Goal: Information Seeking & Learning: Learn about a topic

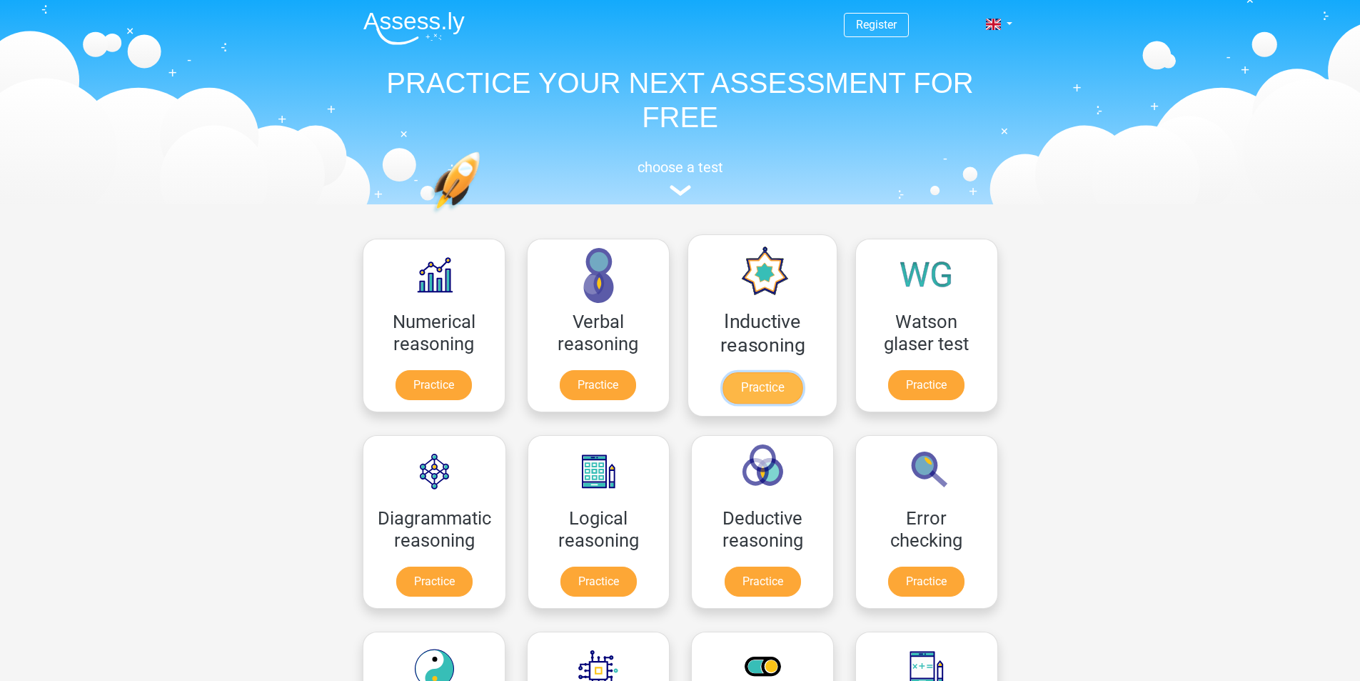
click at [774, 383] on link "Practice" at bounding box center [762, 387] width 80 height 31
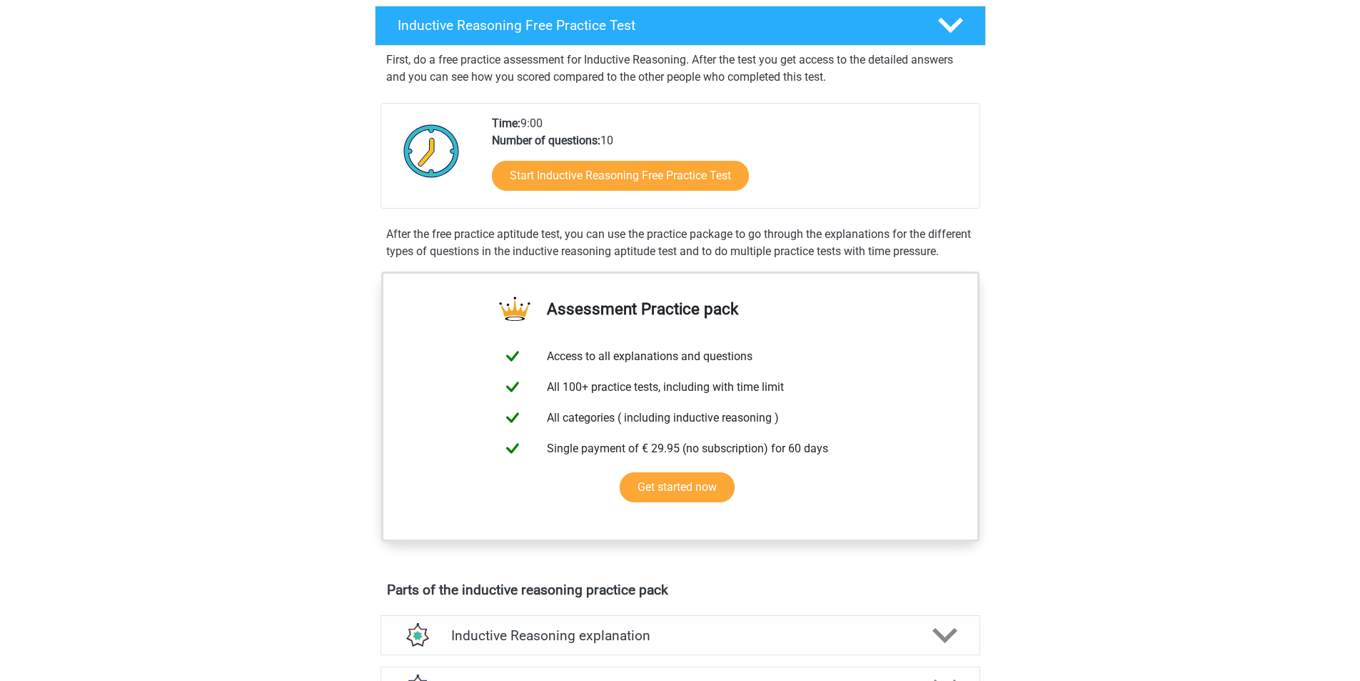
scroll to position [203, 0]
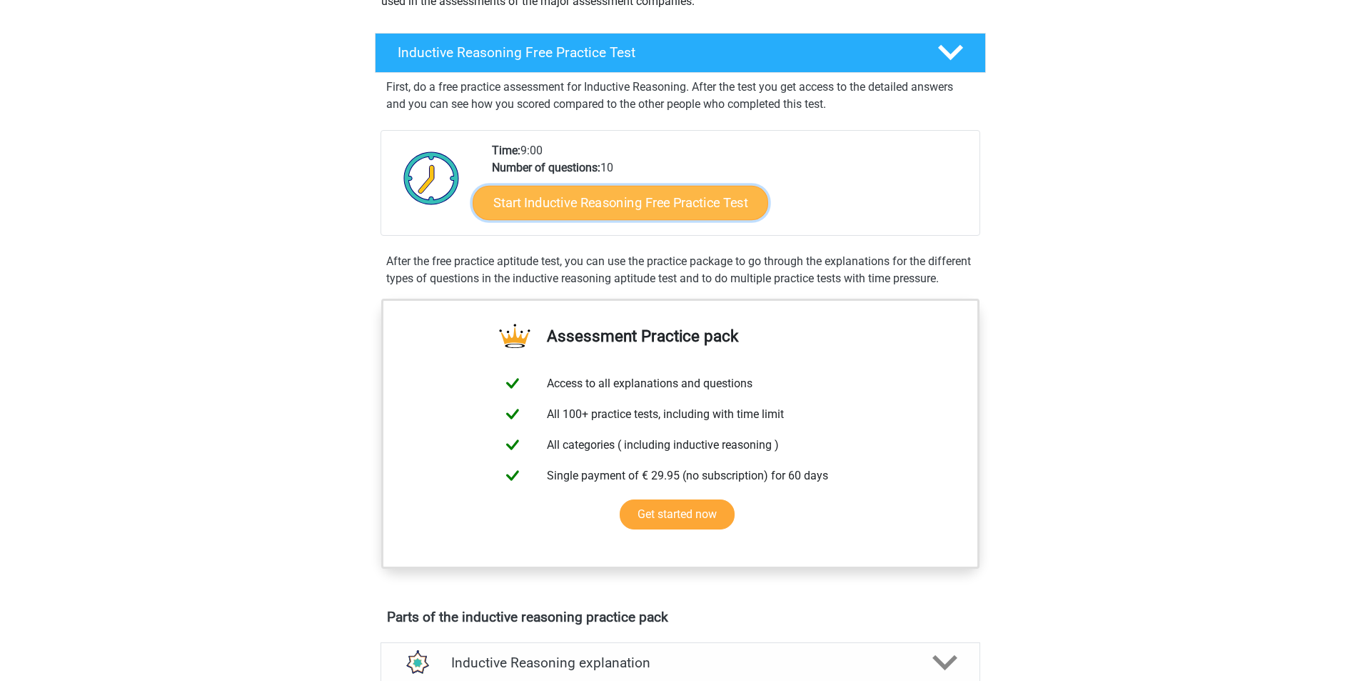
click at [656, 207] on link "Start Inductive Reasoning Free Practice Test" at bounding box center [621, 202] width 296 height 34
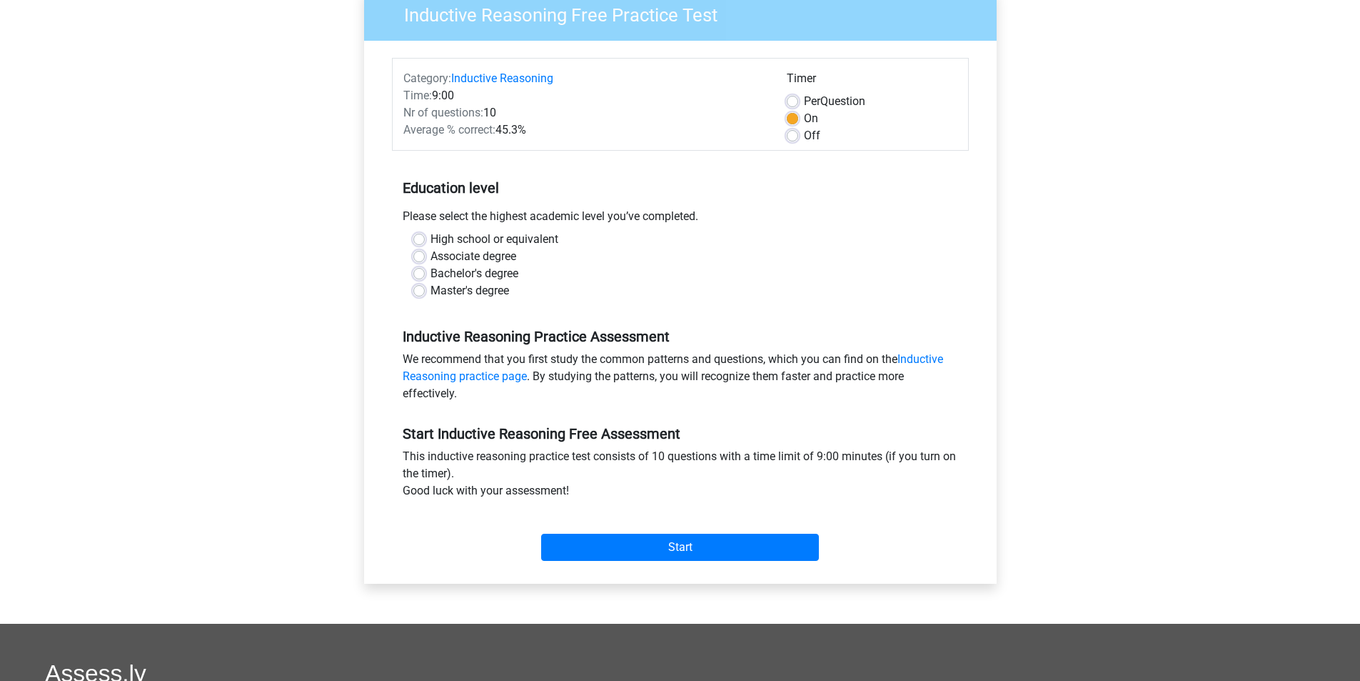
scroll to position [126, 0]
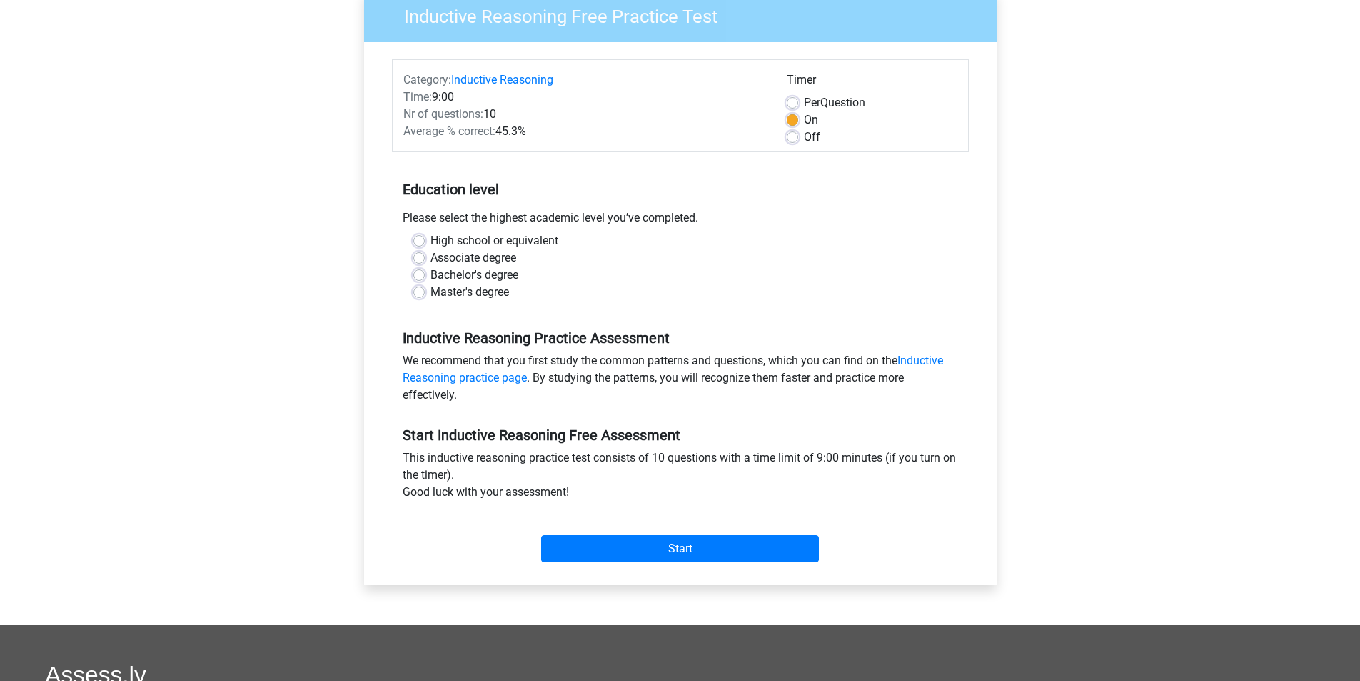
click at [431, 294] on label "Master's degree" at bounding box center [470, 291] width 79 height 17
click at [420, 294] on input "Master's degree" at bounding box center [418, 290] width 11 height 14
radio input "true"
click at [716, 547] on input "Start" at bounding box center [680, 548] width 278 height 27
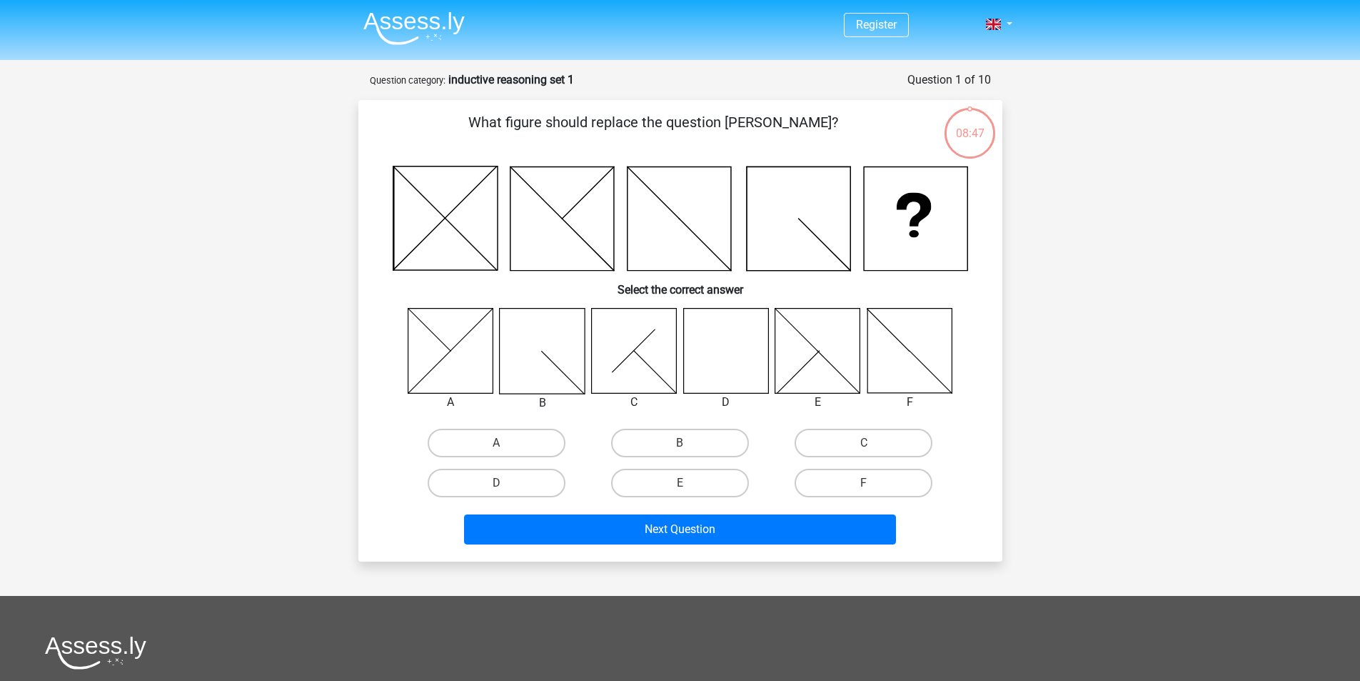
click at [745, 339] on icon at bounding box center [725, 350] width 85 height 85
click at [532, 482] on label "D" at bounding box center [497, 482] width 138 height 29
click at [506, 483] on input "D" at bounding box center [500, 487] width 9 height 9
radio input "true"
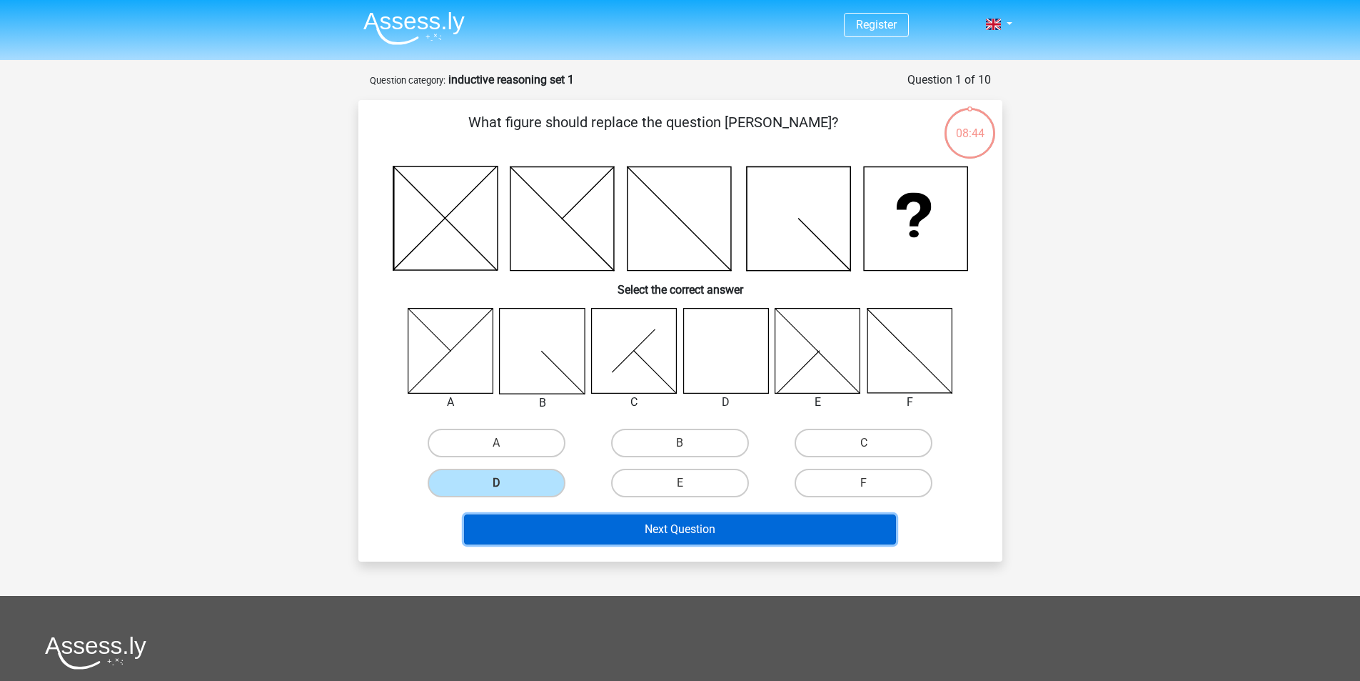
click at [578, 526] on button "Next Question" at bounding box center [680, 529] width 432 height 30
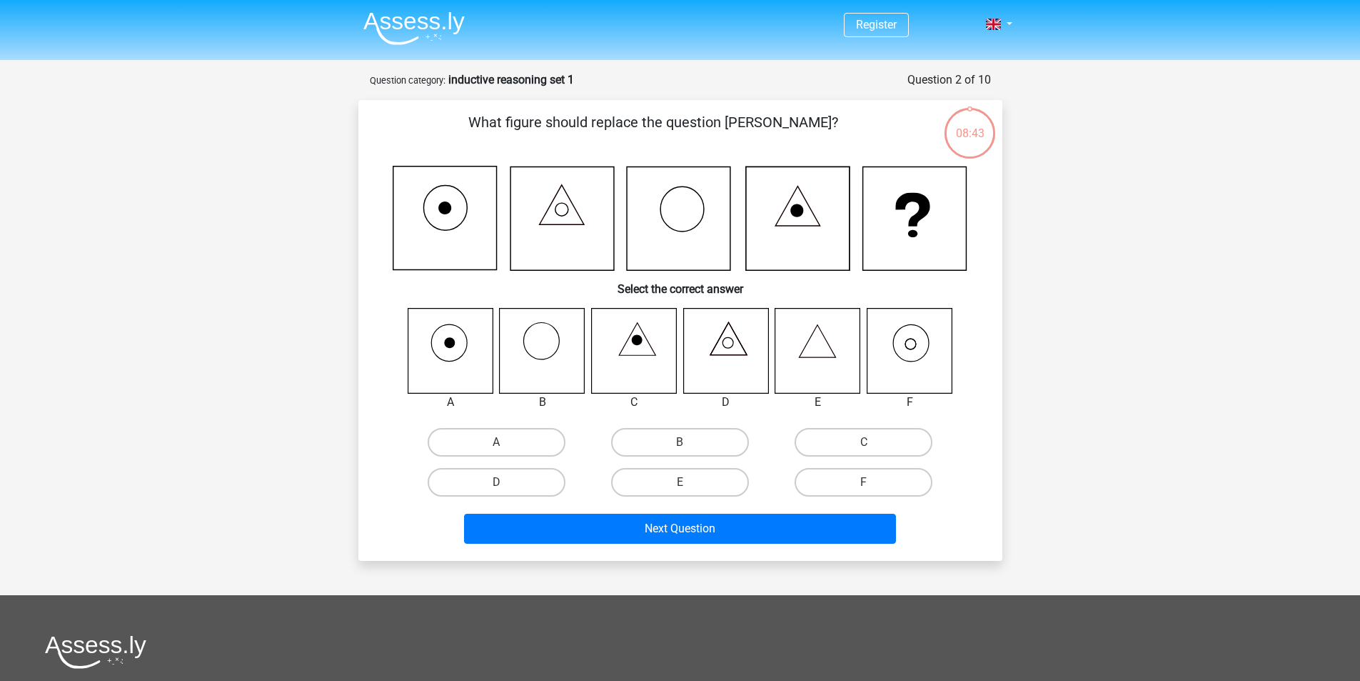
scroll to position [71, 0]
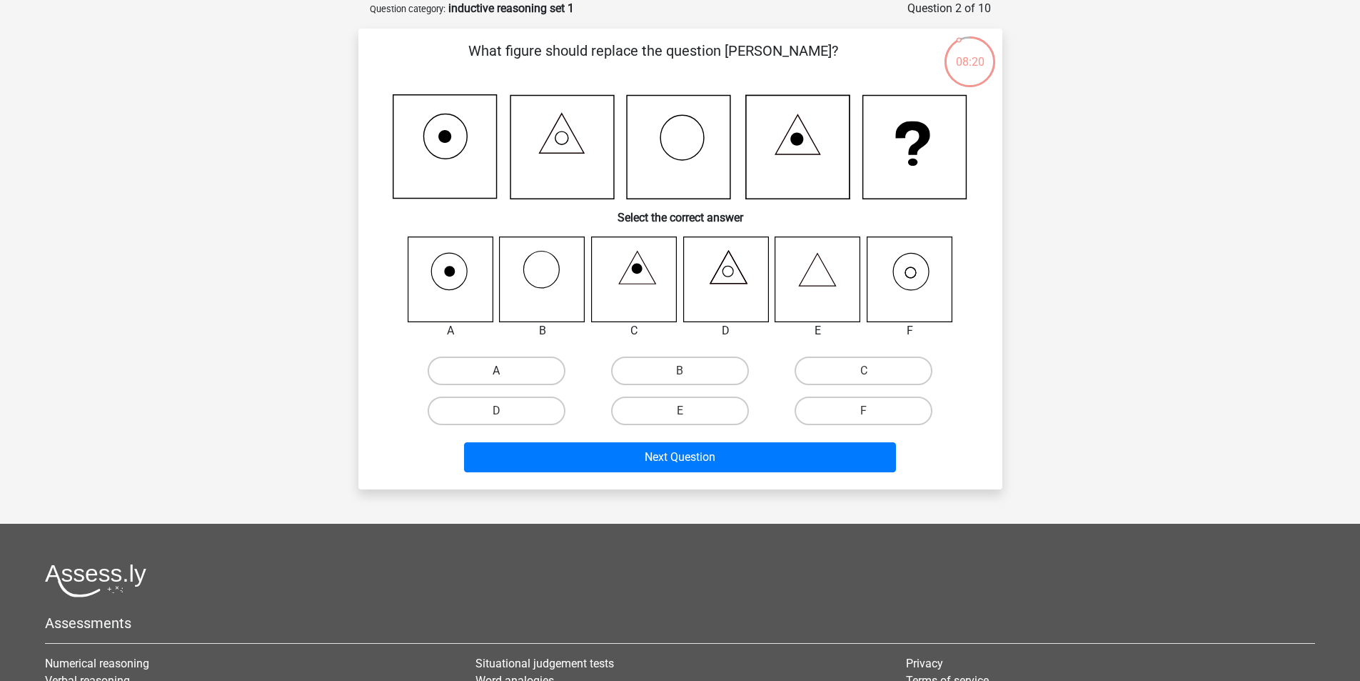
click at [482, 361] on label "A" at bounding box center [497, 370] width 138 height 29
click at [496, 371] on input "A" at bounding box center [500, 375] width 9 height 9
radio input "true"
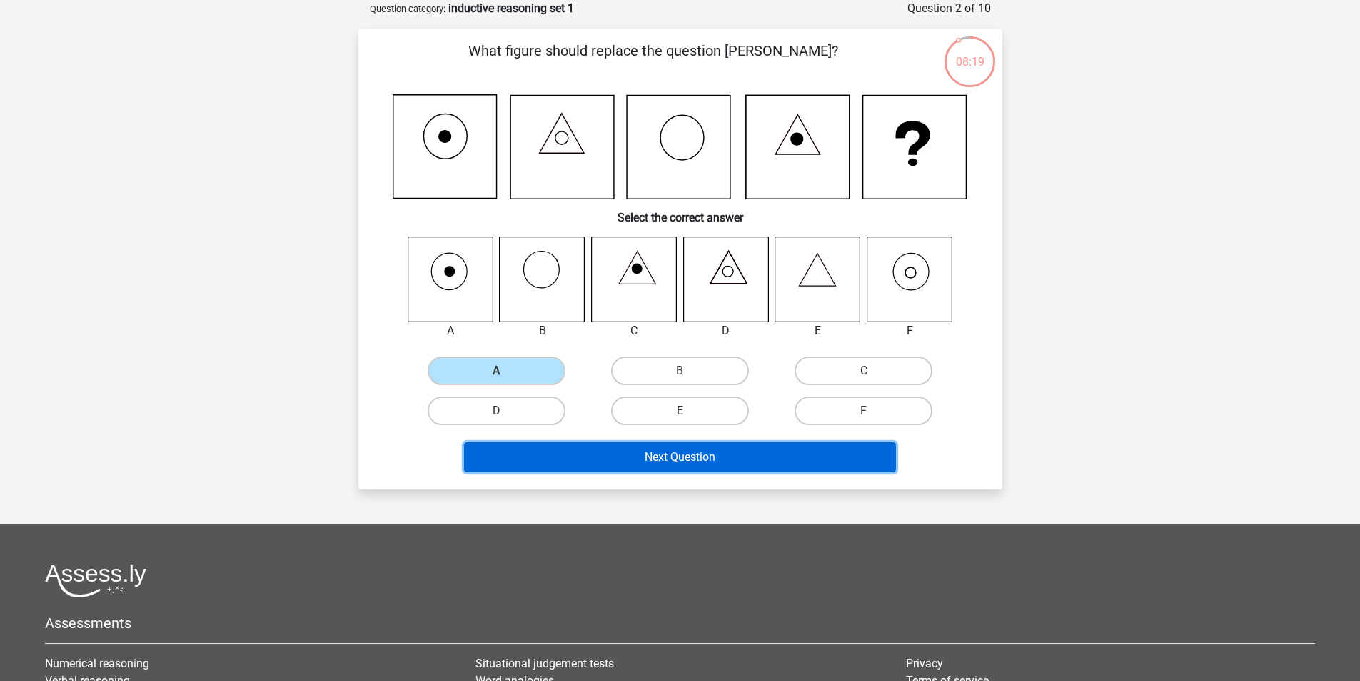
click at [620, 450] on button "Next Question" at bounding box center [680, 457] width 432 height 30
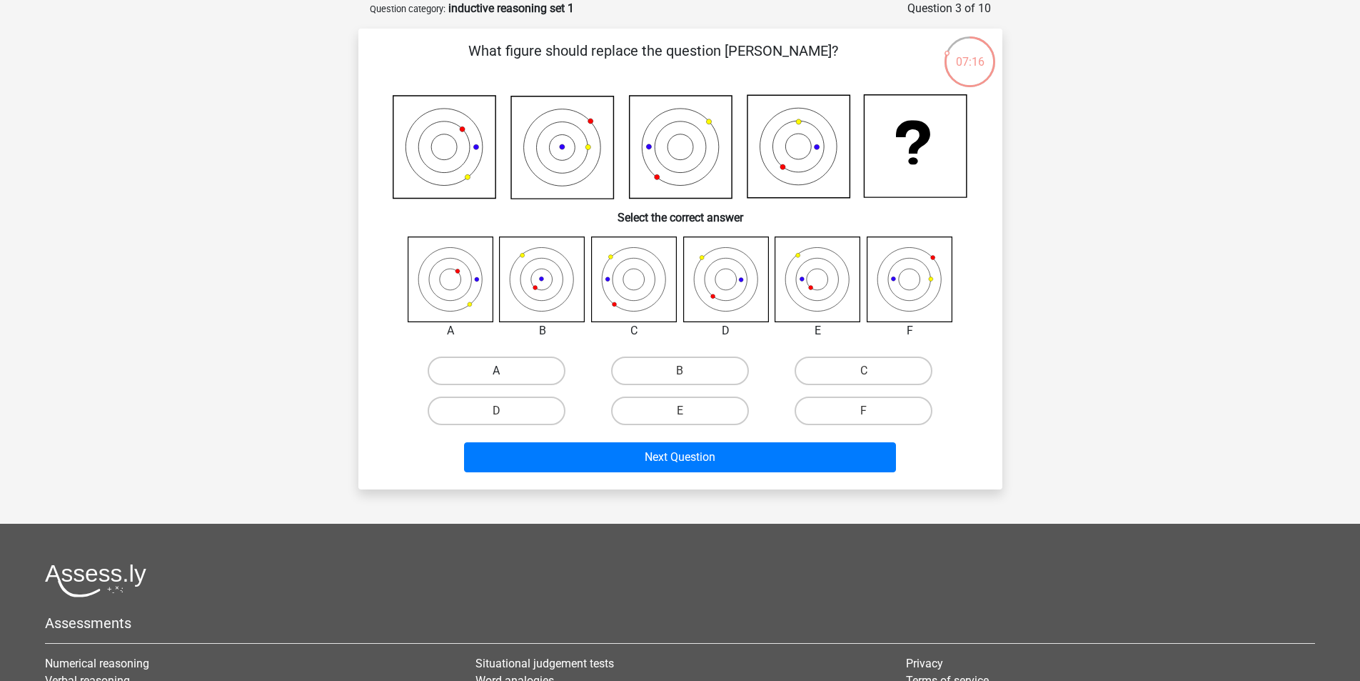
click at [477, 373] on label "A" at bounding box center [497, 370] width 138 height 29
click at [496, 373] on input "A" at bounding box center [500, 375] width 9 height 9
radio input "true"
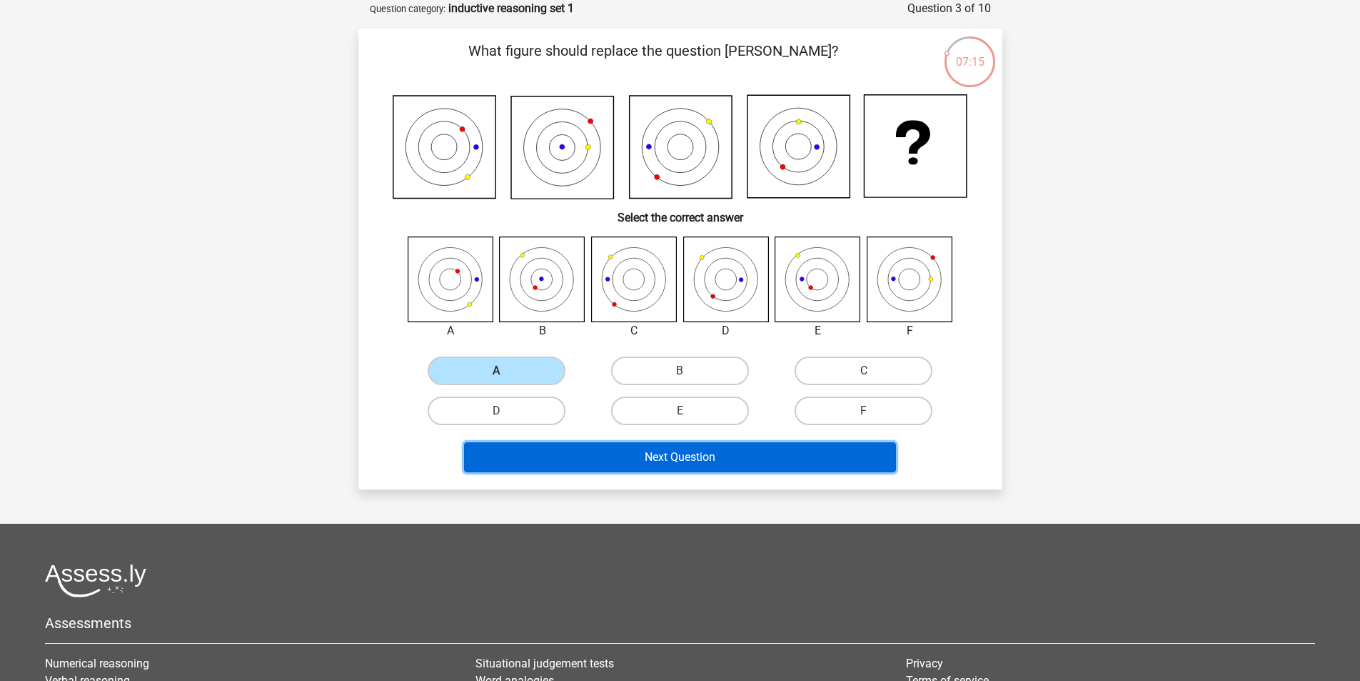
click at [588, 459] on button "Next Question" at bounding box center [680, 457] width 432 height 30
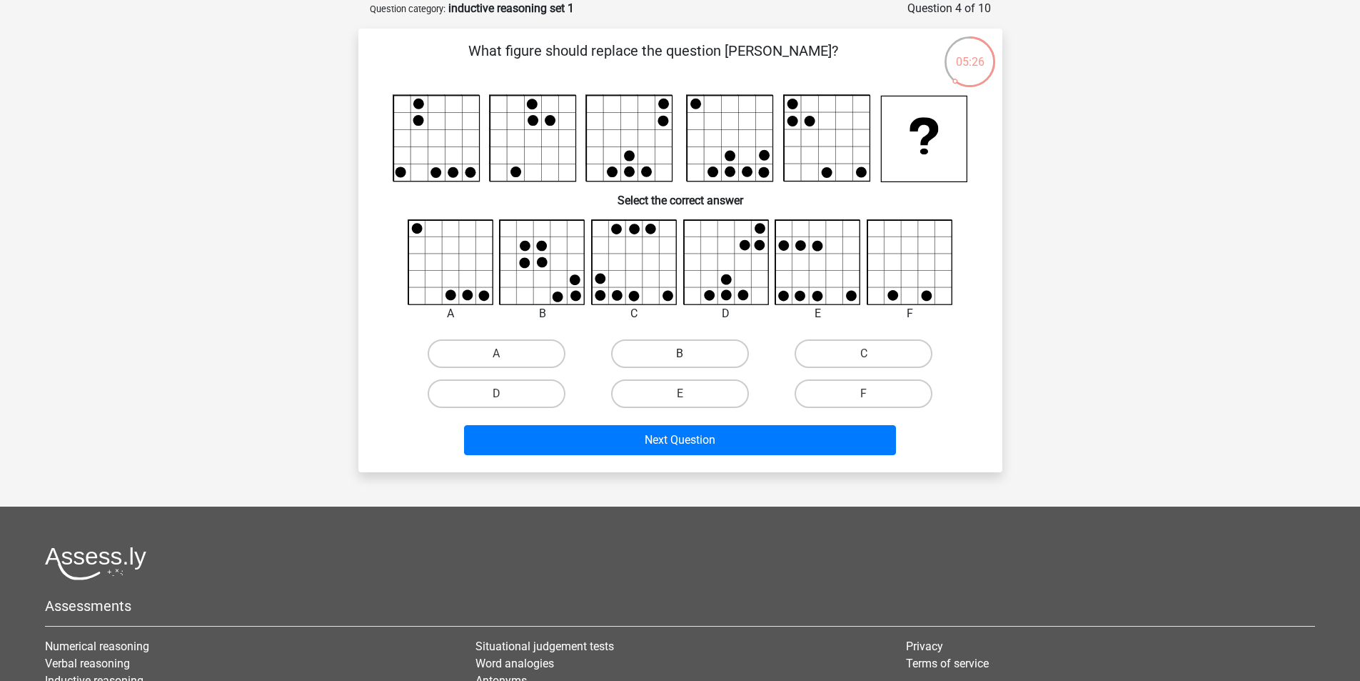
click at [658, 356] on label "B" at bounding box center [680, 353] width 138 height 29
click at [680, 356] on input "B" at bounding box center [684, 357] width 9 height 9
radio input "true"
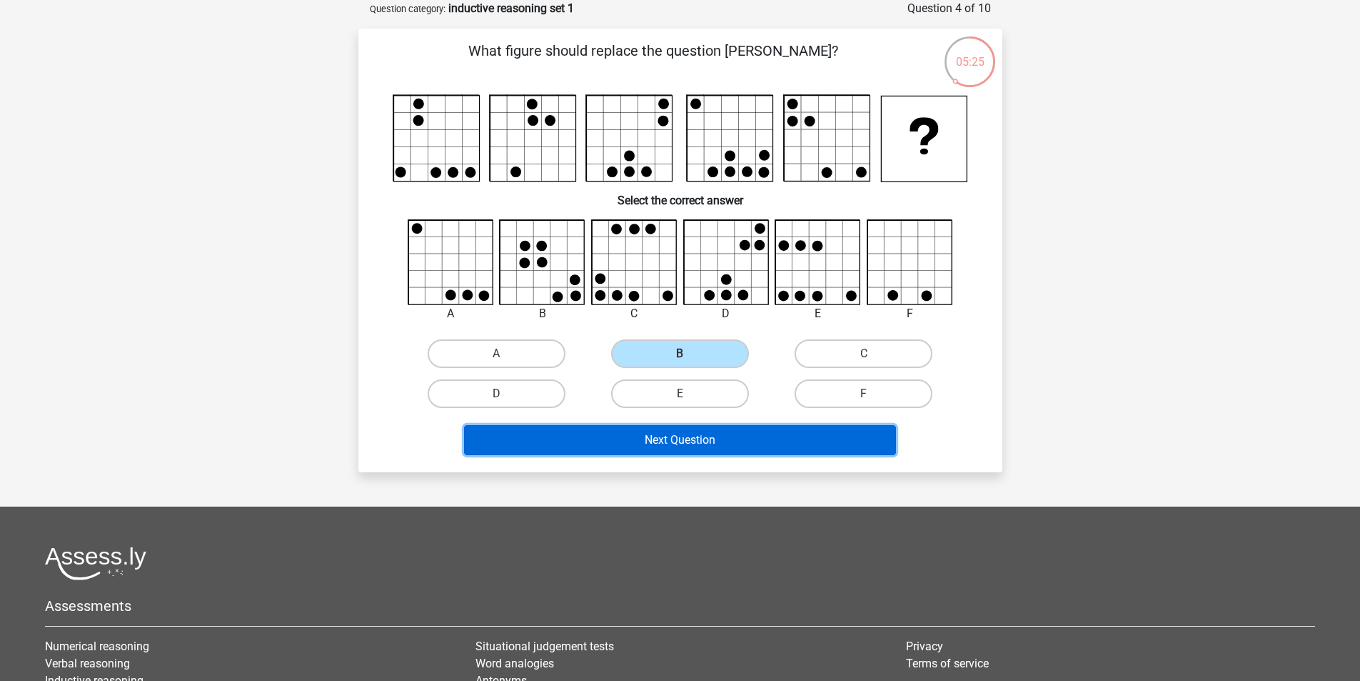
click at [666, 433] on button "Next Question" at bounding box center [680, 440] width 432 height 30
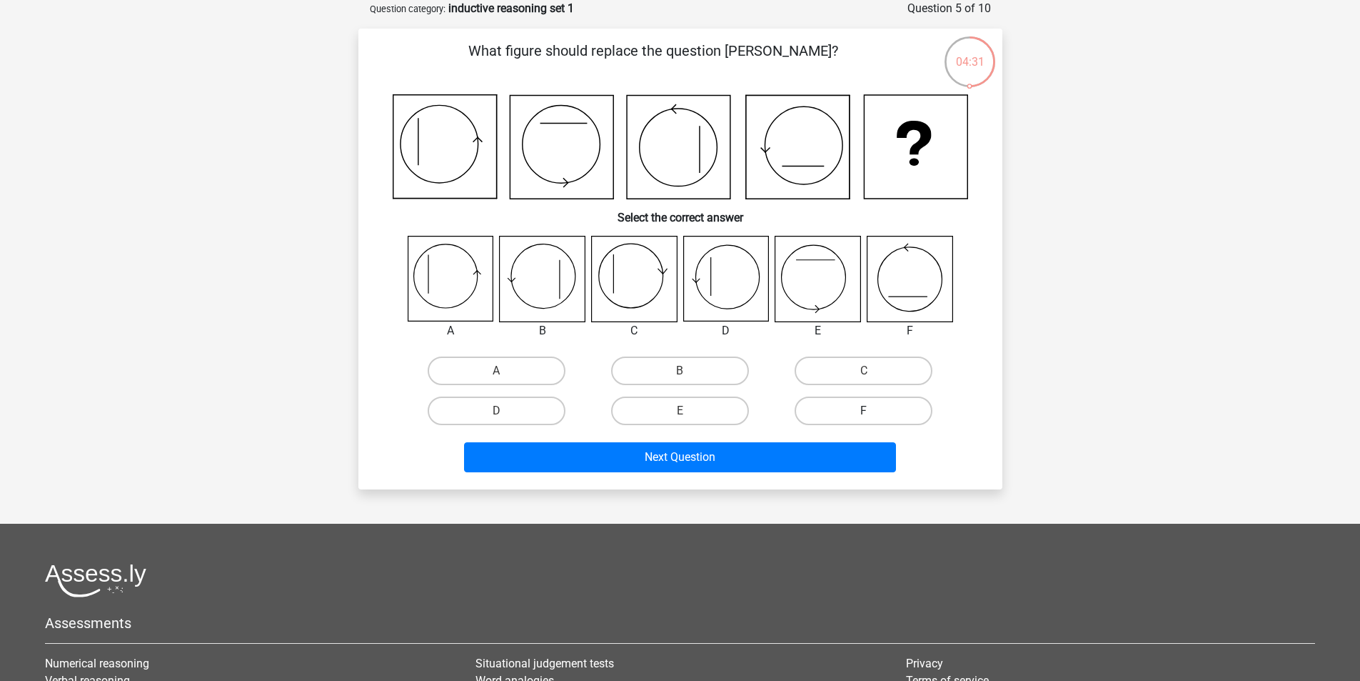
click at [870, 408] on label "F" at bounding box center [864, 410] width 138 height 29
click at [870, 411] on input "F" at bounding box center [868, 415] width 9 height 9
radio input "true"
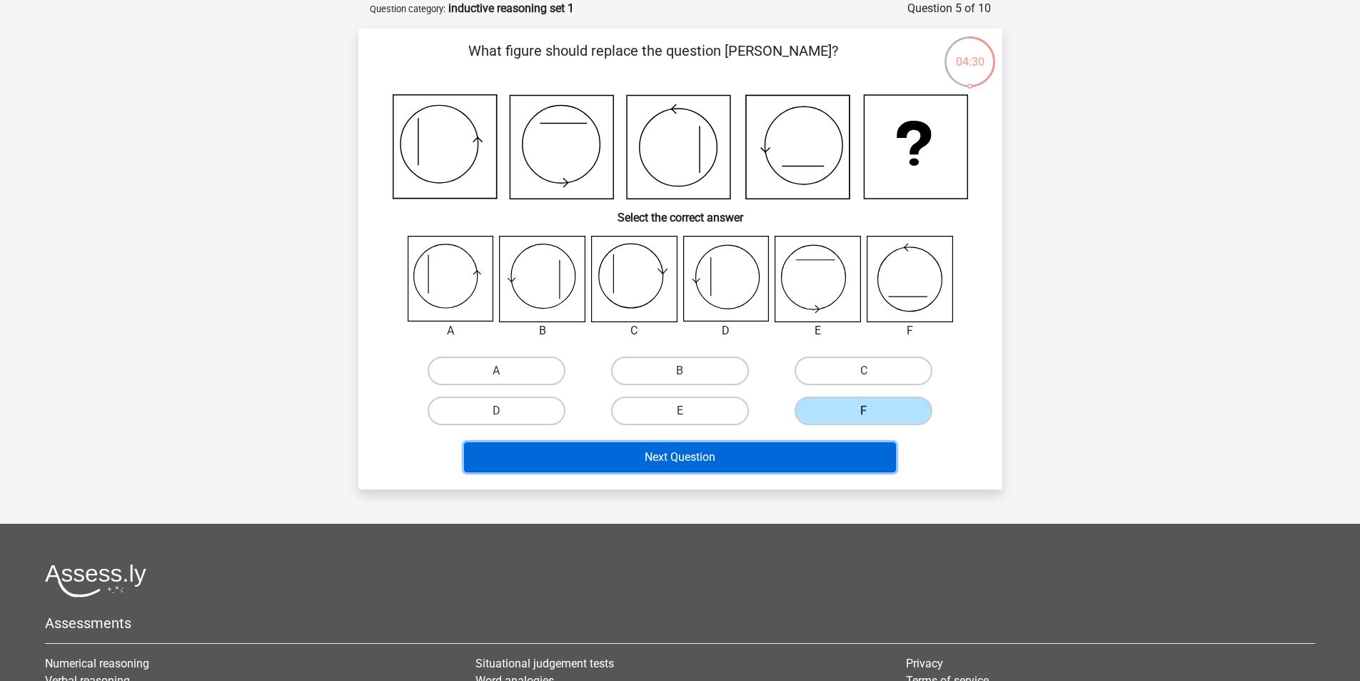
click at [783, 466] on button "Next Question" at bounding box center [680, 457] width 432 height 30
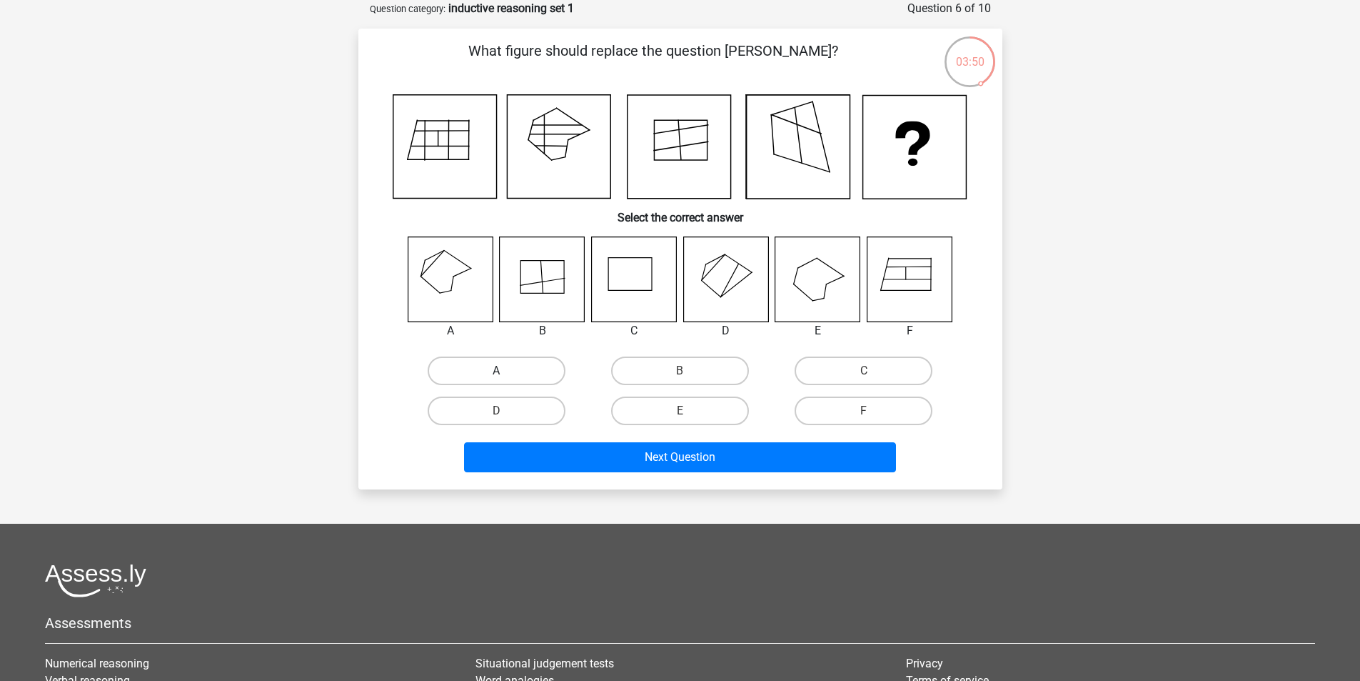
click at [518, 374] on label "A" at bounding box center [497, 370] width 138 height 29
click at [506, 374] on input "A" at bounding box center [500, 375] width 9 height 9
radio input "true"
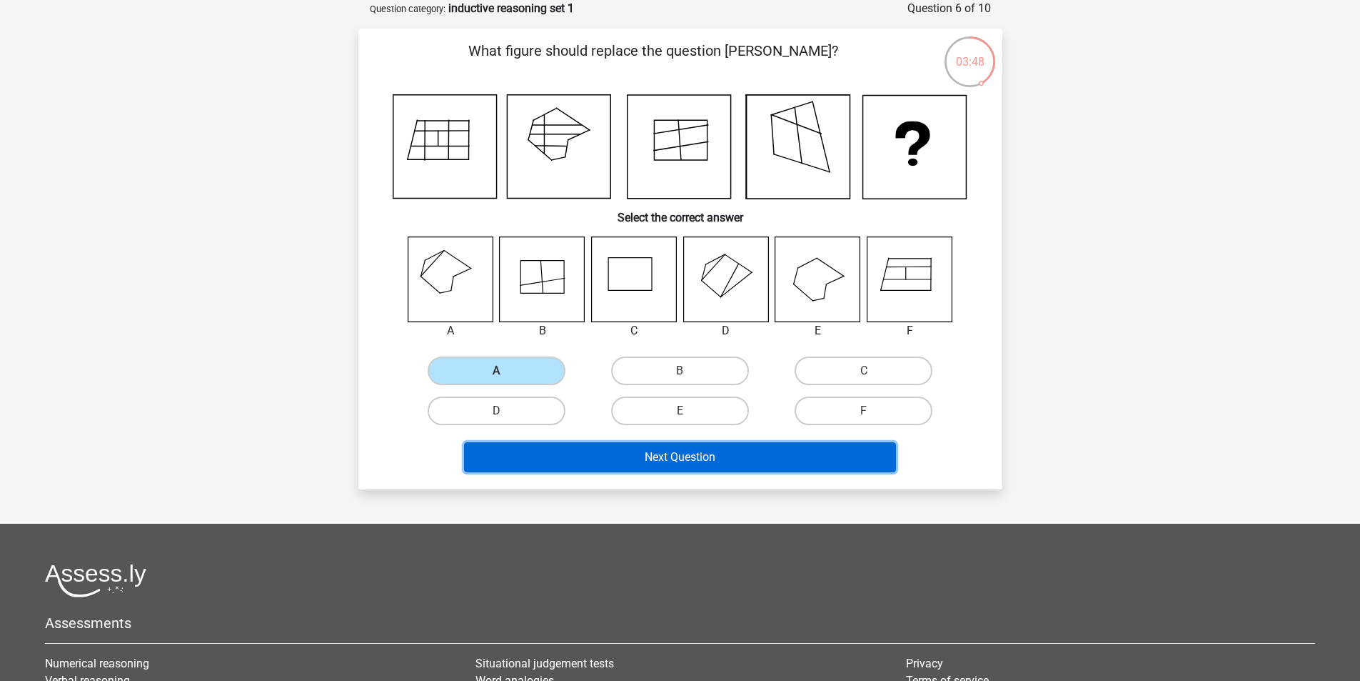
click at [573, 451] on button "Next Question" at bounding box center [680, 457] width 432 height 30
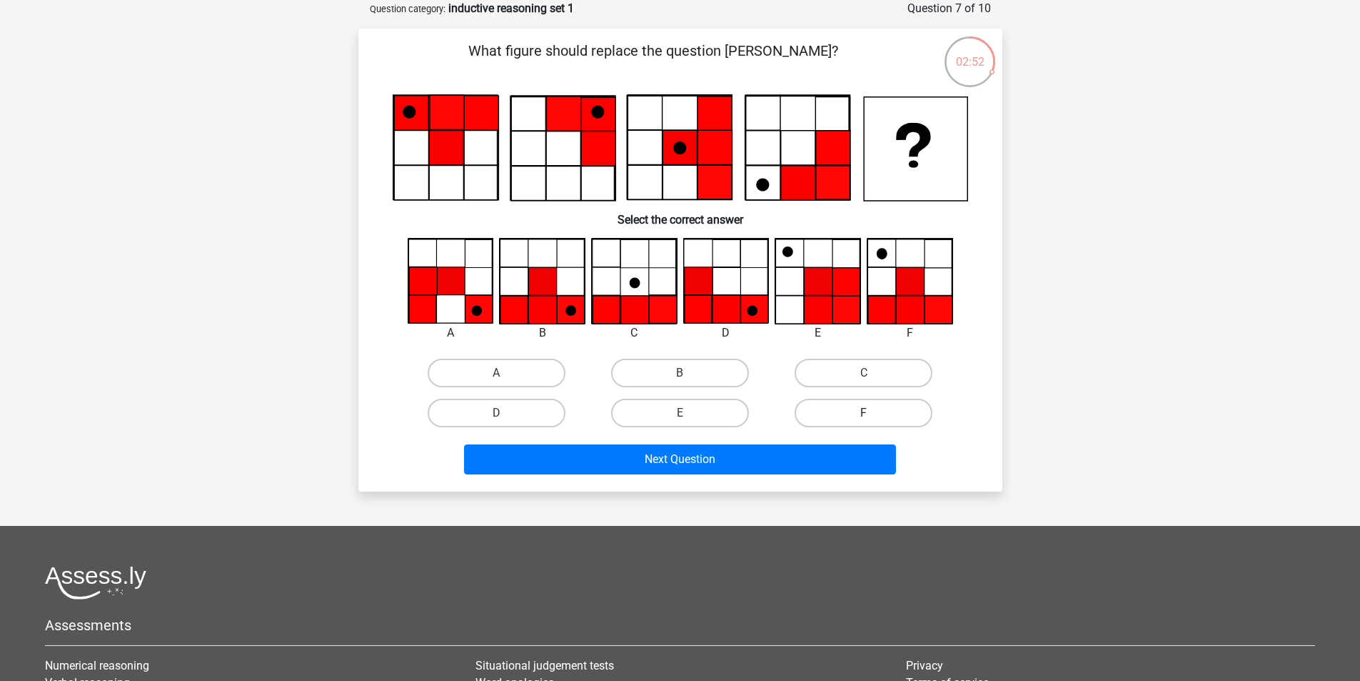
click at [841, 406] on label "F" at bounding box center [864, 412] width 138 height 29
click at [864, 413] on input "F" at bounding box center [868, 417] width 9 height 9
radio input "true"
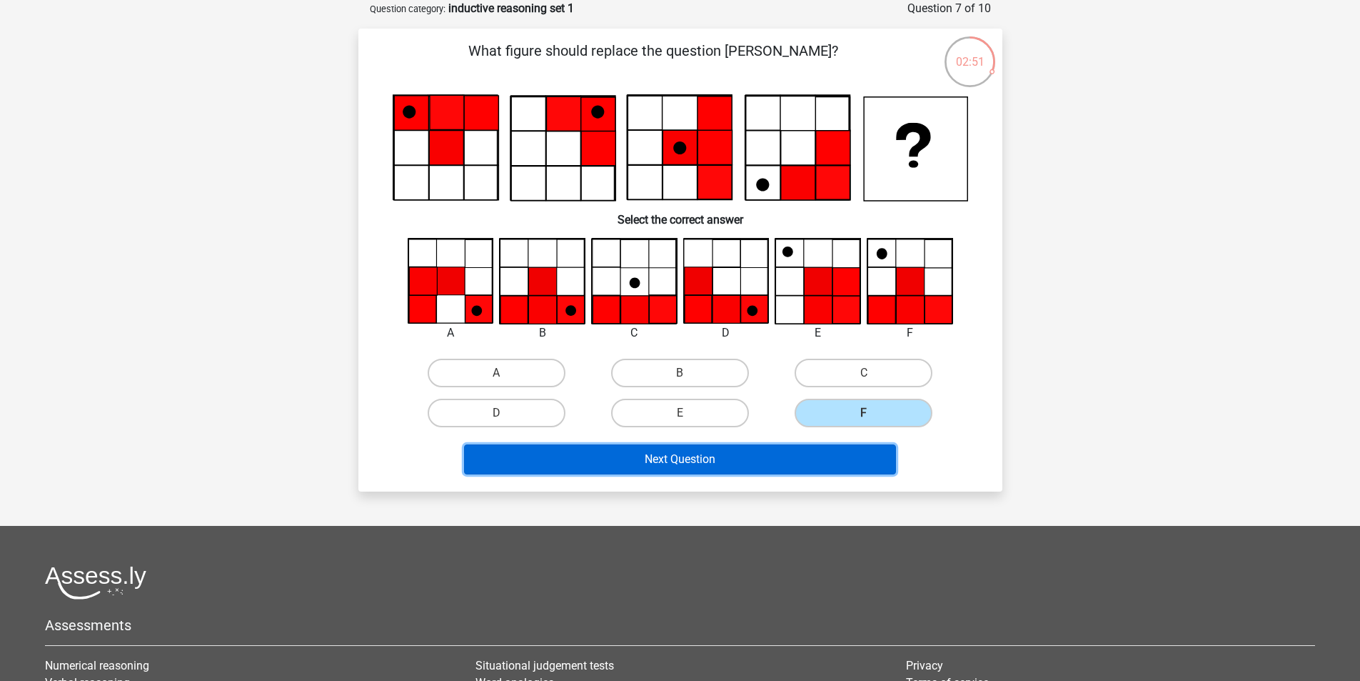
click at [791, 463] on button "Next Question" at bounding box center [680, 459] width 432 height 30
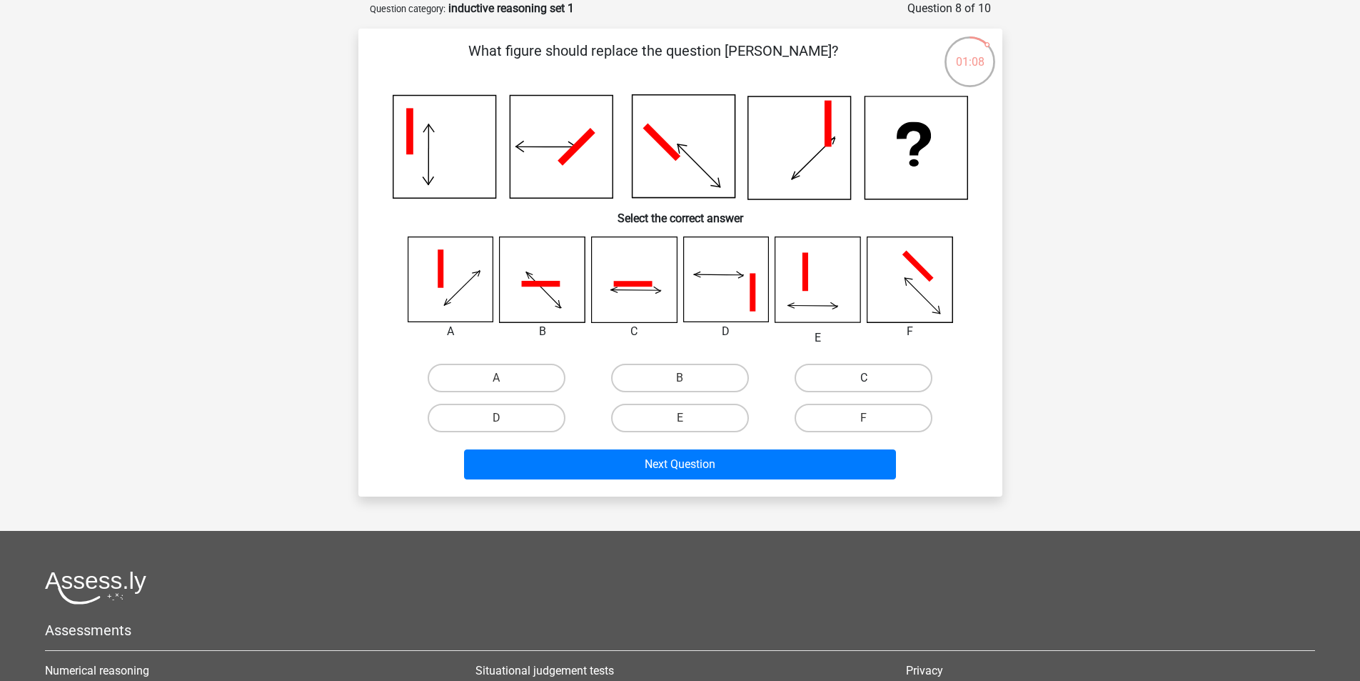
click at [824, 374] on label "C" at bounding box center [864, 377] width 138 height 29
click at [864, 378] on input "C" at bounding box center [868, 382] width 9 height 9
radio input "true"
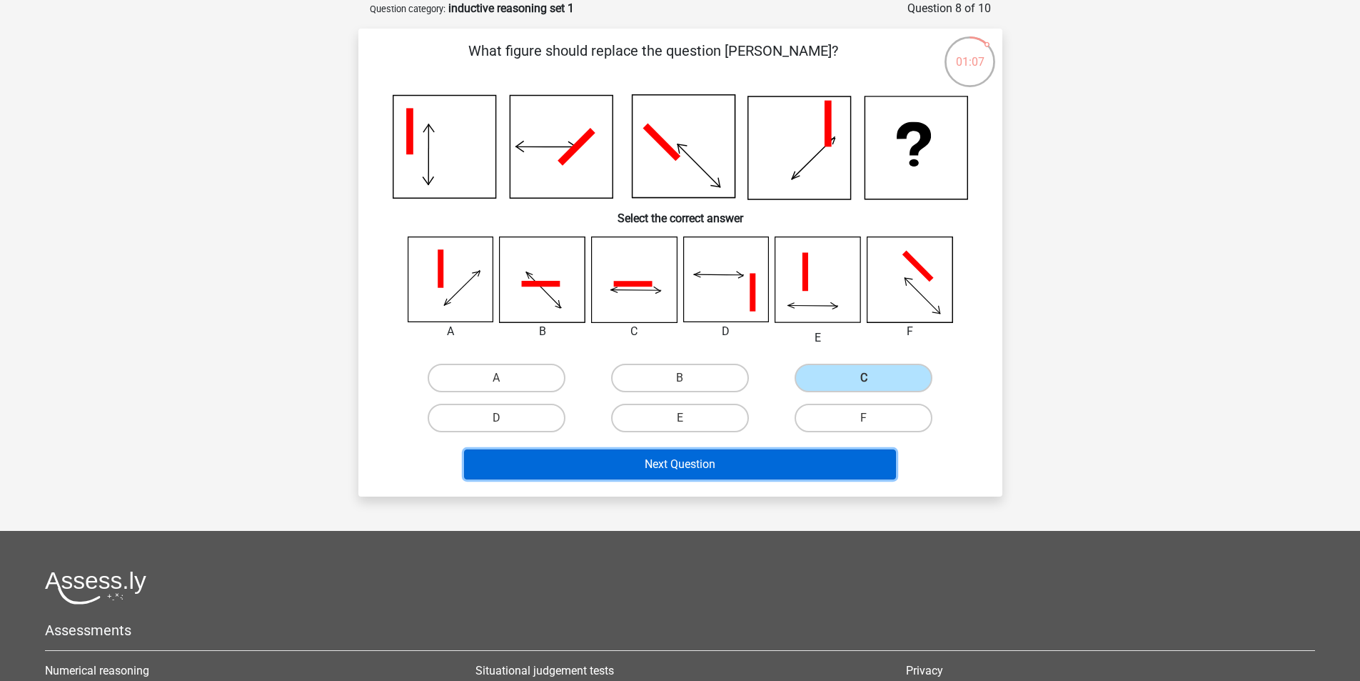
click at [725, 470] on button "Next Question" at bounding box center [680, 464] width 432 height 30
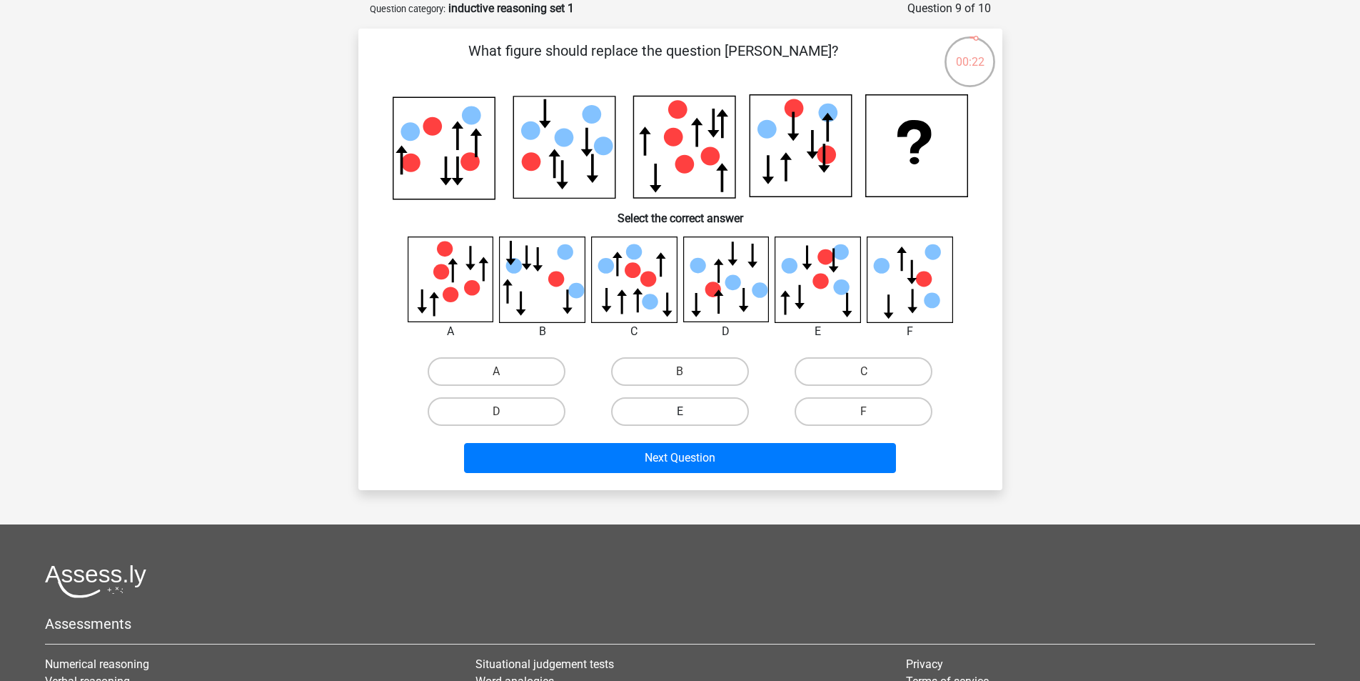
click at [692, 421] on label "E" at bounding box center [680, 411] width 138 height 29
click at [689, 421] on input "E" at bounding box center [684, 415] width 9 height 9
radio input "true"
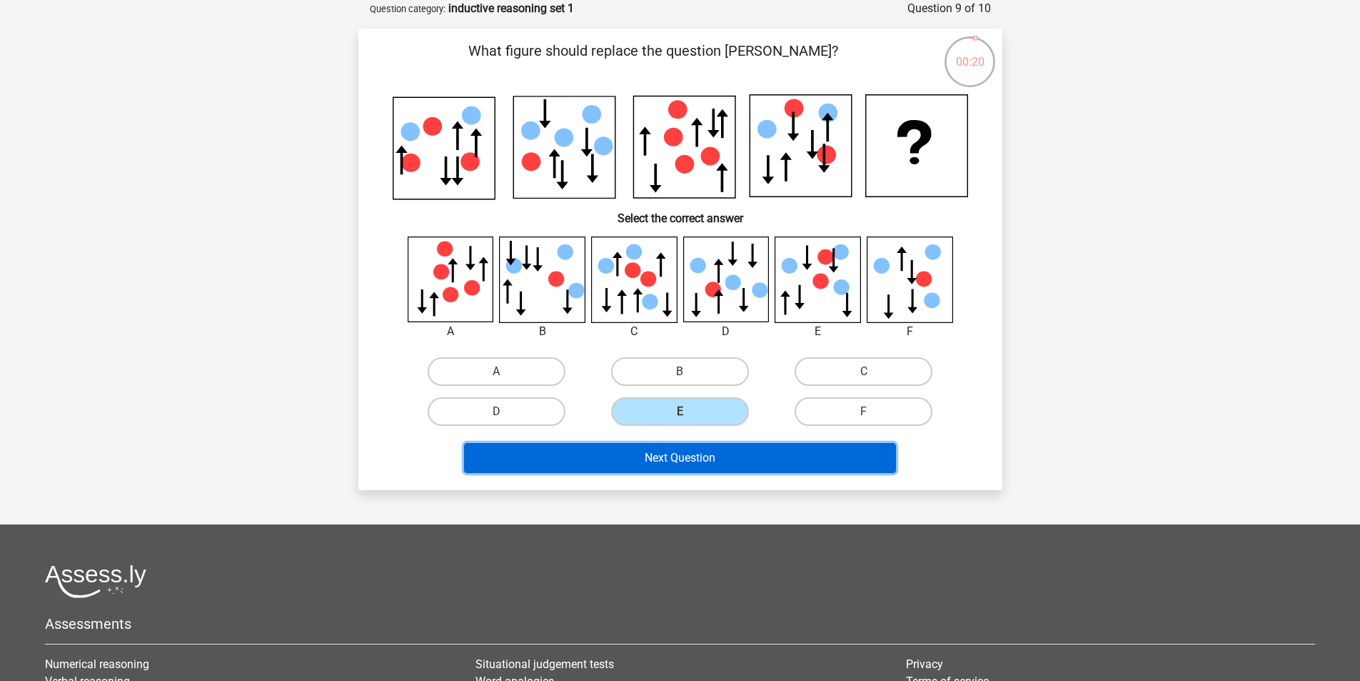
click at [683, 462] on button "Next Question" at bounding box center [680, 458] width 432 height 30
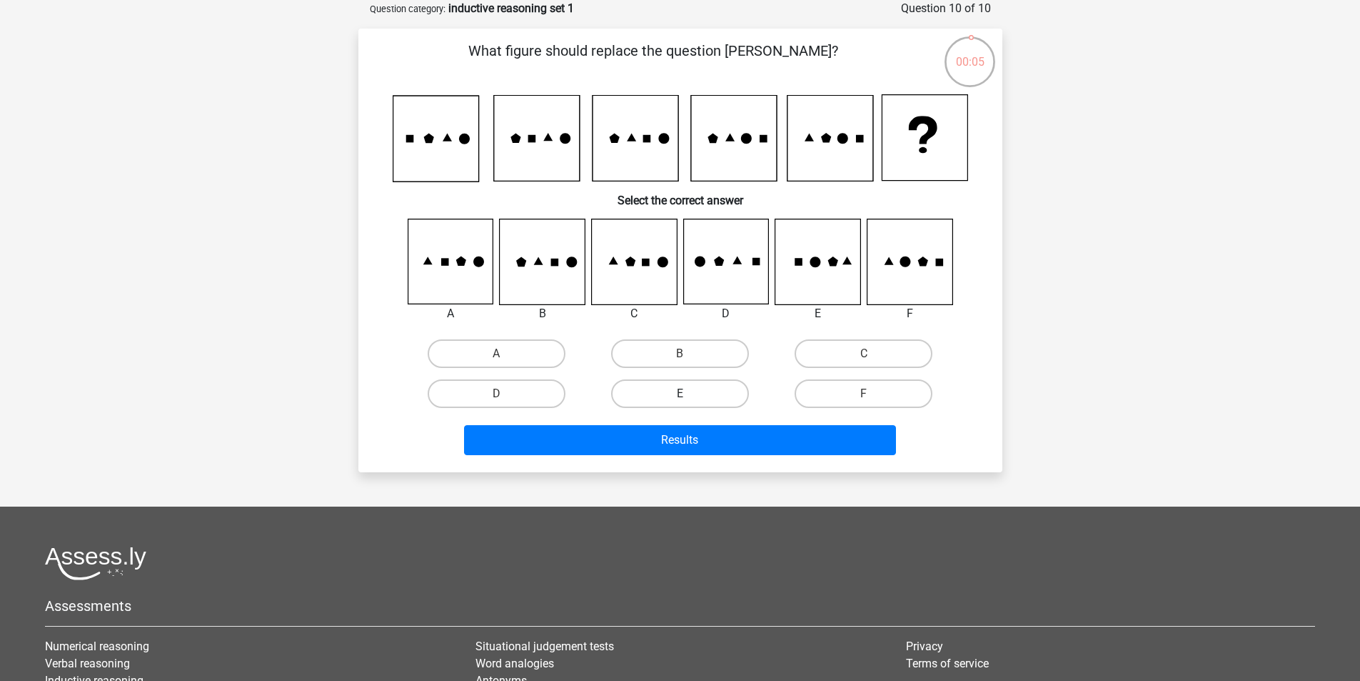
click at [725, 400] on label "E" at bounding box center [680, 393] width 138 height 29
click at [689, 400] on input "E" at bounding box center [684, 397] width 9 height 9
radio input "true"
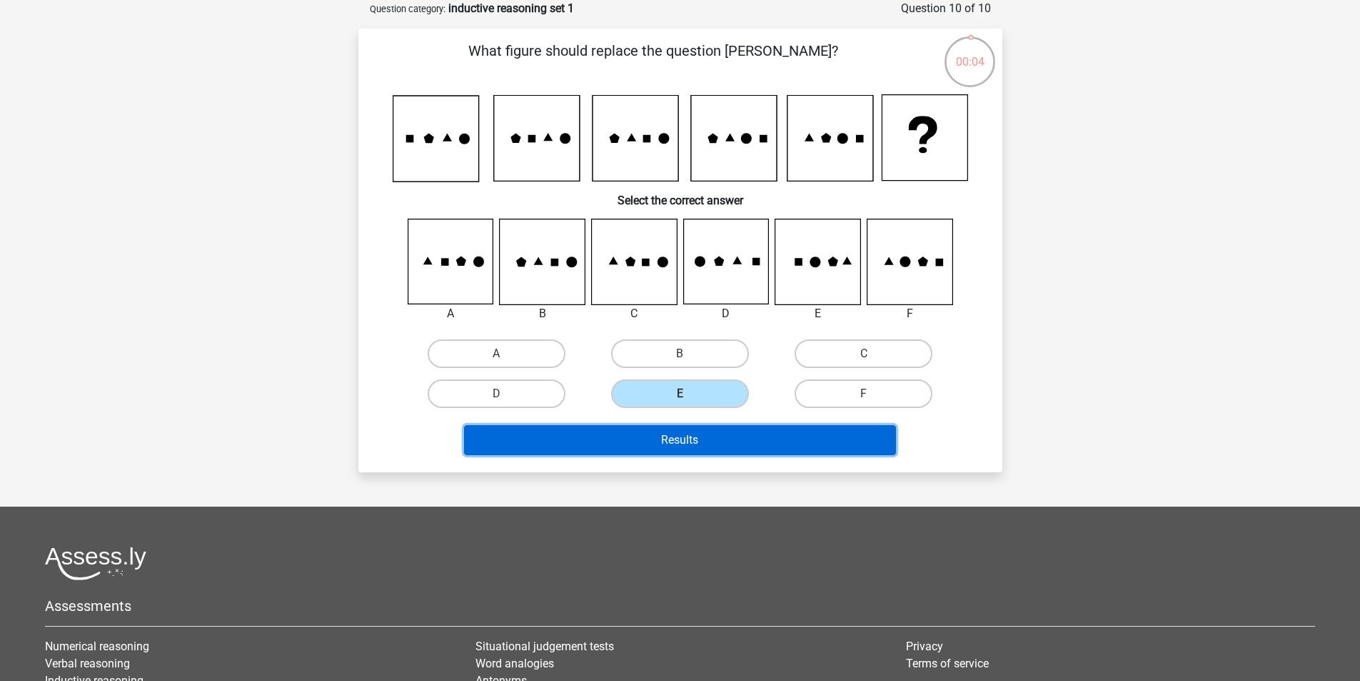
click at [721, 439] on button "Results" at bounding box center [680, 440] width 432 height 30
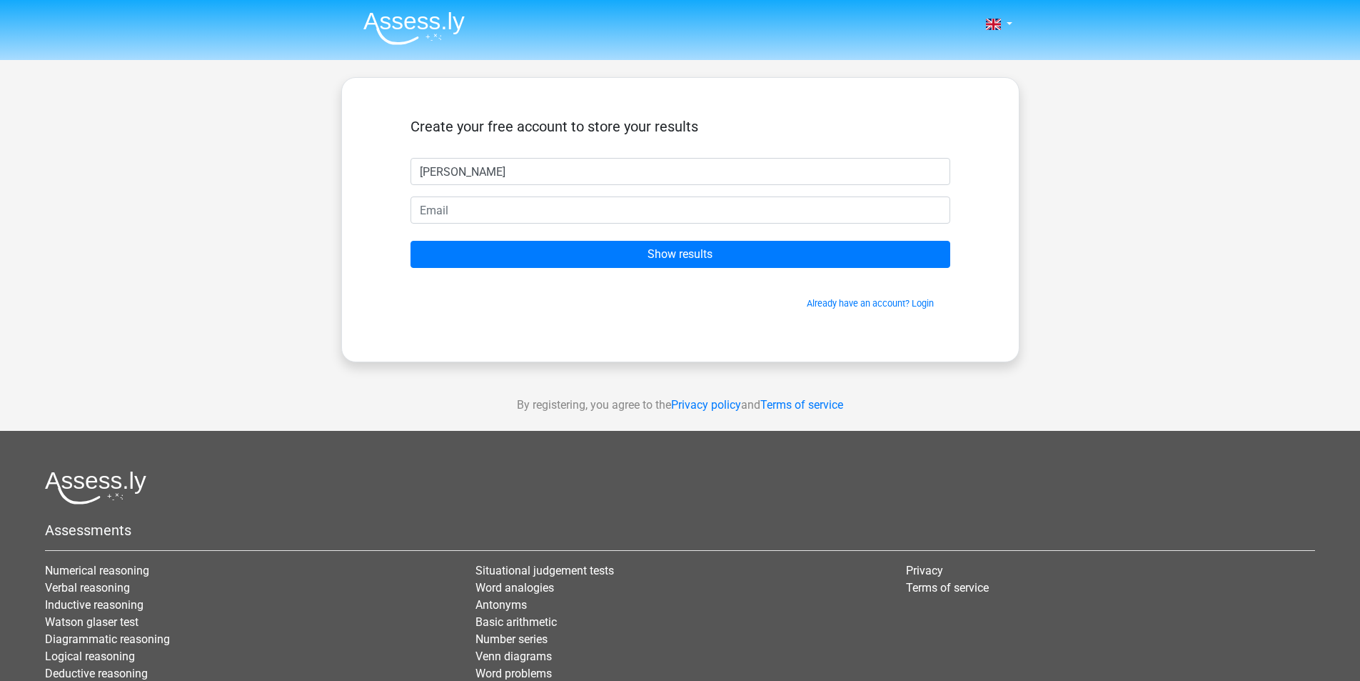
type input "[PERSON_NAME]"
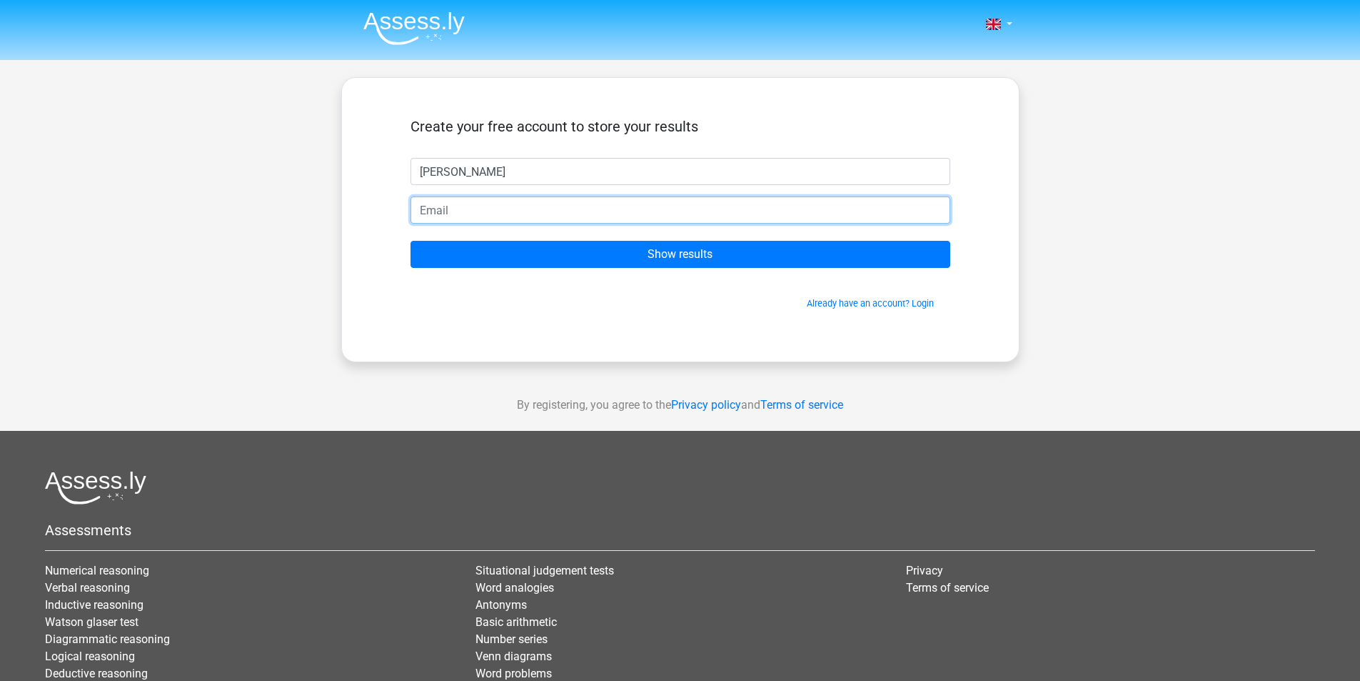
click at [461, 213] on input "email" at bounding box center [681, 209] width 540 height 27
click at [455, 211] on input "ines.pt@mail.com" at bounding box center [681, 209] width 540 height 27
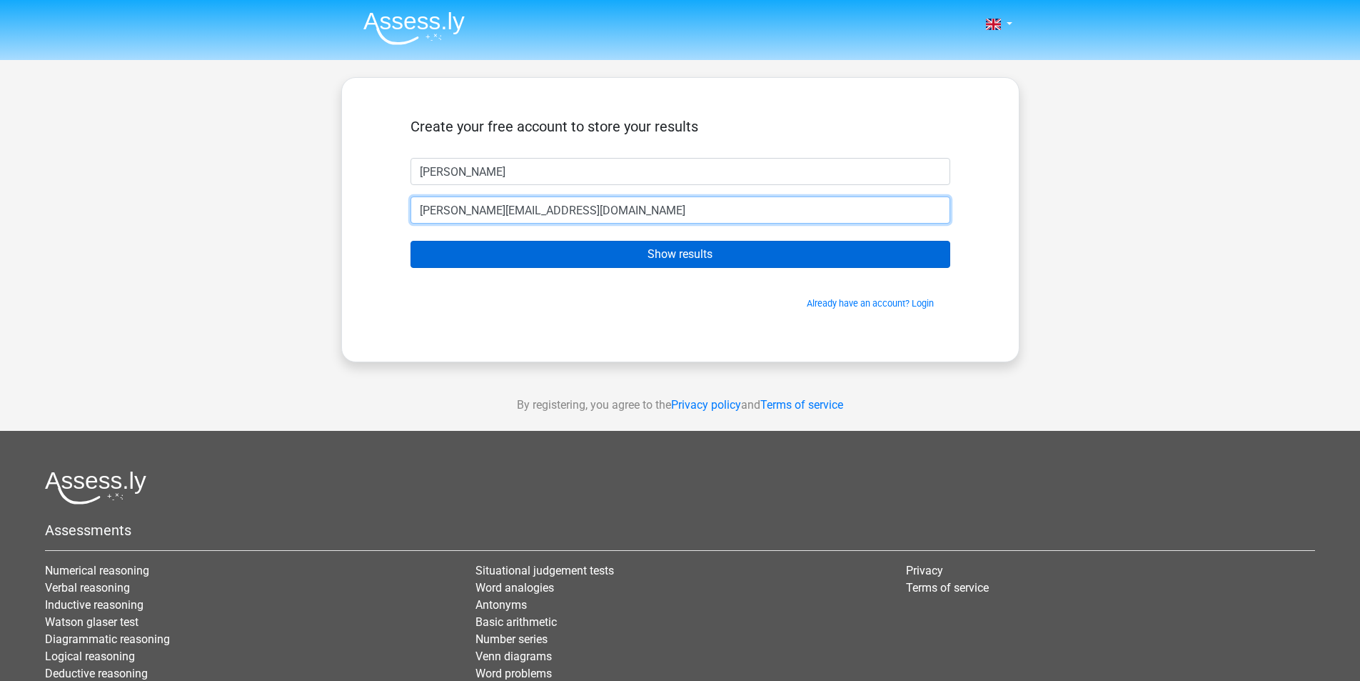
type input "[PERSON_NAME][EMAIL_ADDRESS][DOMAIN_NAME]"
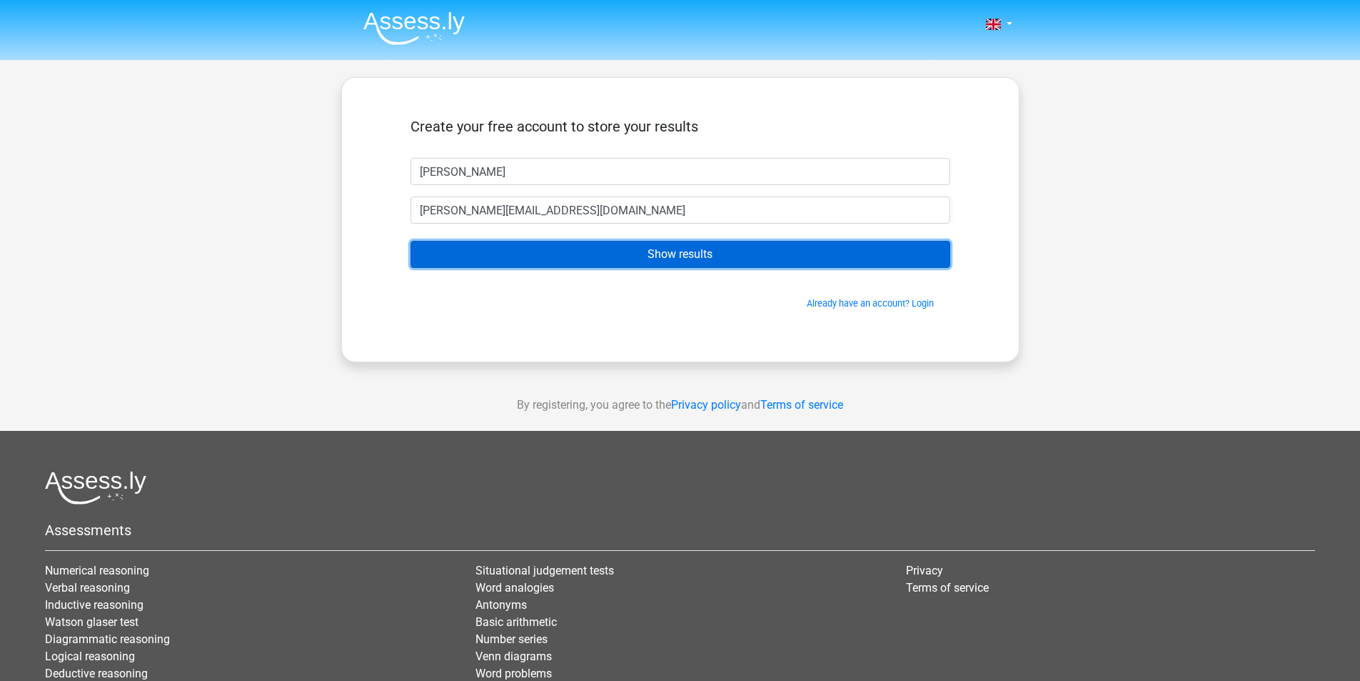
click at [526, 256] on input "Show results" at bounding box center [681, 254] width 540 height 27
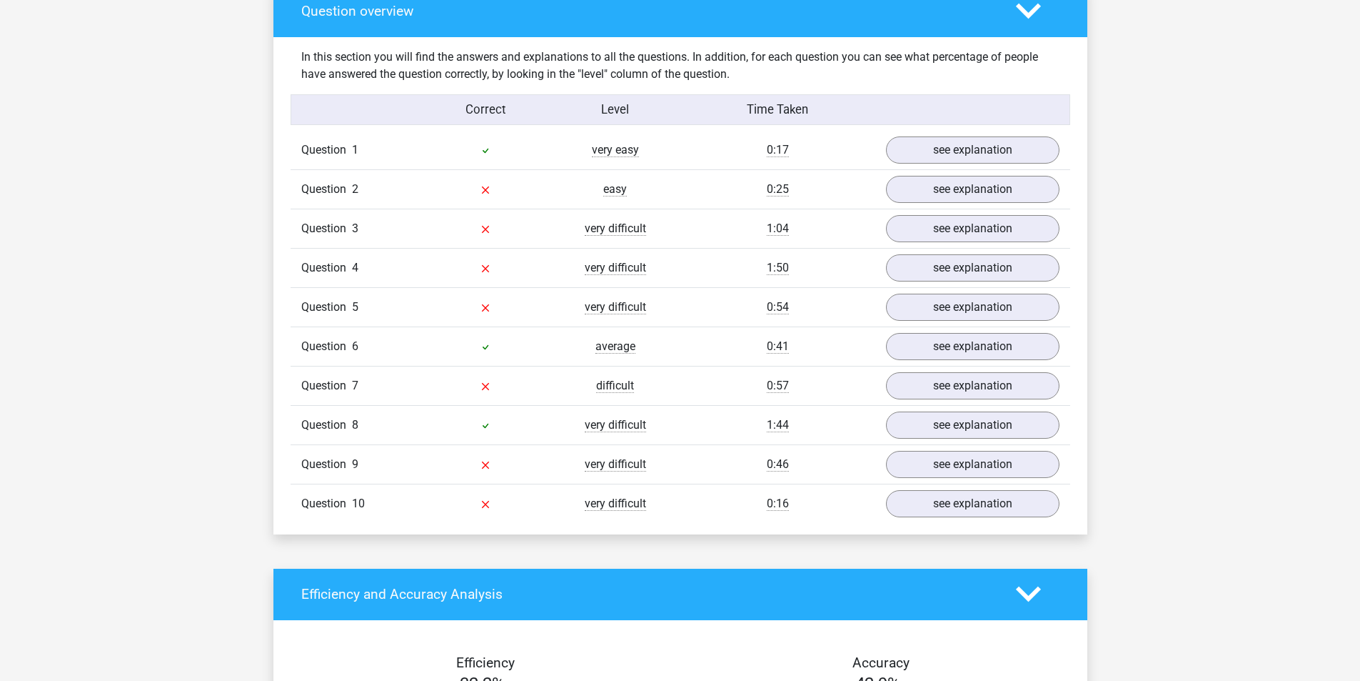
scroll to position [1088, 0]
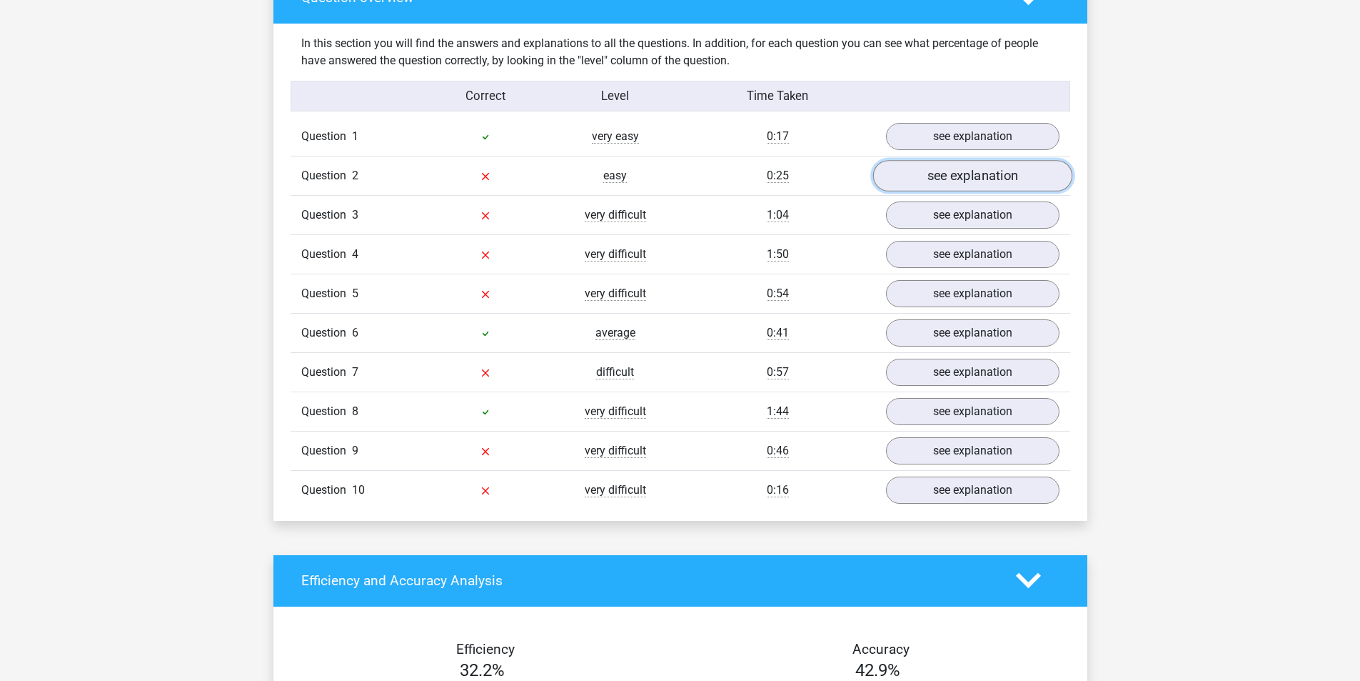
click at [949, 170] on link "see explanation" at bounding box center [972, 175] width 199 height 31
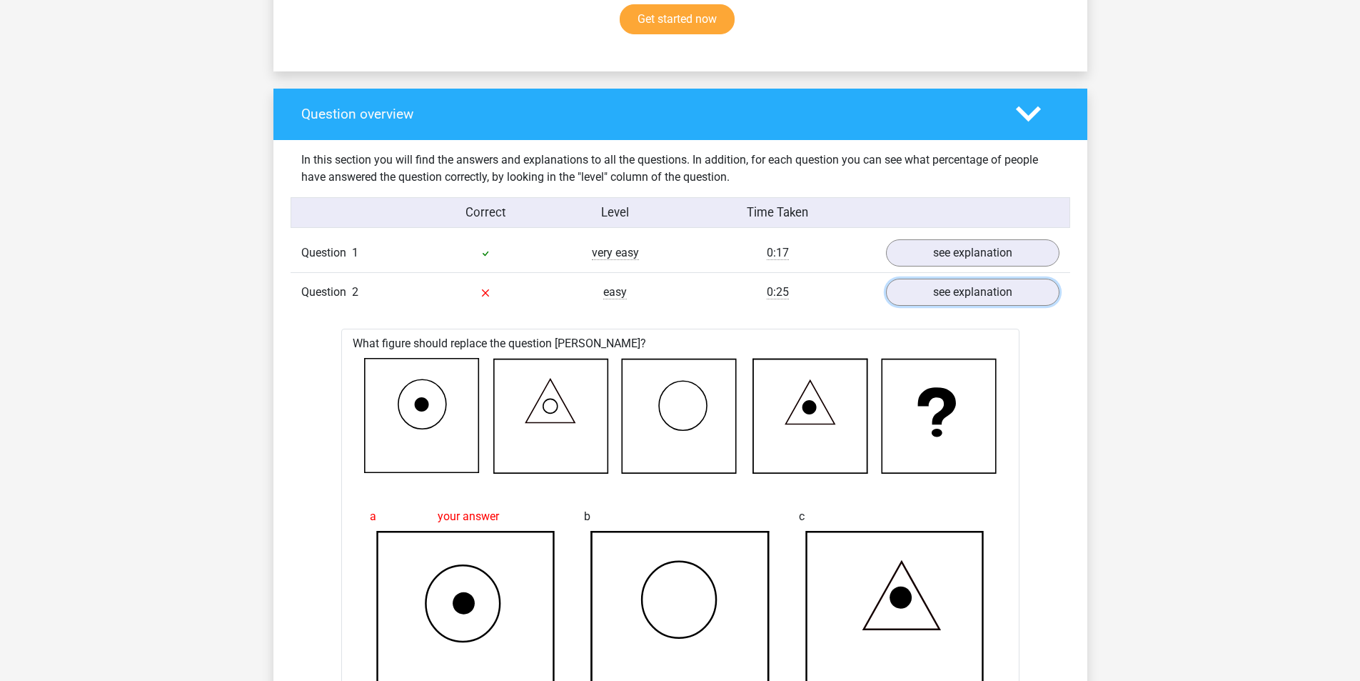
scroll to position [924, 0]
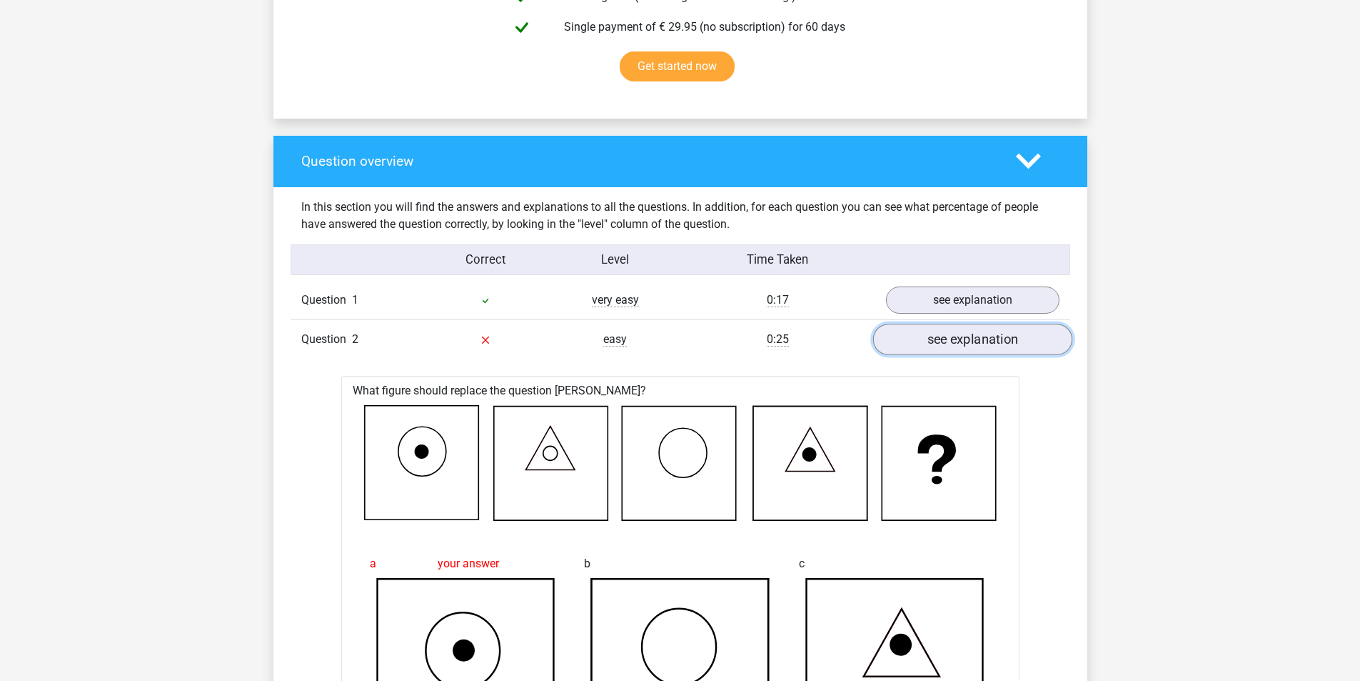
click at [945, 338] on link "see explanation" at bounding box center [972, 338] width 199 height 31
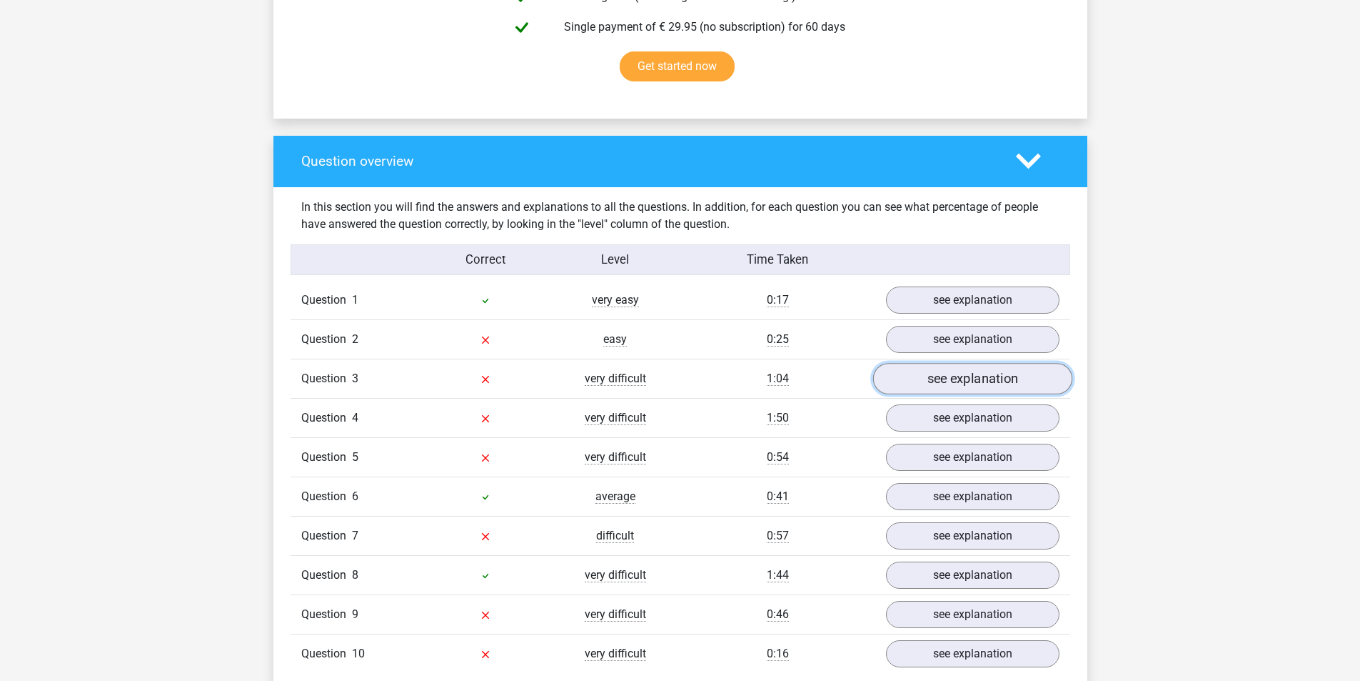
click at [941, 381] on link "see explanation" at bounding box center [972, 378] width 199 height 31
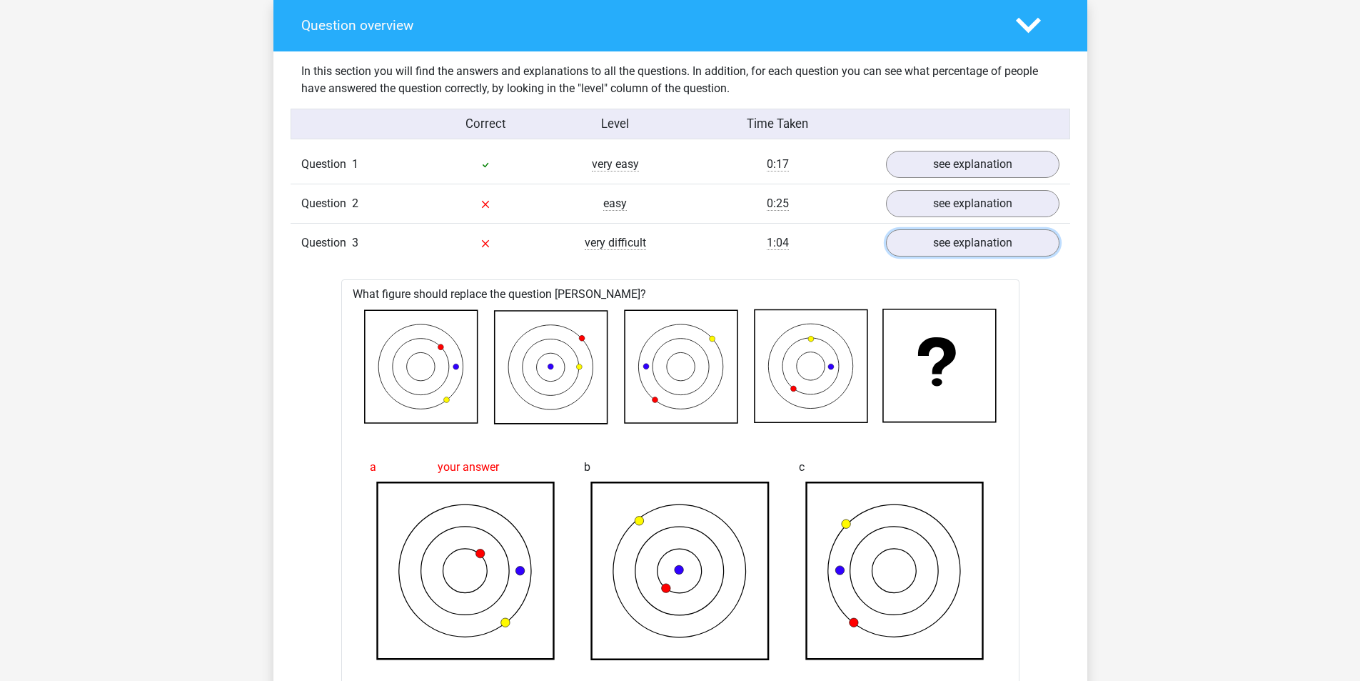
scroll to position [1055, 0]
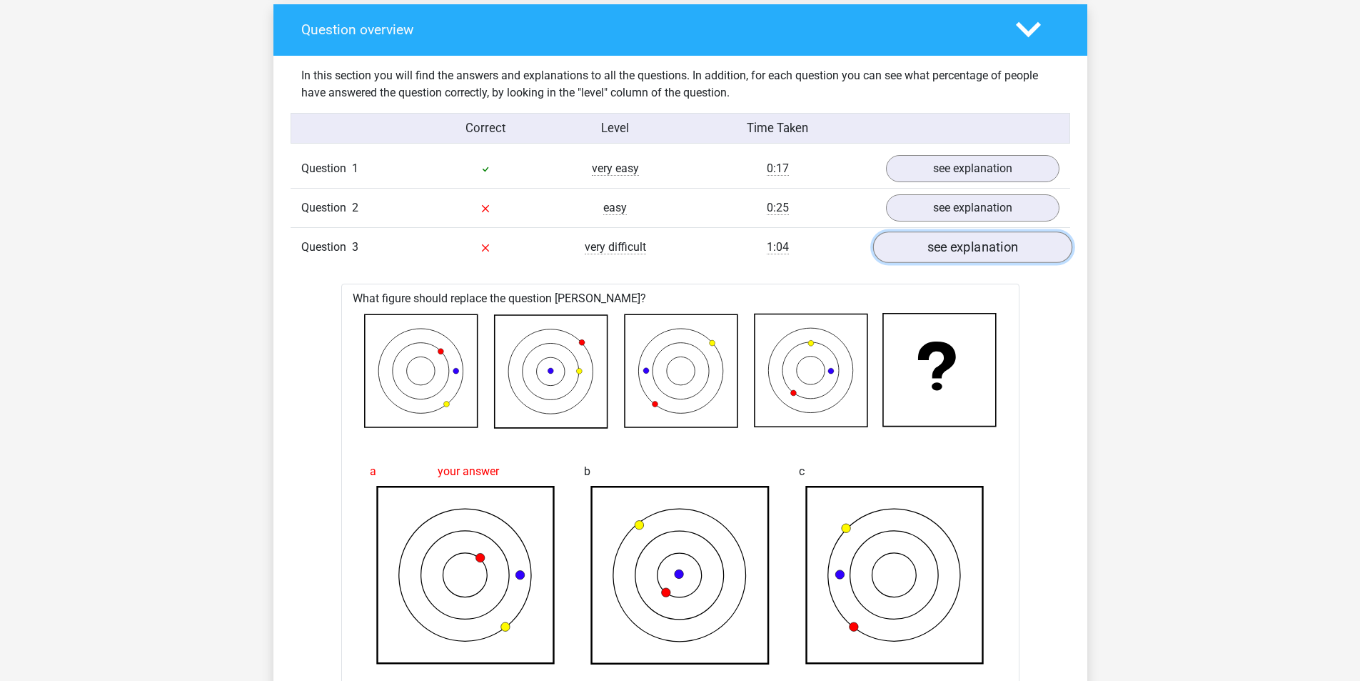
click at [971, 253] on link "see explanation" at bounding box center [972, 246] width 199 height 31
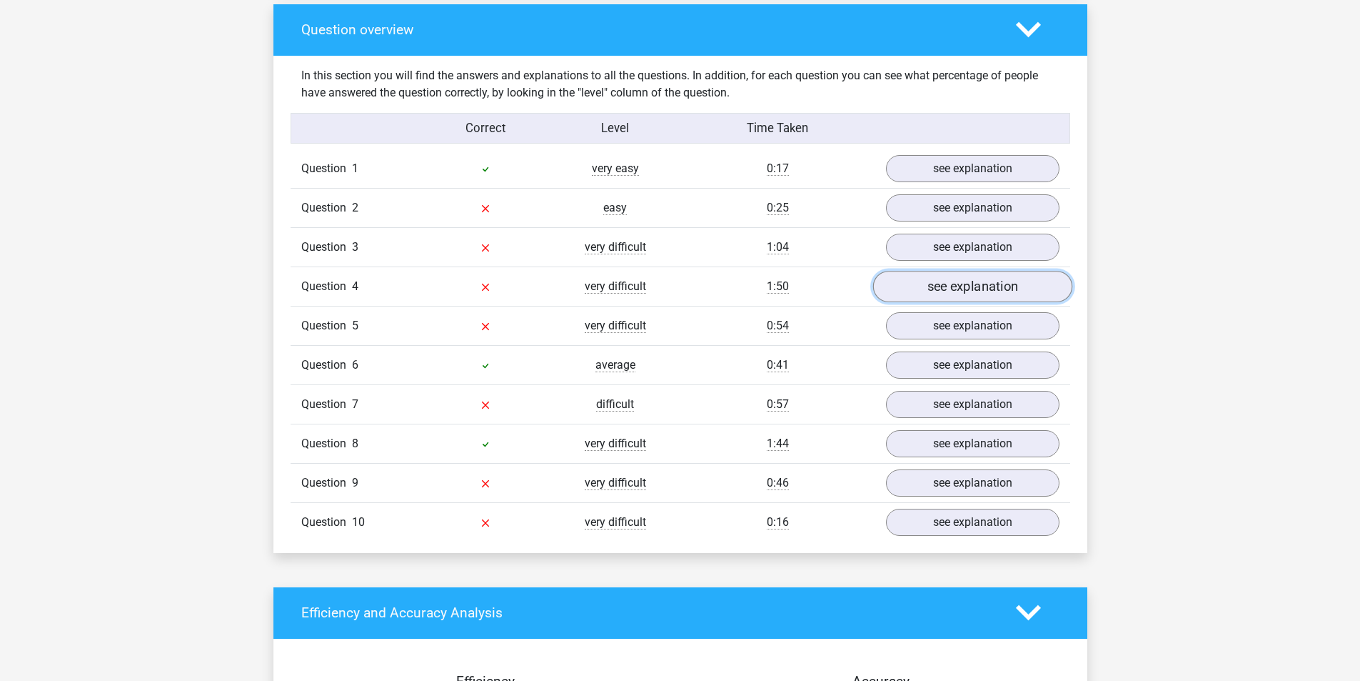
click at [970, 286] on link "see explanation" at bounding box center [972, 286] width 199 height 31
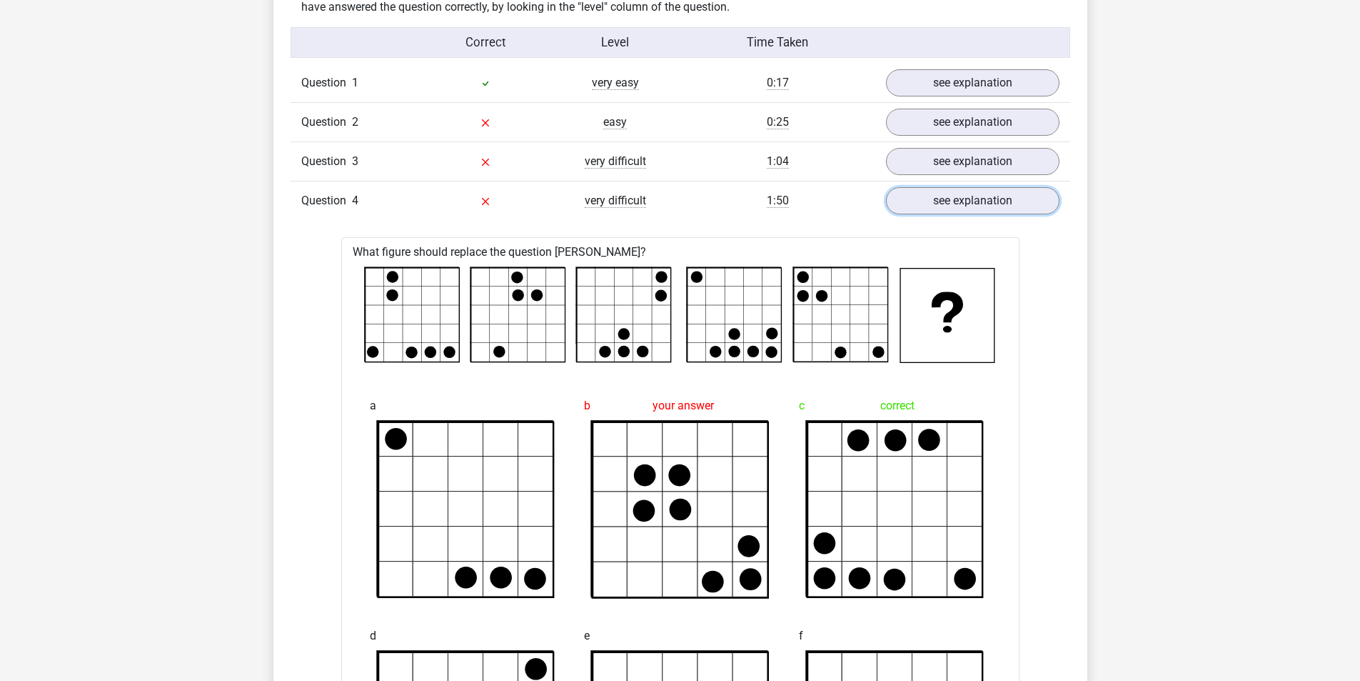
scroll to position [1145, 0]
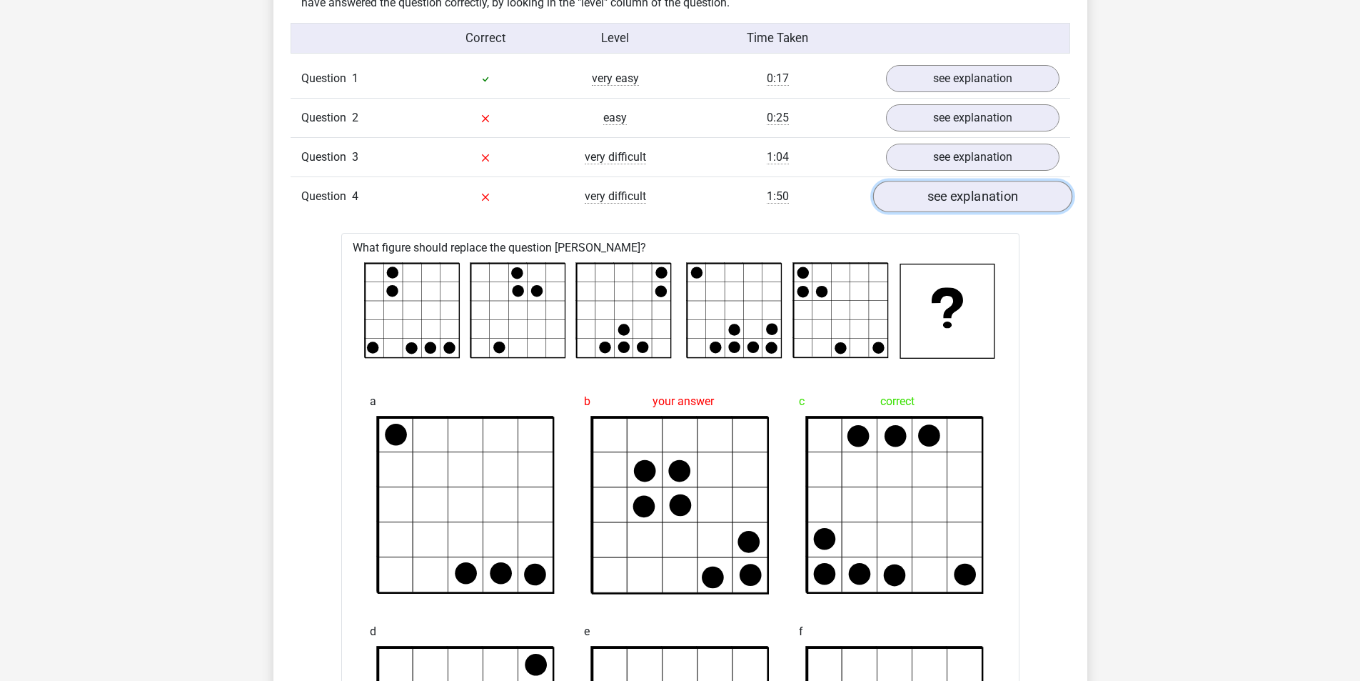
click at [967, 196] on link "see explanation" at bounding box center [972, 196] width 199 height 31
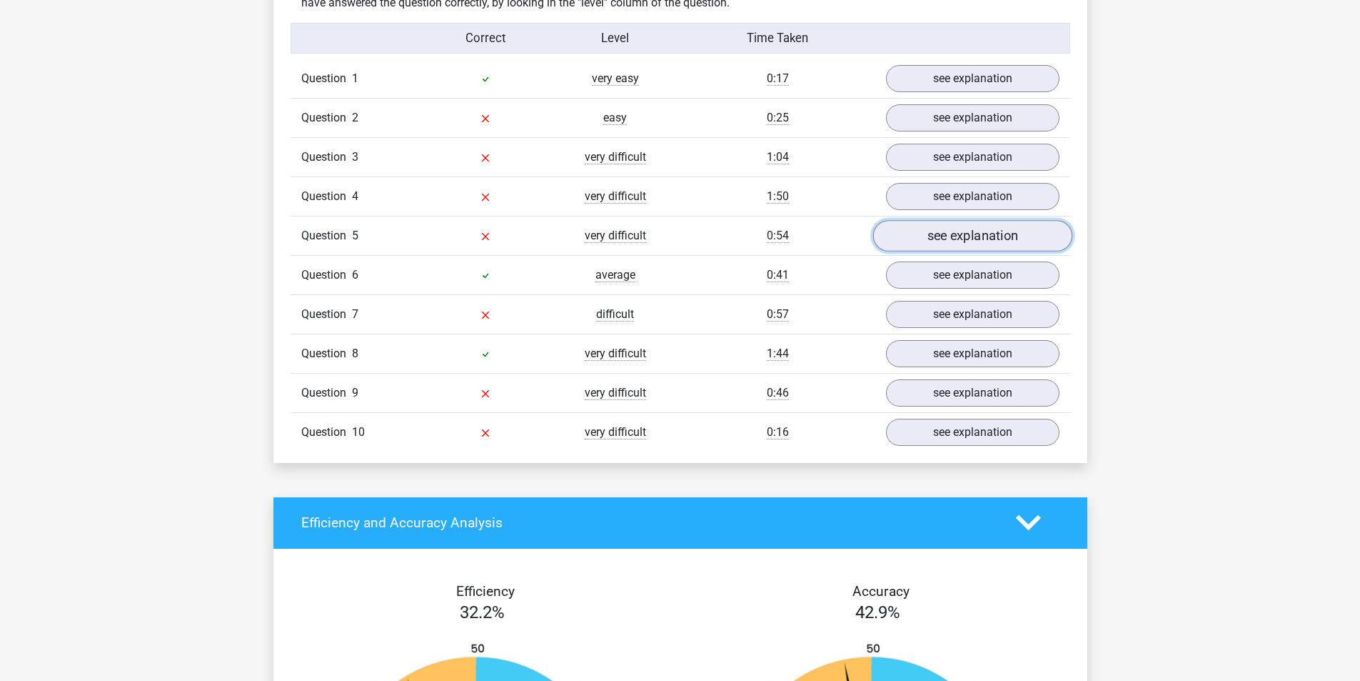
click at [965, 232] on link "see explanation" at bounding box center [972, 235] width 199 height 31
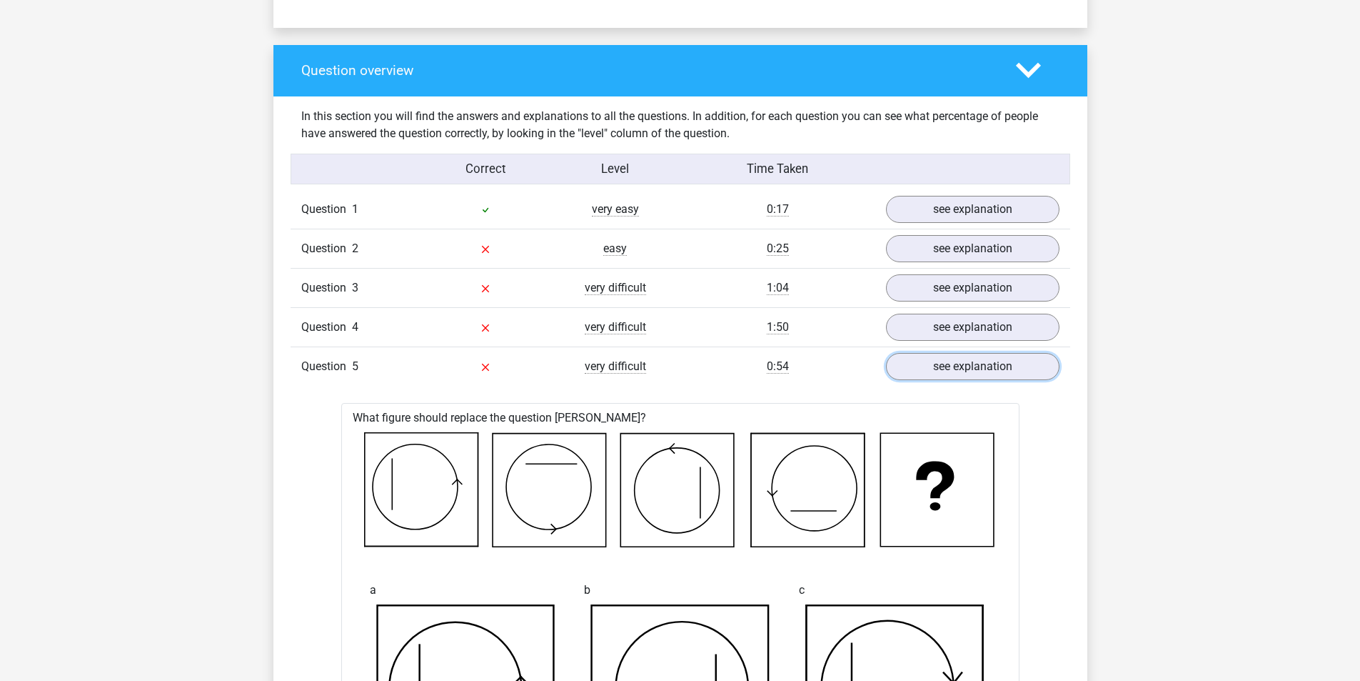
scroll to position [1033, 0]
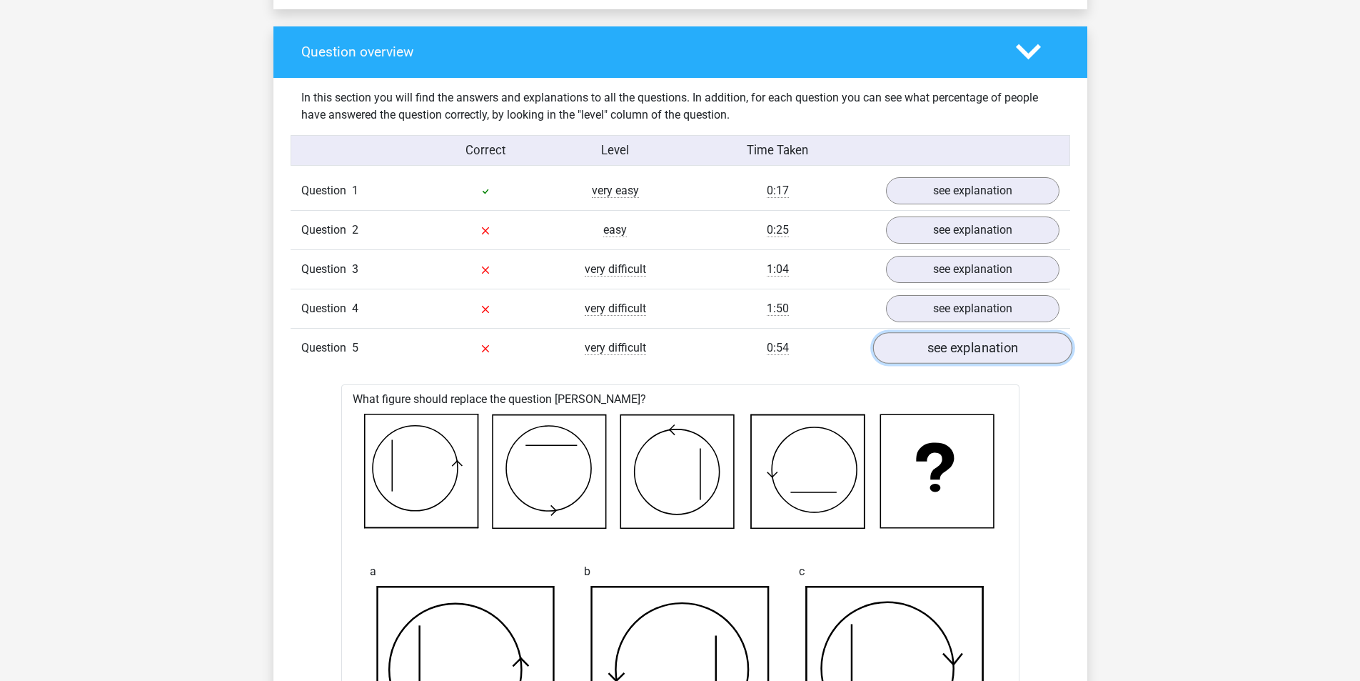
click at [940, 348] on link "see explanation" at bounding box center [972, 347] width 199 height 31
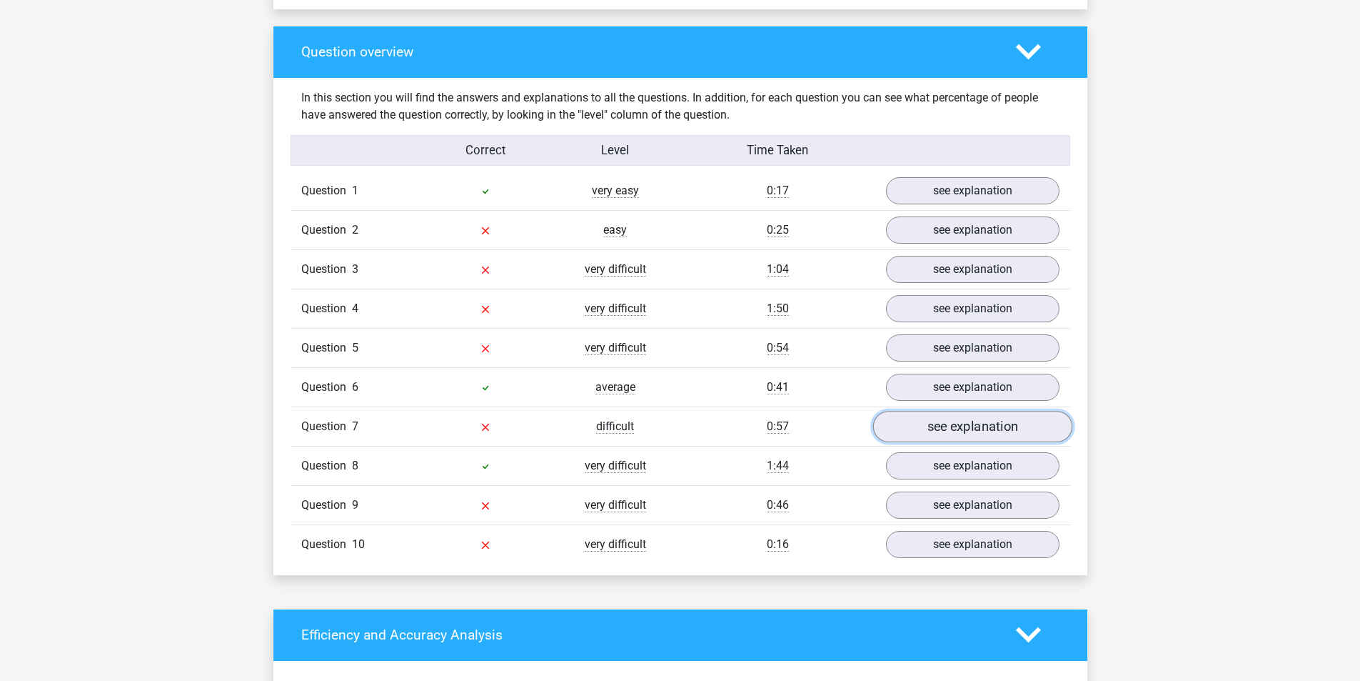
click at [945, 427] on link "see explanation" at bounding box center [972, 426] width 199 height 31
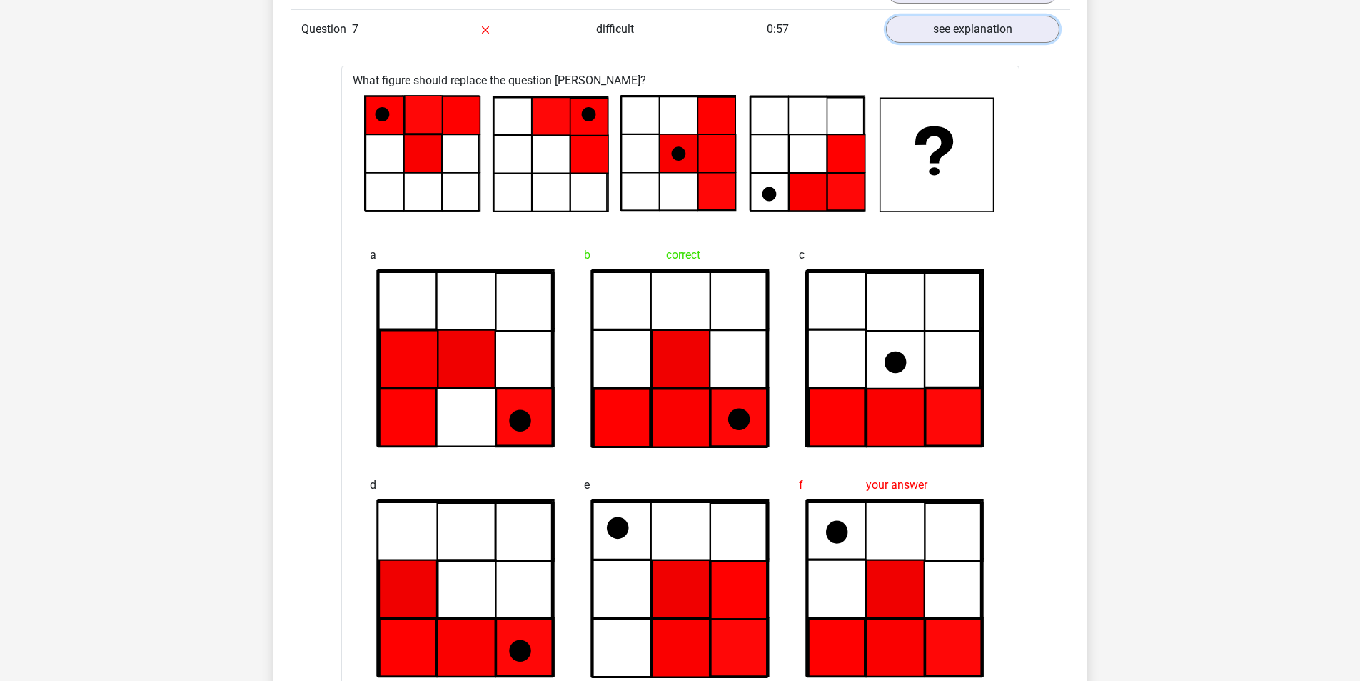
scroll to position [1426, 0]
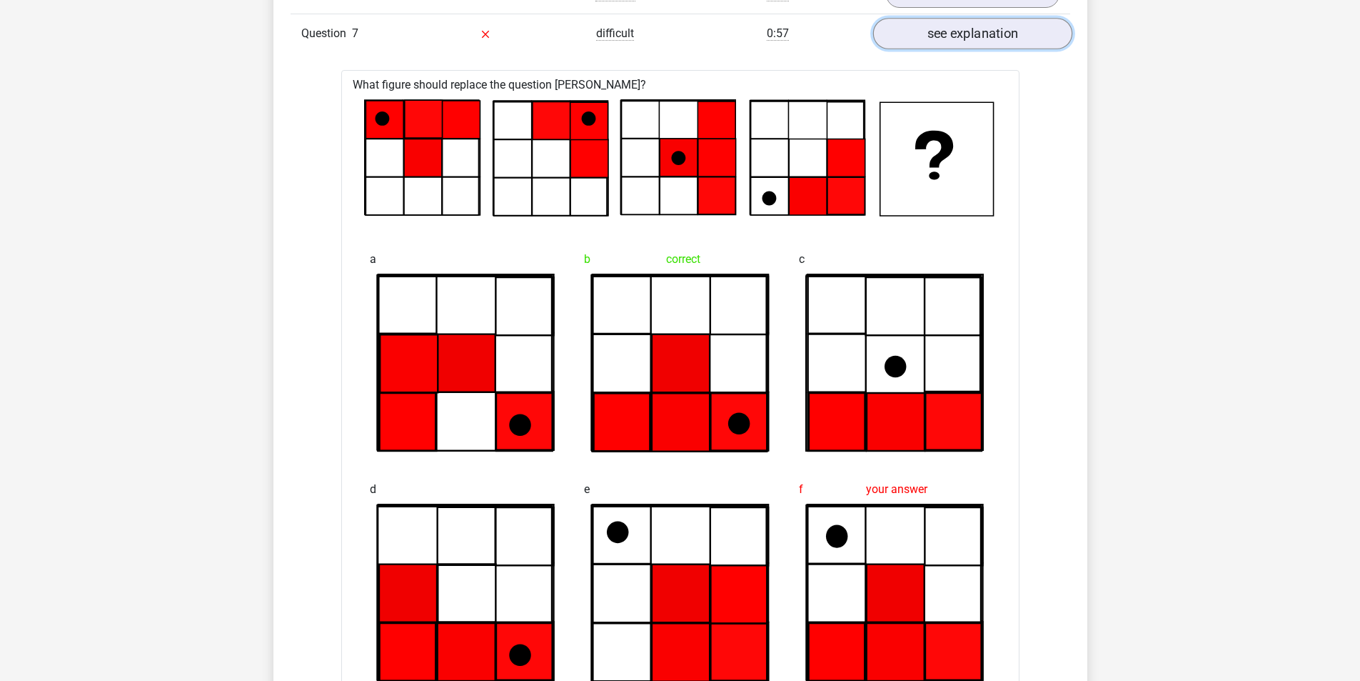
click at [1000, 43] on link "see explanation" at bounding box center [972, 33] width 199 height 31
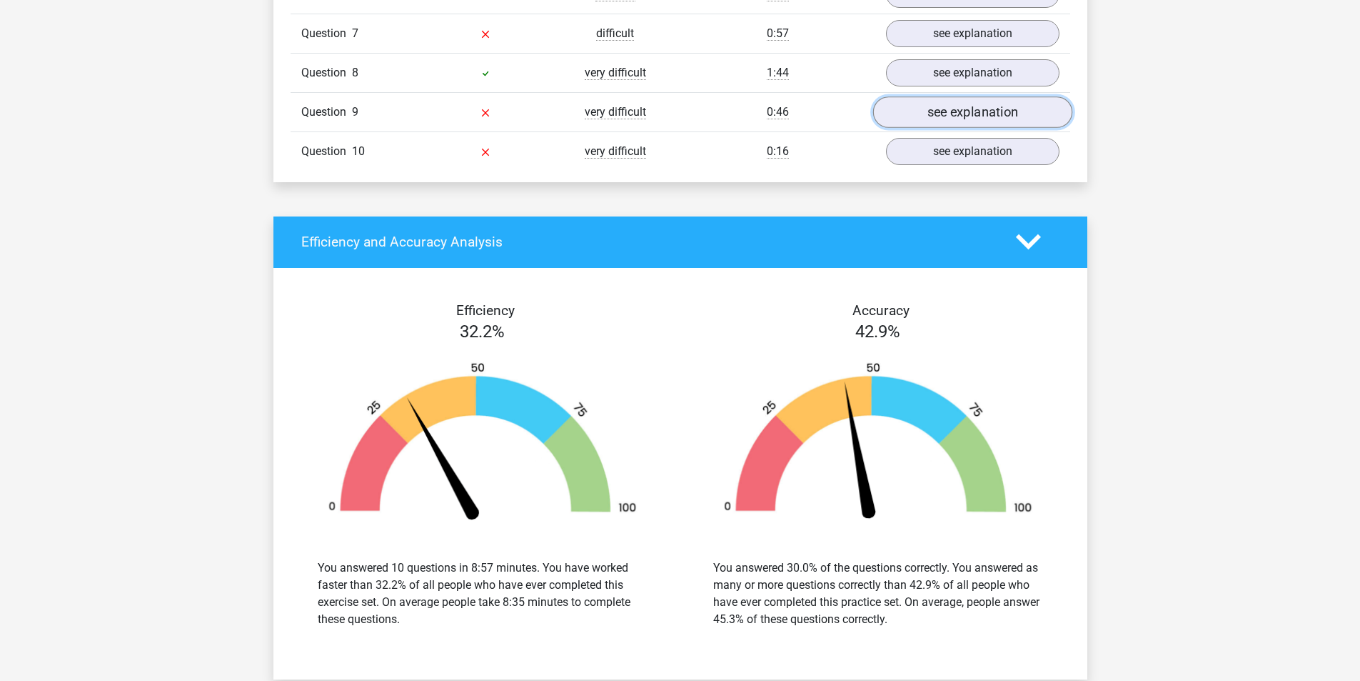
click at [931, 122] on link "see explanation" at bounding box center [972, 111] width 199 height 31
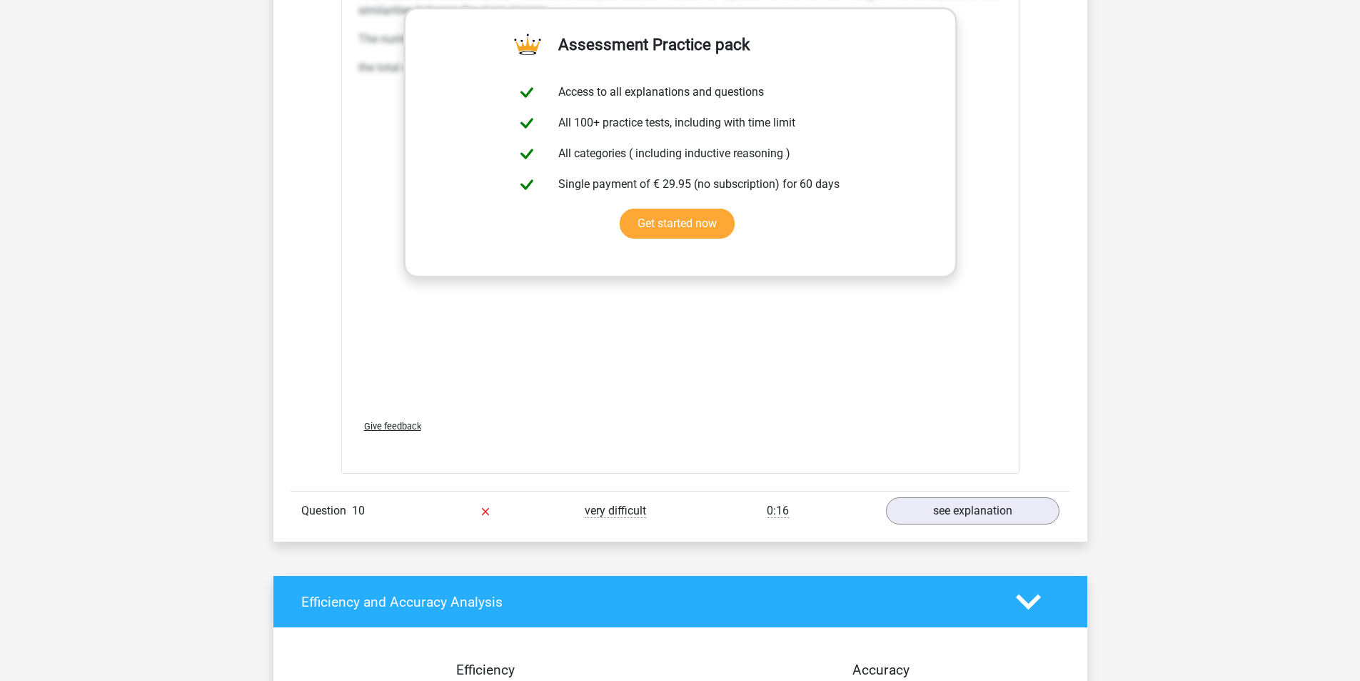
scroll to position [1912, 0]
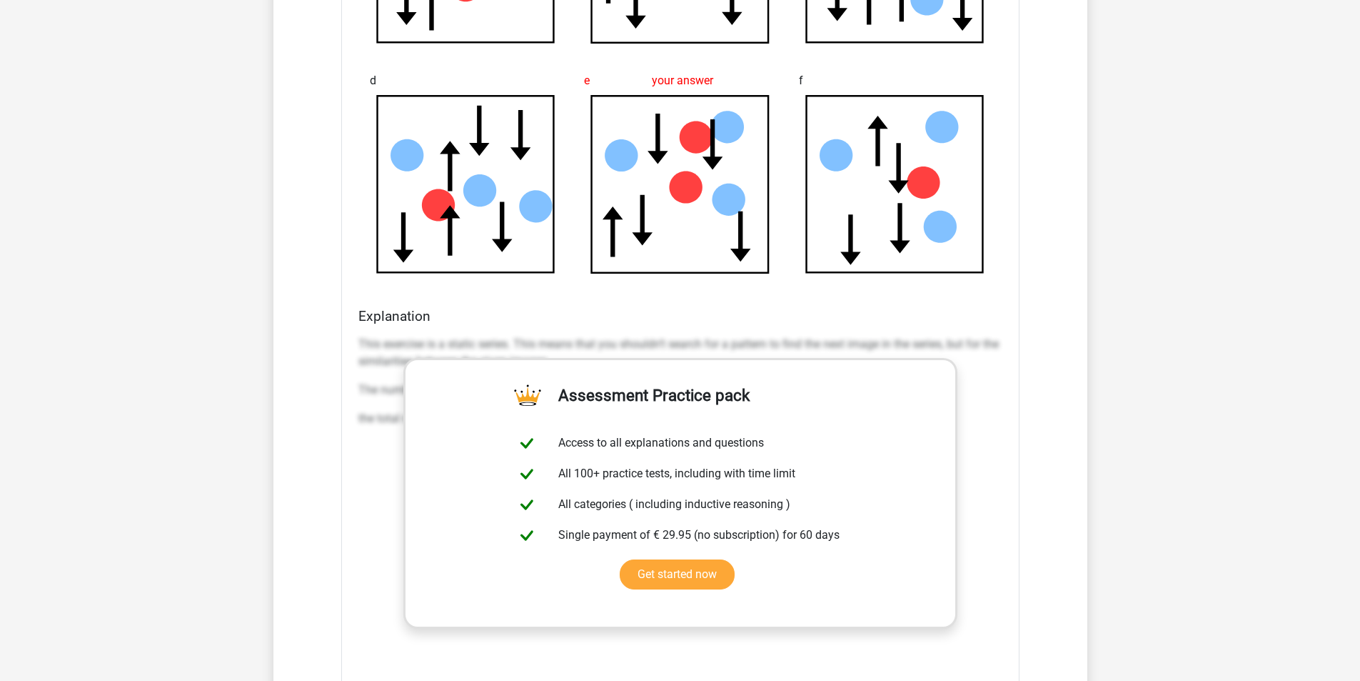
click at [962, 349] on p "This exercise is a static series. This means that you shouldn’t search for a pa…" at bounding box center [680, 353] width 644 height 34
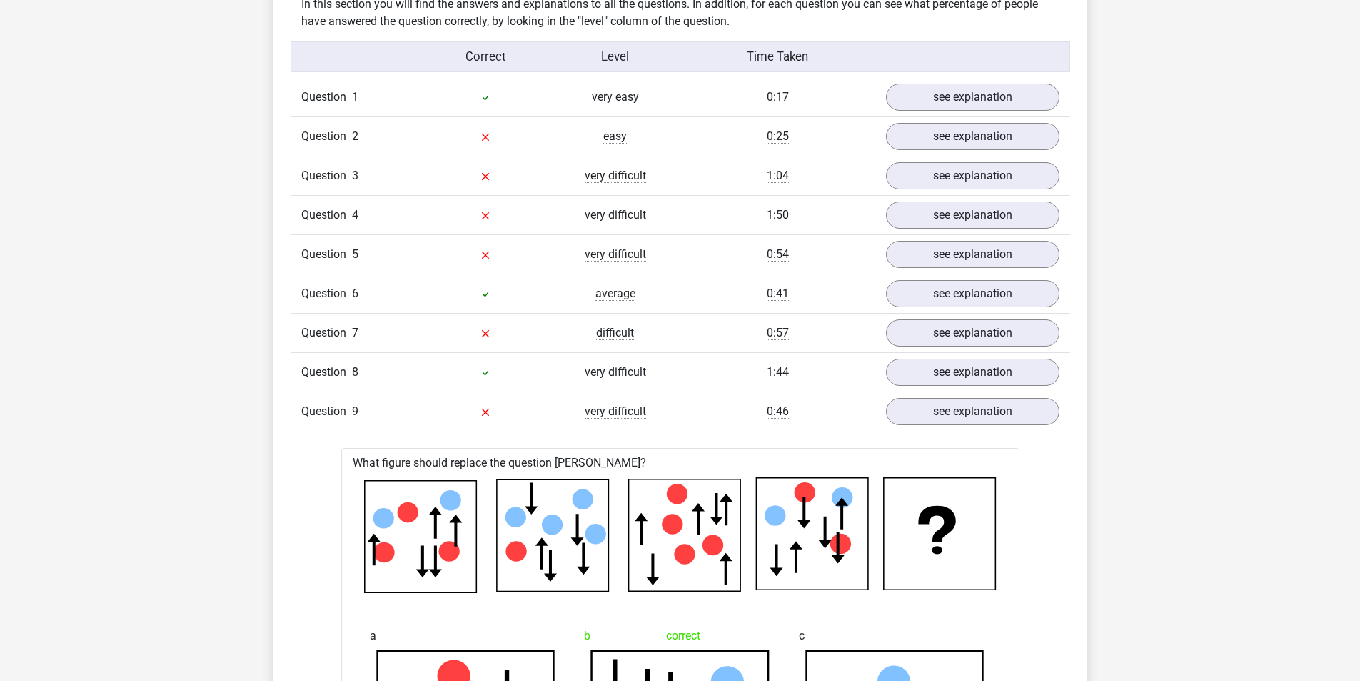
scroll to position [1118, 0]
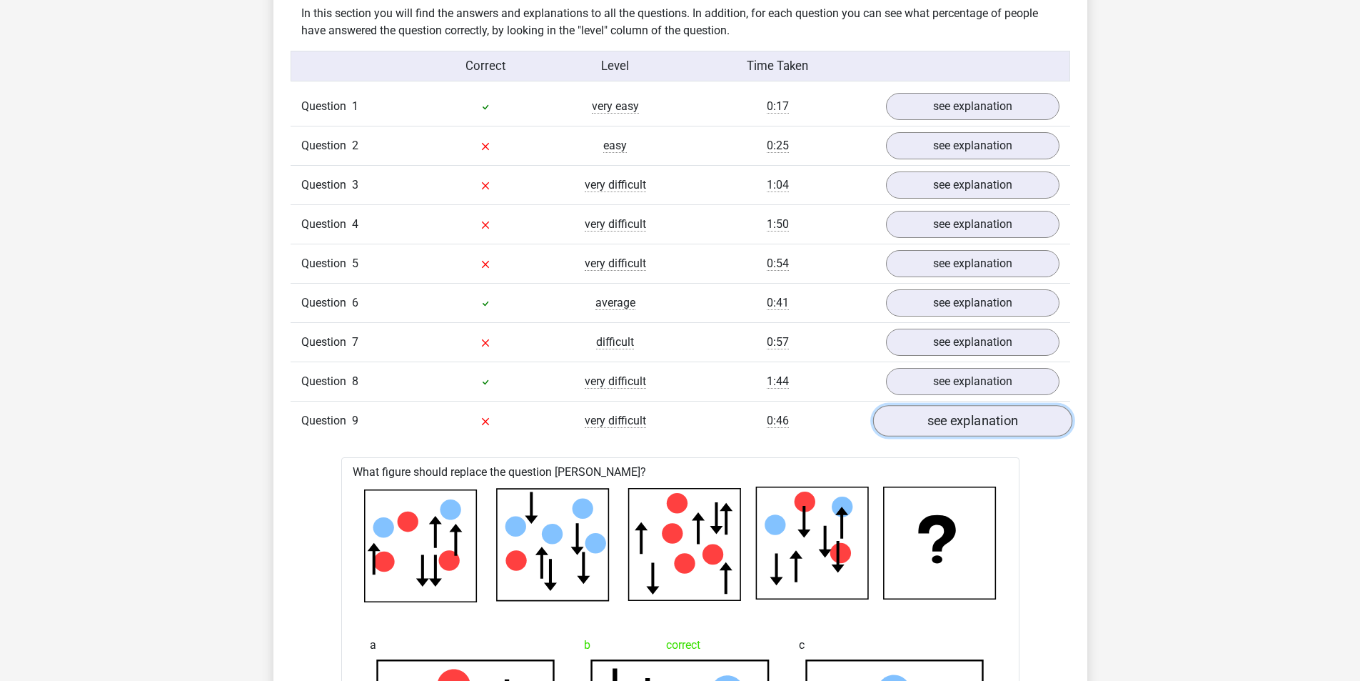
click at [983, 426] on link "see explanation" at bounding box center [972, 420] width 199 height 31
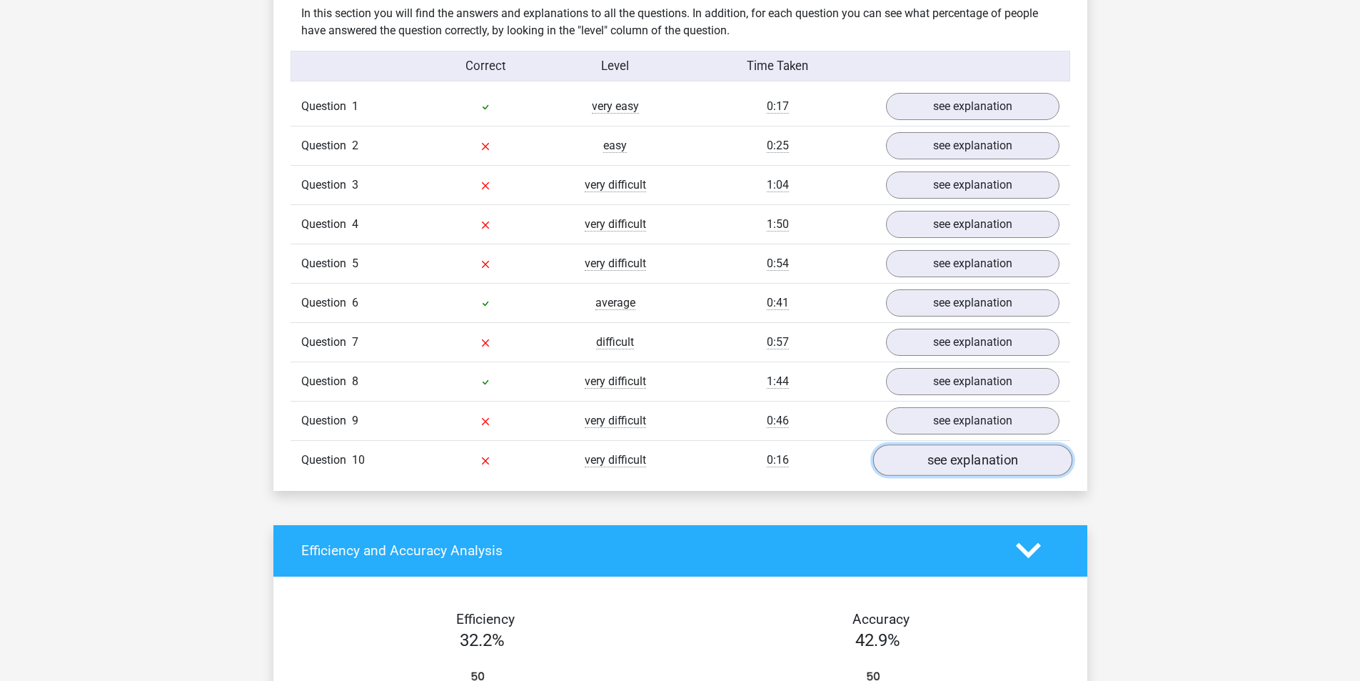
click at [976, 464] on link "see explanation" at bounding box center [972, 459] width 199 height 31
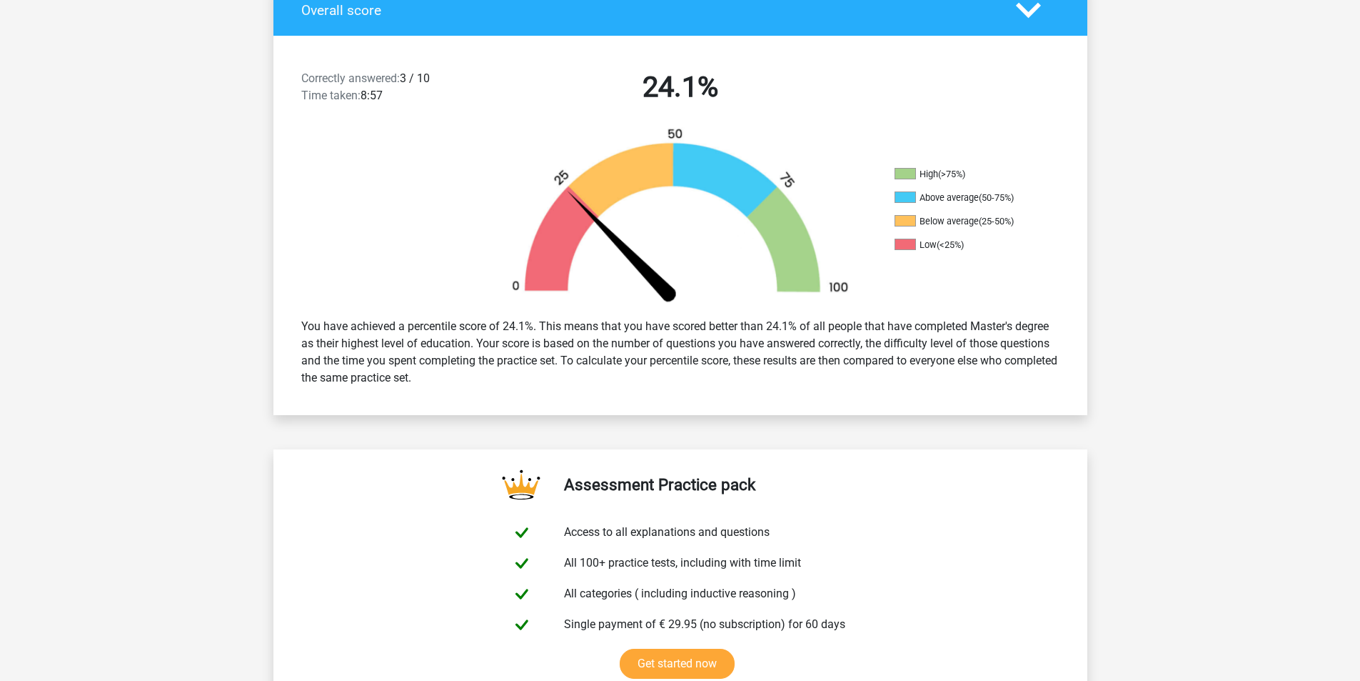
scroll to position [318, 0]
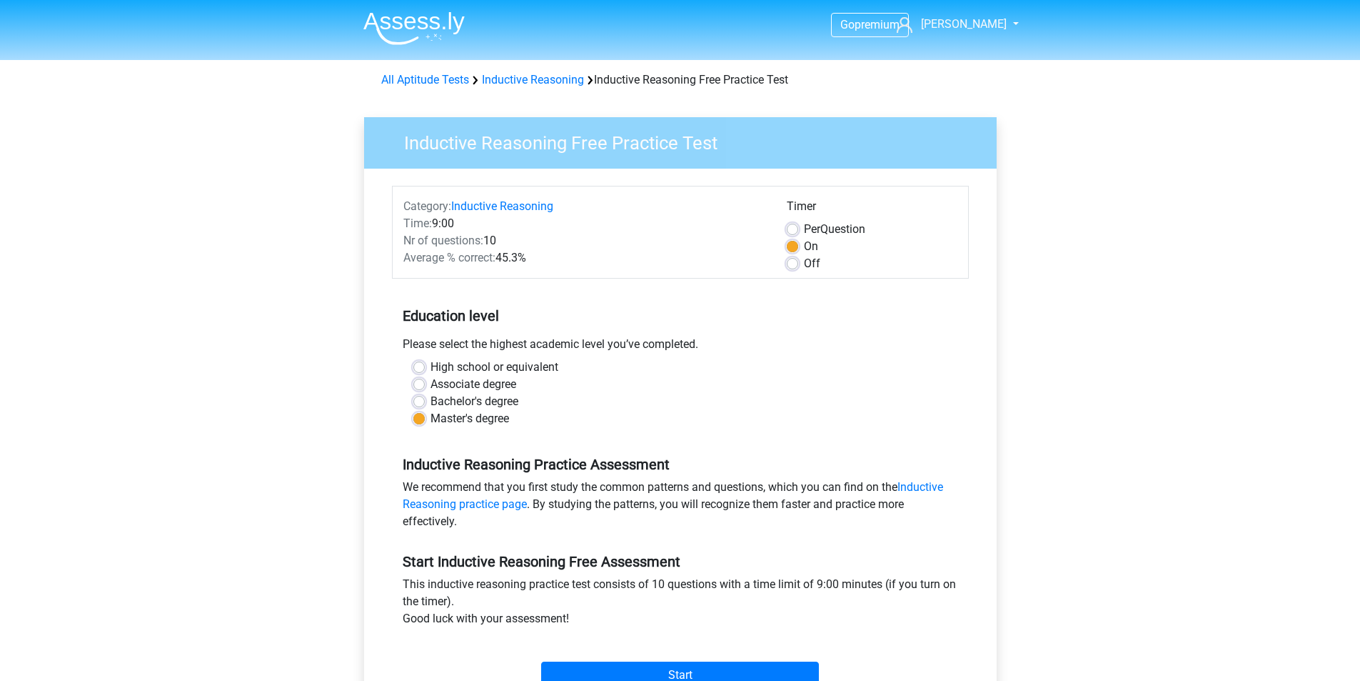
scroll to position [126, 0]
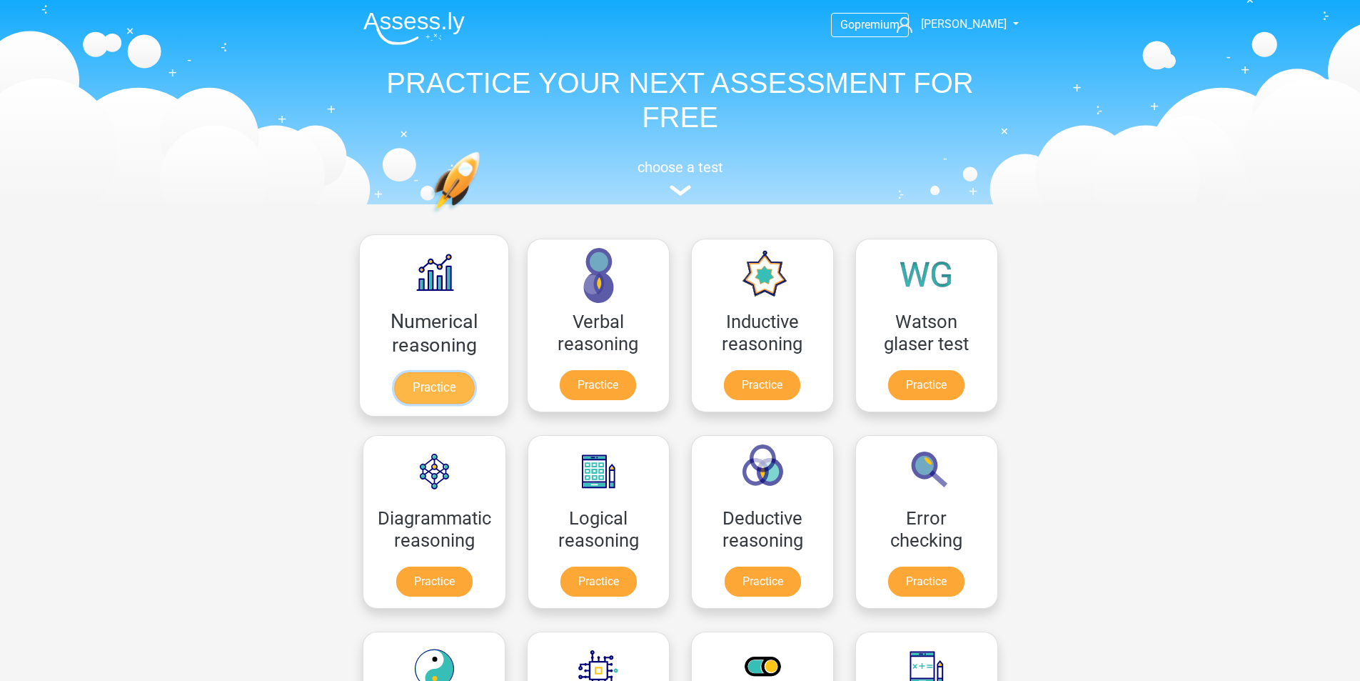
click at [426, 401] on link "Practice" at bounding box center [433, 387] width 80 height 31
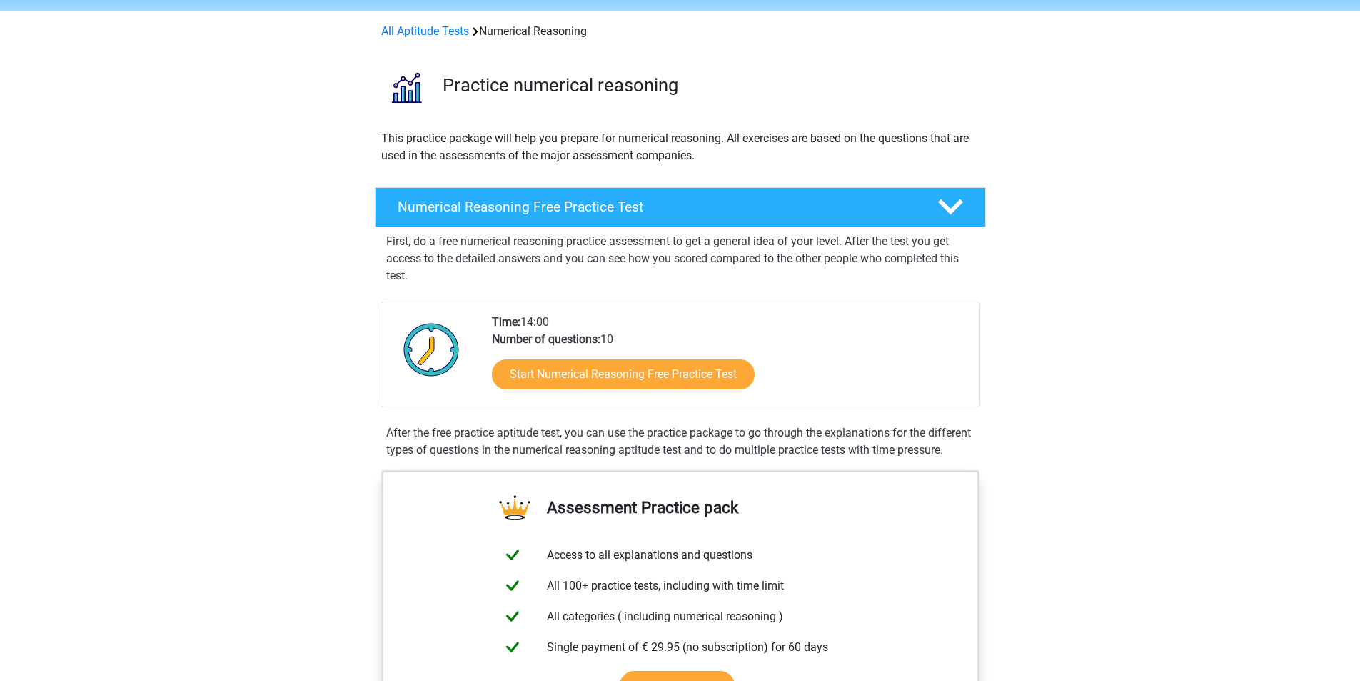
scroll to position [46, 0]
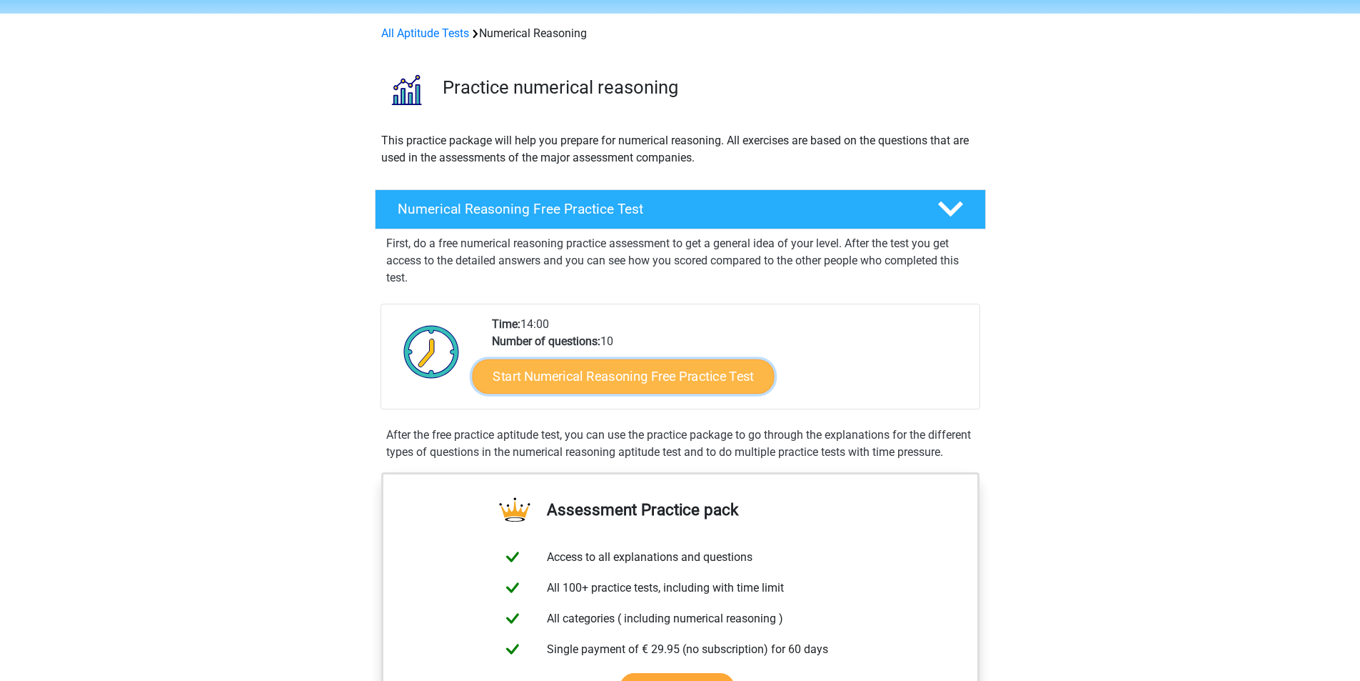
click at [611, 373] on link "Start Numerical Reasoning Free Practice Test" at bounding box center [623, 375] width 302 height 34
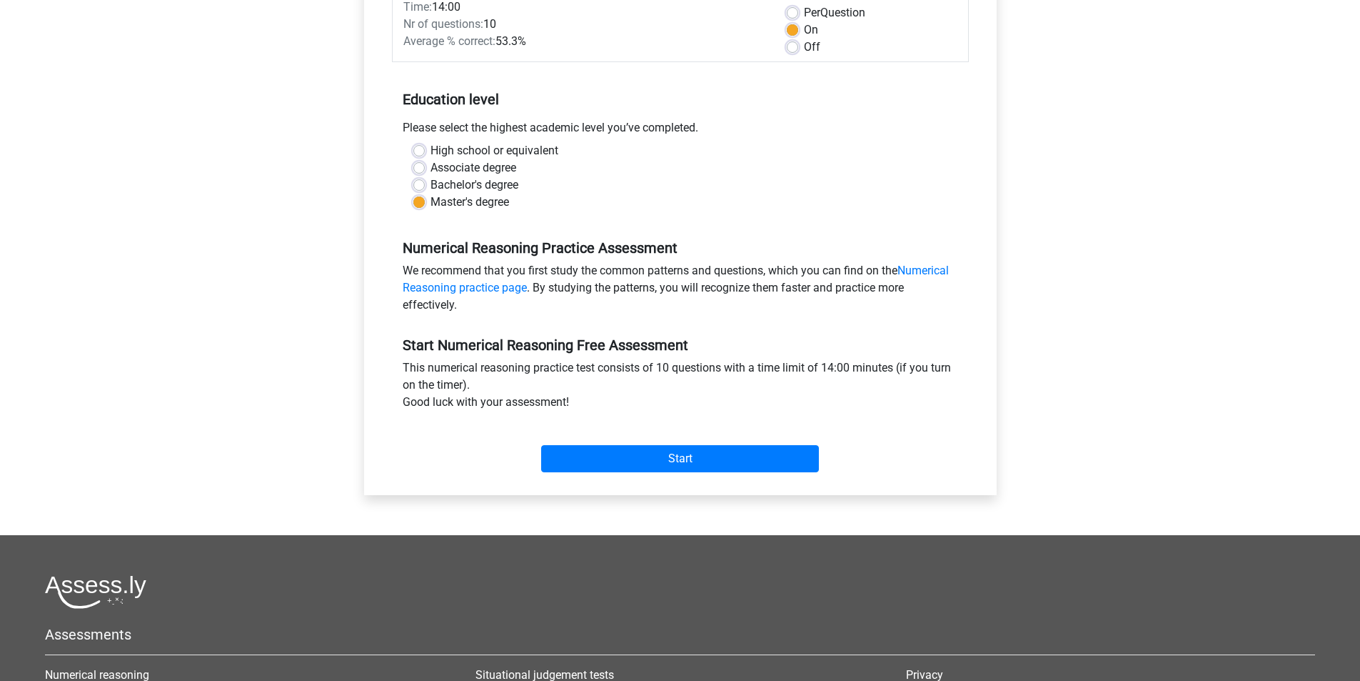
scroll to position [221, 0]
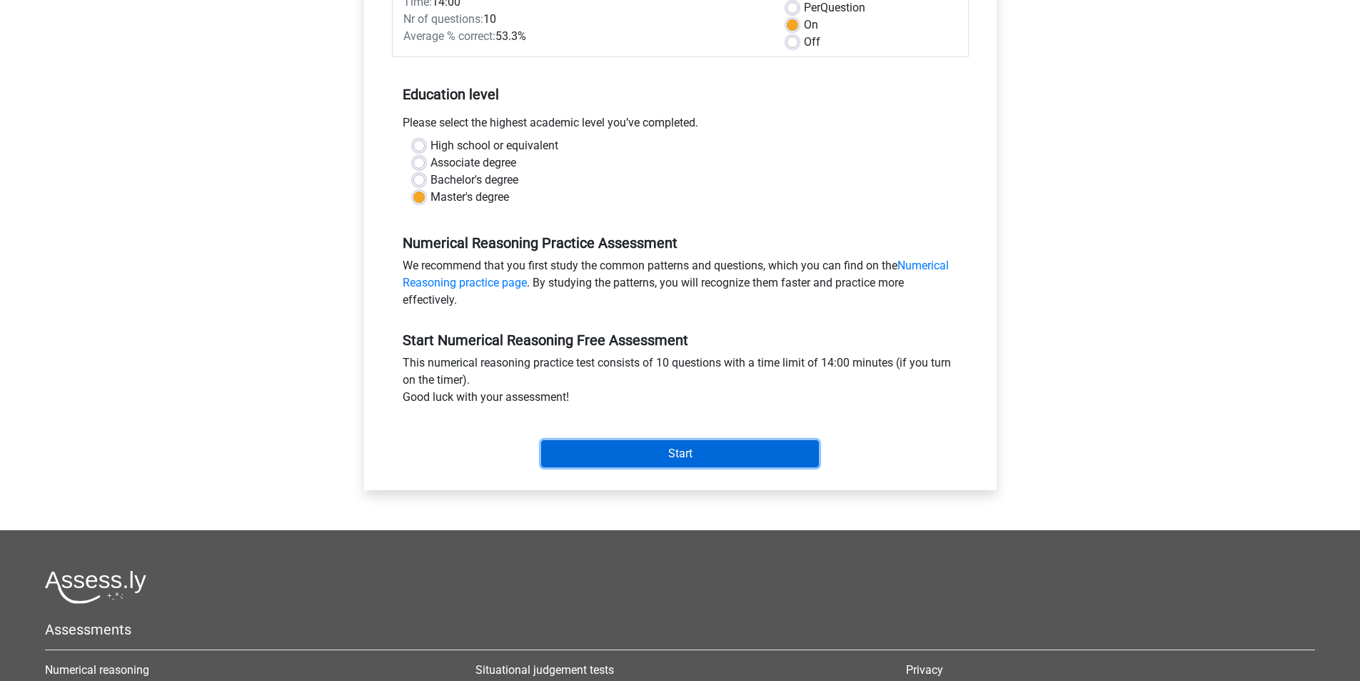
click at [680, 462] on input "Start" at bounding box center [680, 453] width 278 height 27
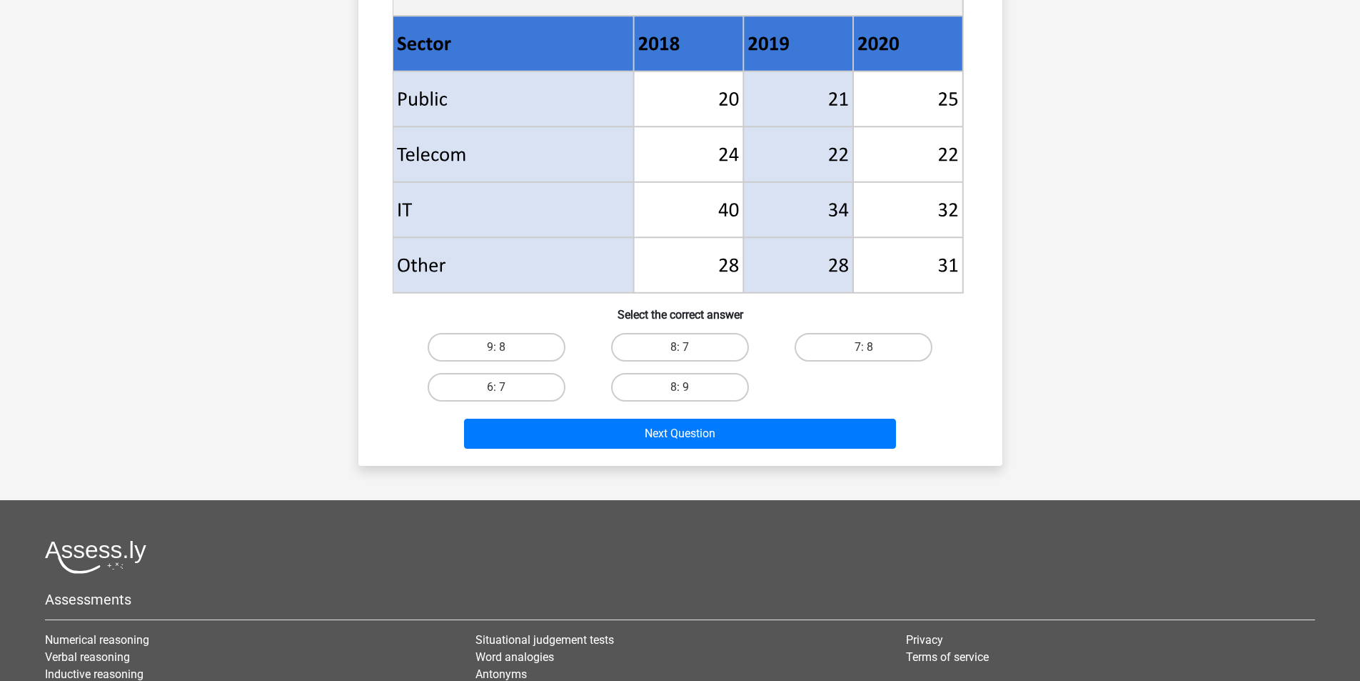
scroll to position [565, 0]
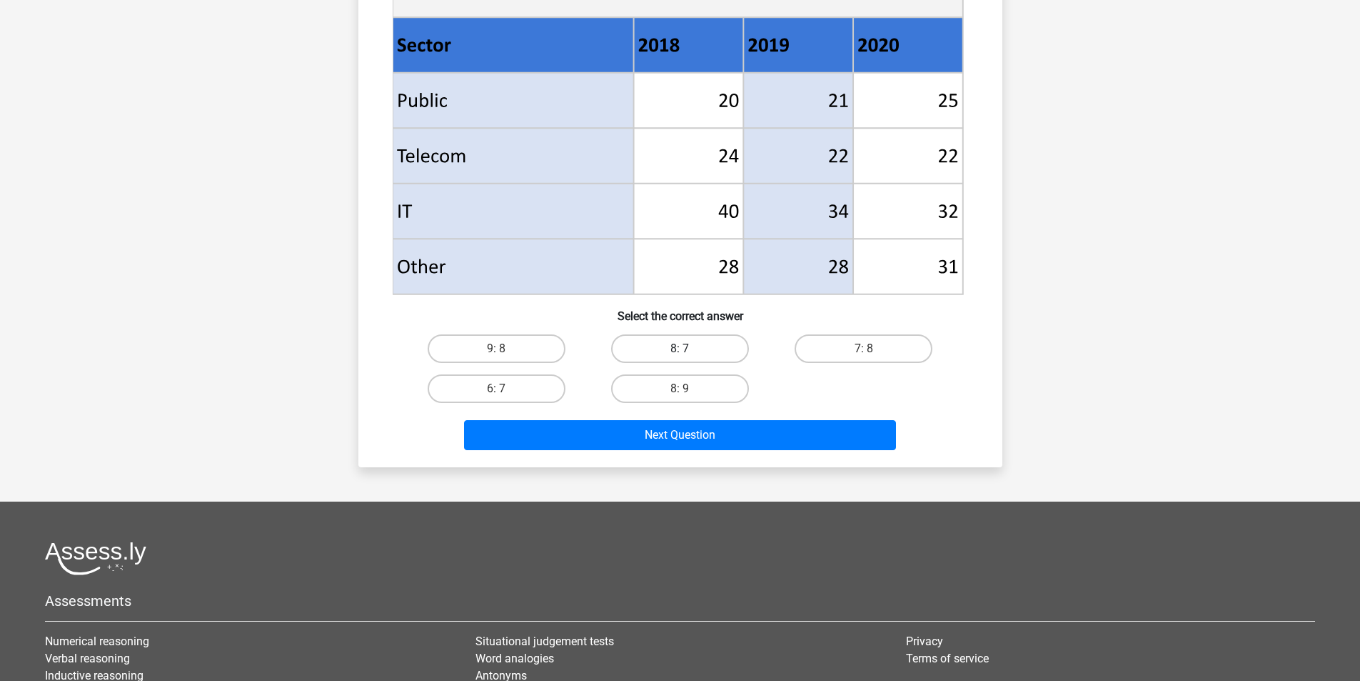
click at [648, 351] on label "8: 7" at bounding box center [680, 348] width 138 height 29
click at [680, 351] on input "8: 7" at bounding box center [684, 352] width 9 height 9
radio input "true"
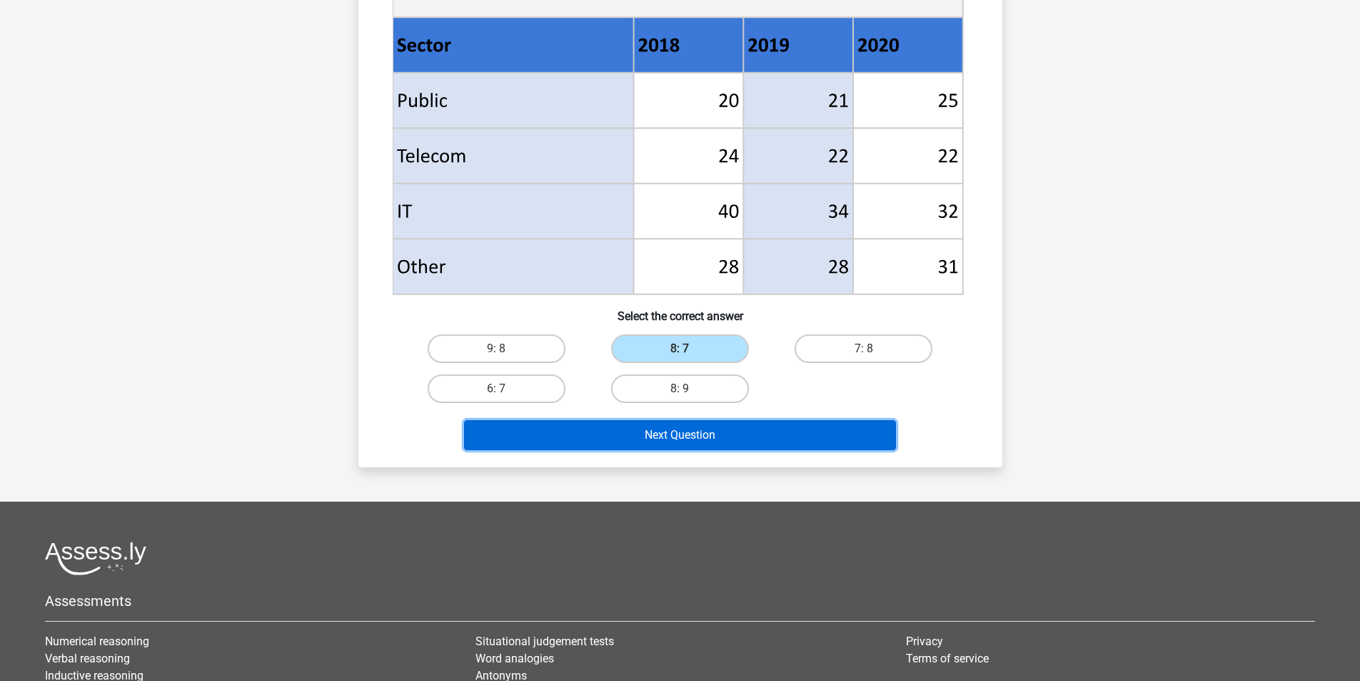
click at [678, 433] on button "Next Question" at bounding box center [680, 435] width 432 height 30
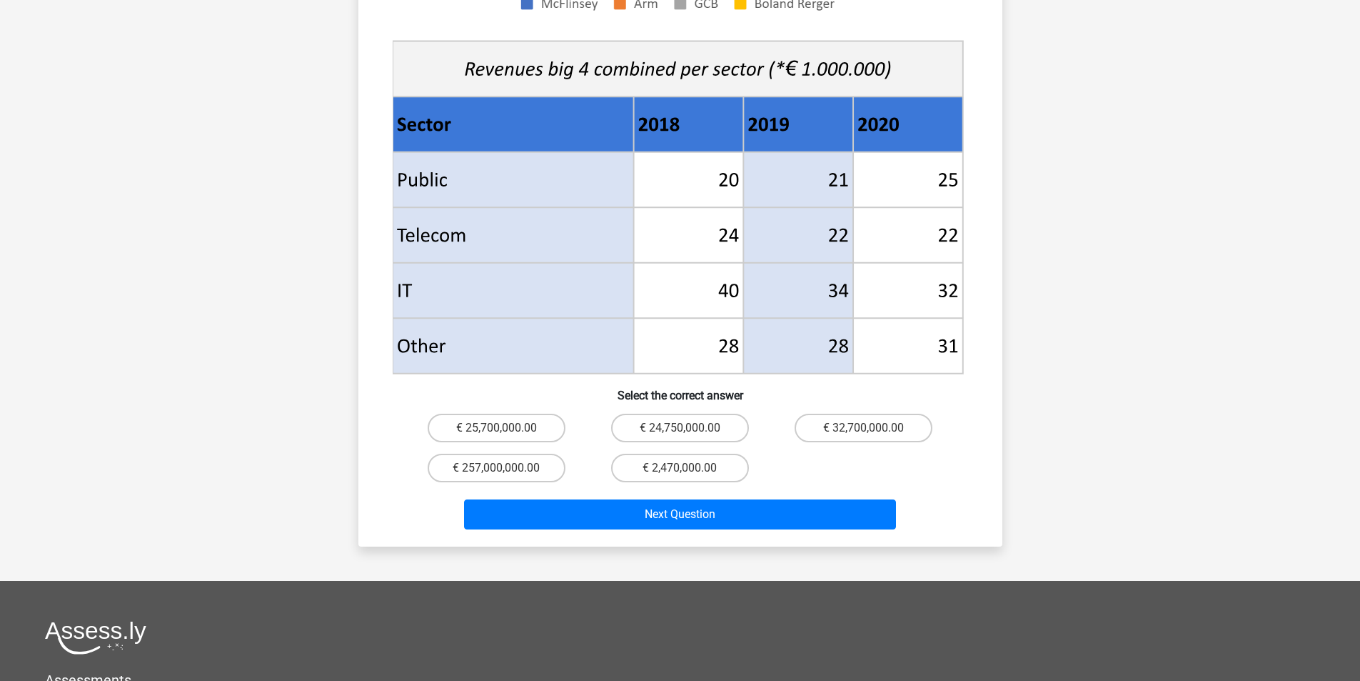
scroll to position [527, 0]
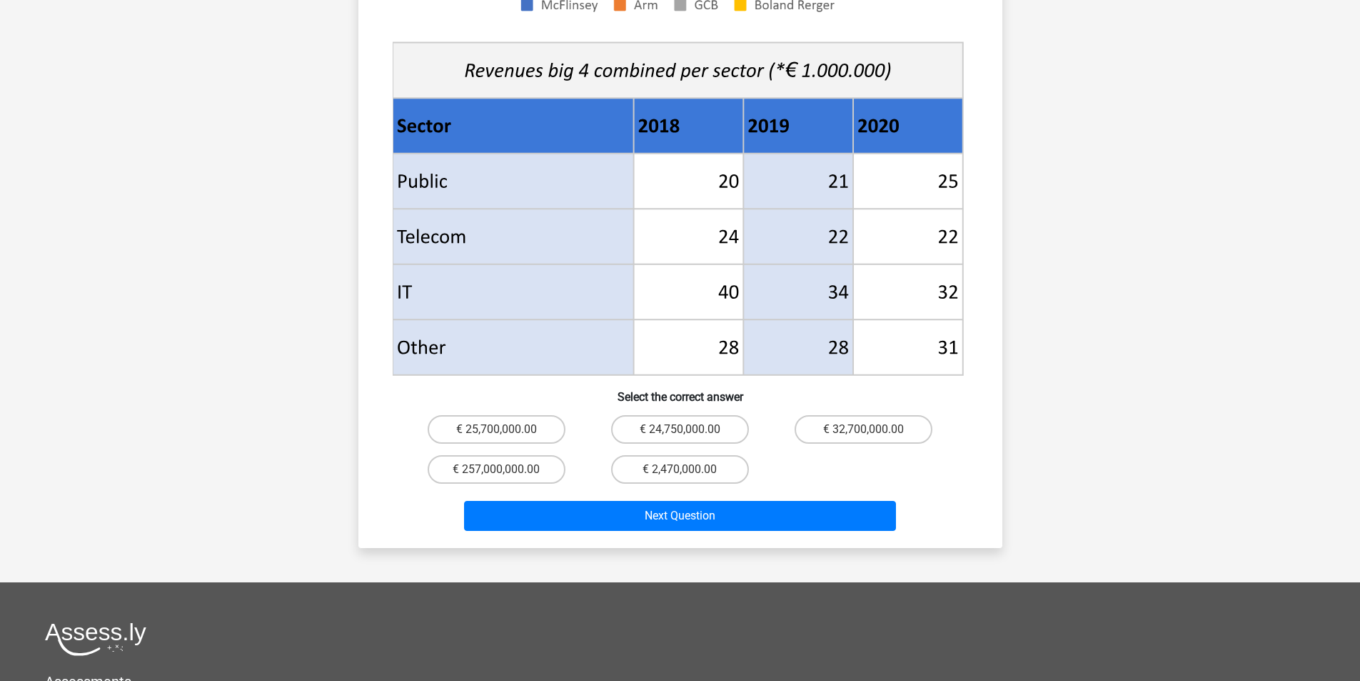
click at [960, 453] on div "Go premium Inês ines@mail.com" at bounding box center [680, 216] width 1360 height 1486
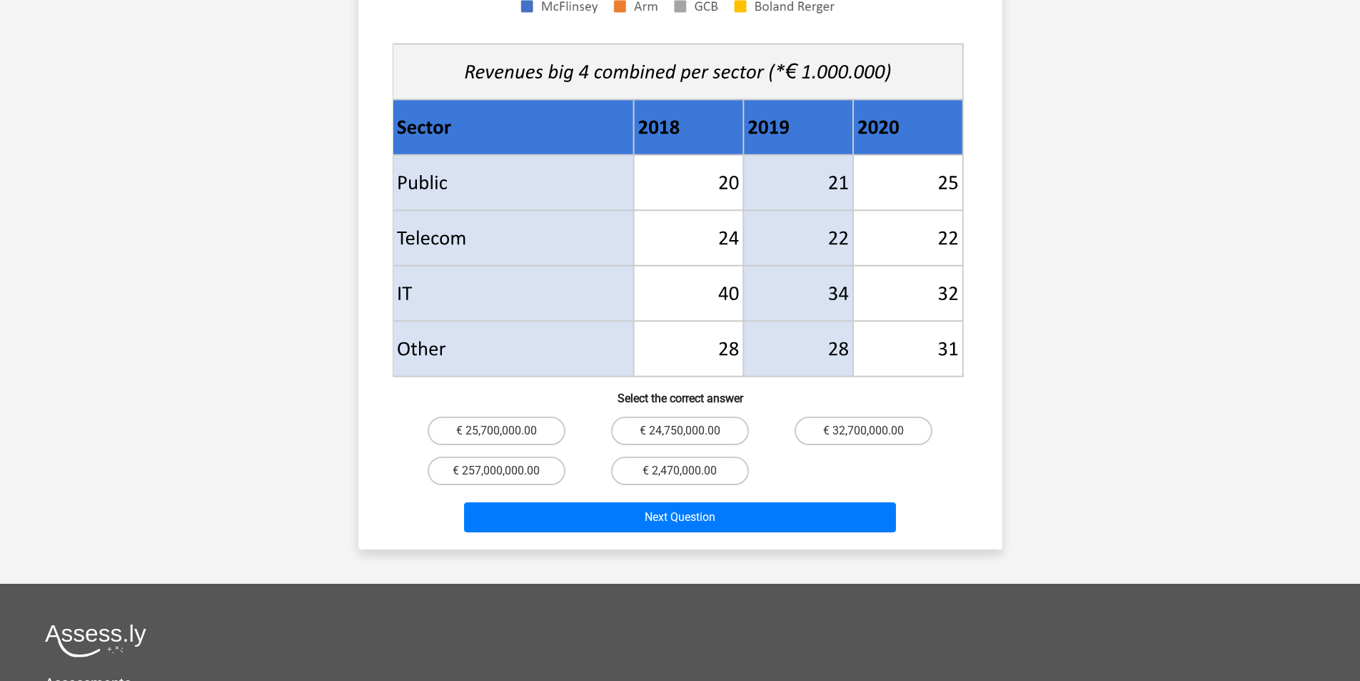
scroll to position [522, 0]
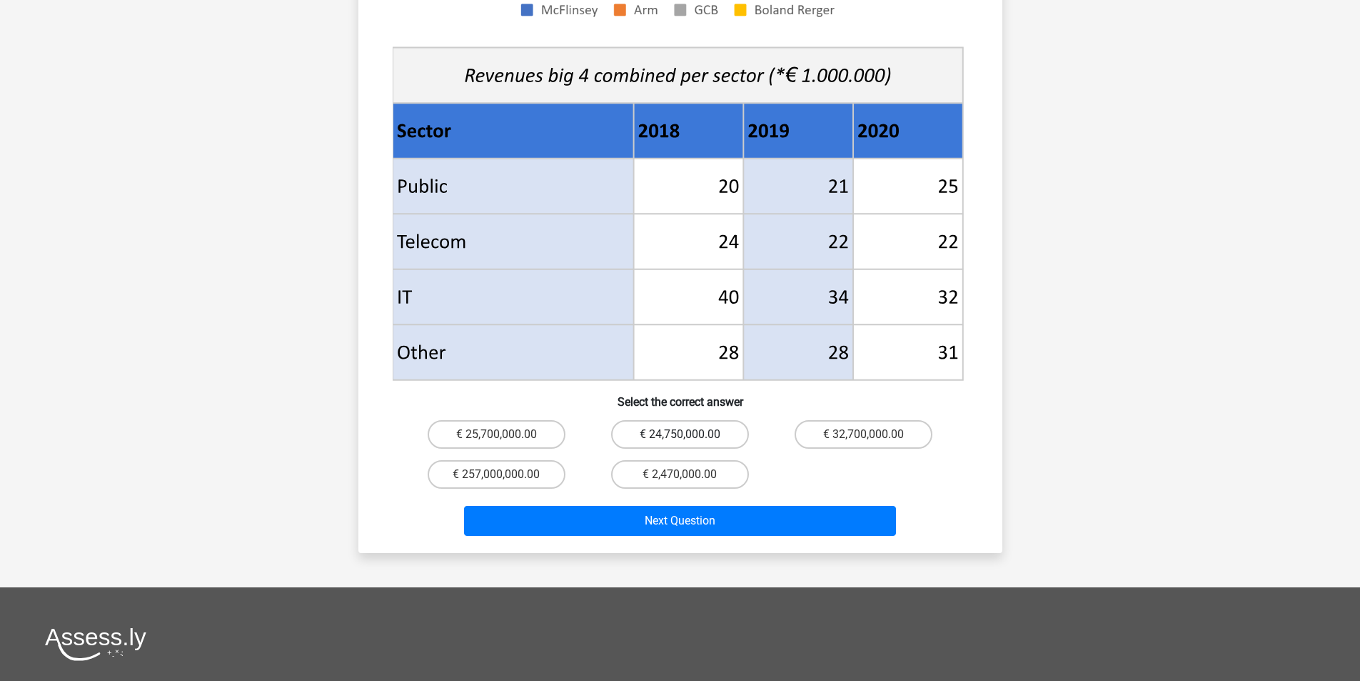
click at [690, 420] on label "€ 24,750,000.00" at bounding box center [680, 434] width 138 height 29
click at [689, 434] on input "€ 24,750,000.00" at bounding box center [684, 438] width 9 height 9
radio input "true"
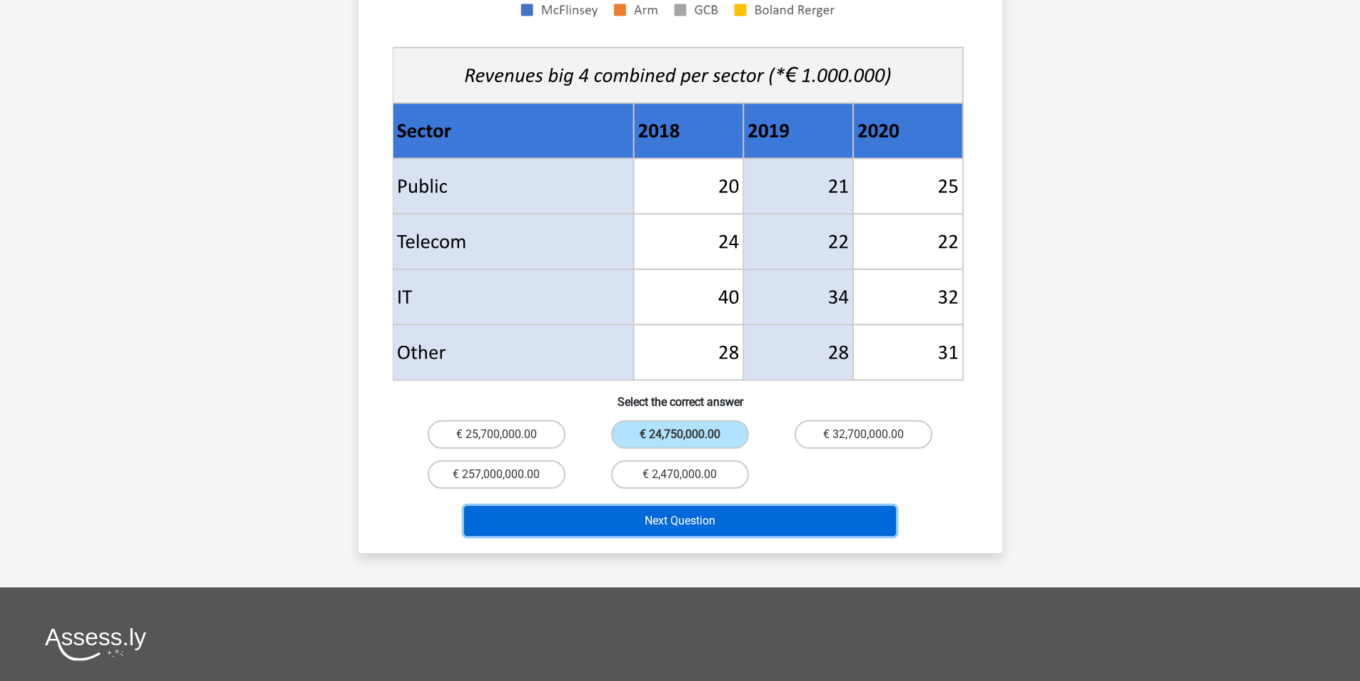
click at [688, 506] on button "Next Question" at bounding box center [680, 521] width 432 height 30
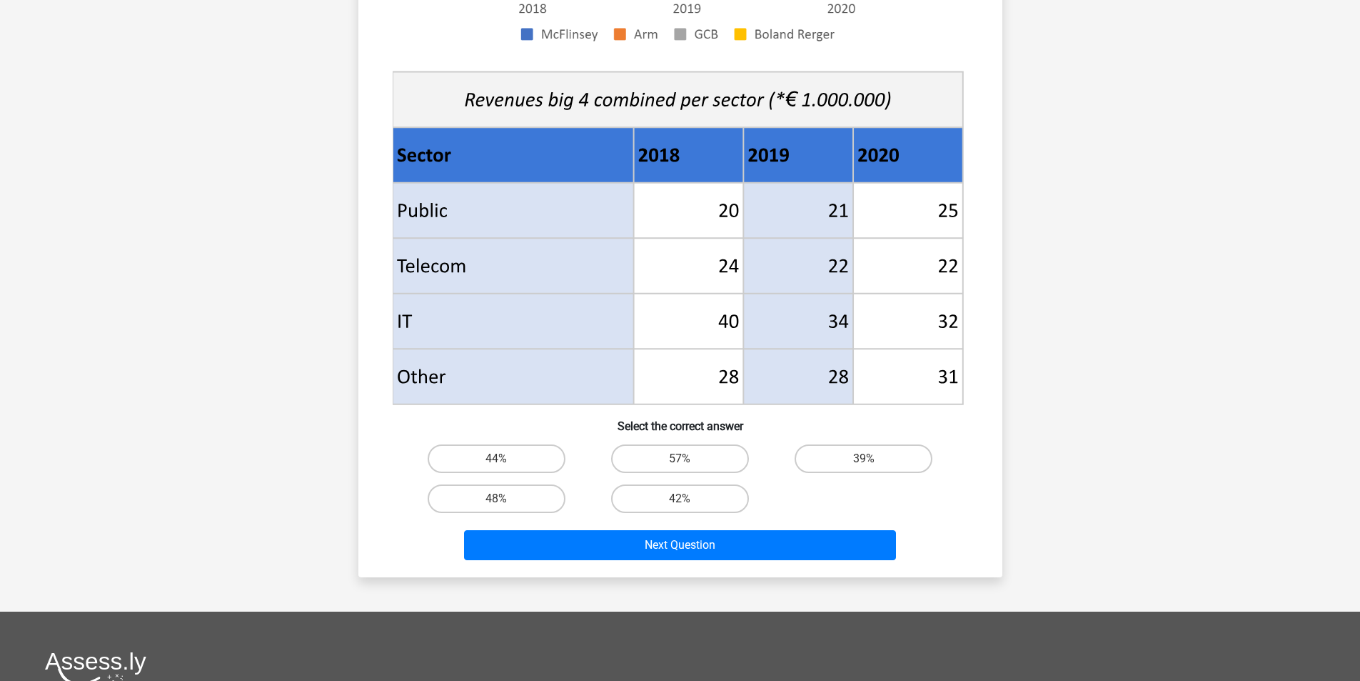
scroll to position [471, 0]
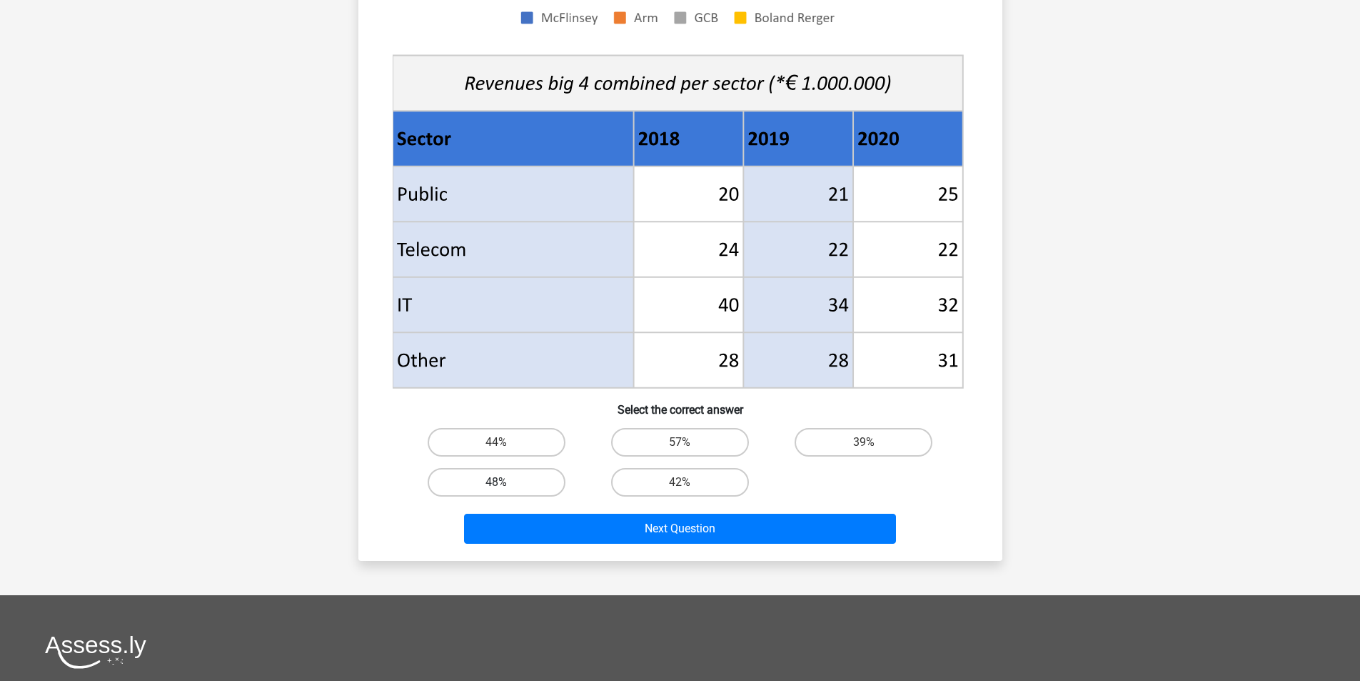
click at [481, 481] on label "48%" at bounding box center [497, 482] width 138 height 29
click at [496, 482] on input "48%" at bounding box center [500, 486] width 9 height 9
radio input "true"
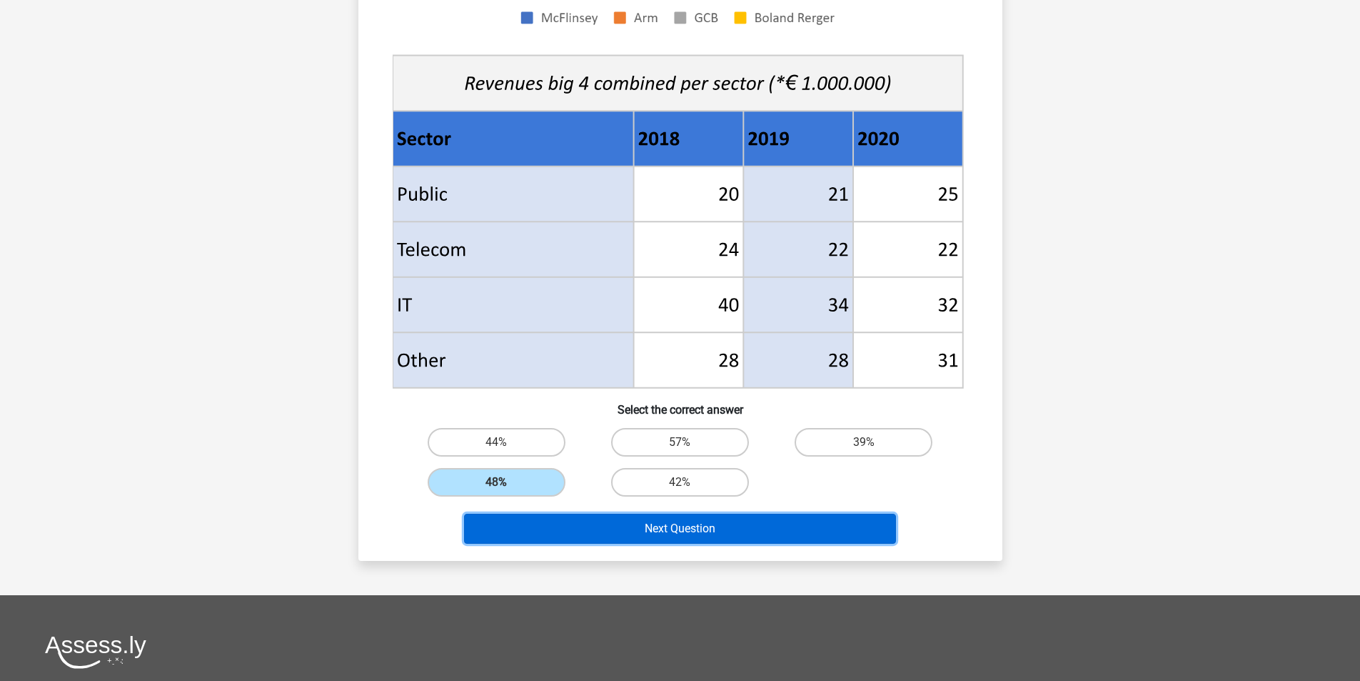
click at [548, 529] on button "Next Question" at bounding box center [680, 528] width 432 height 30
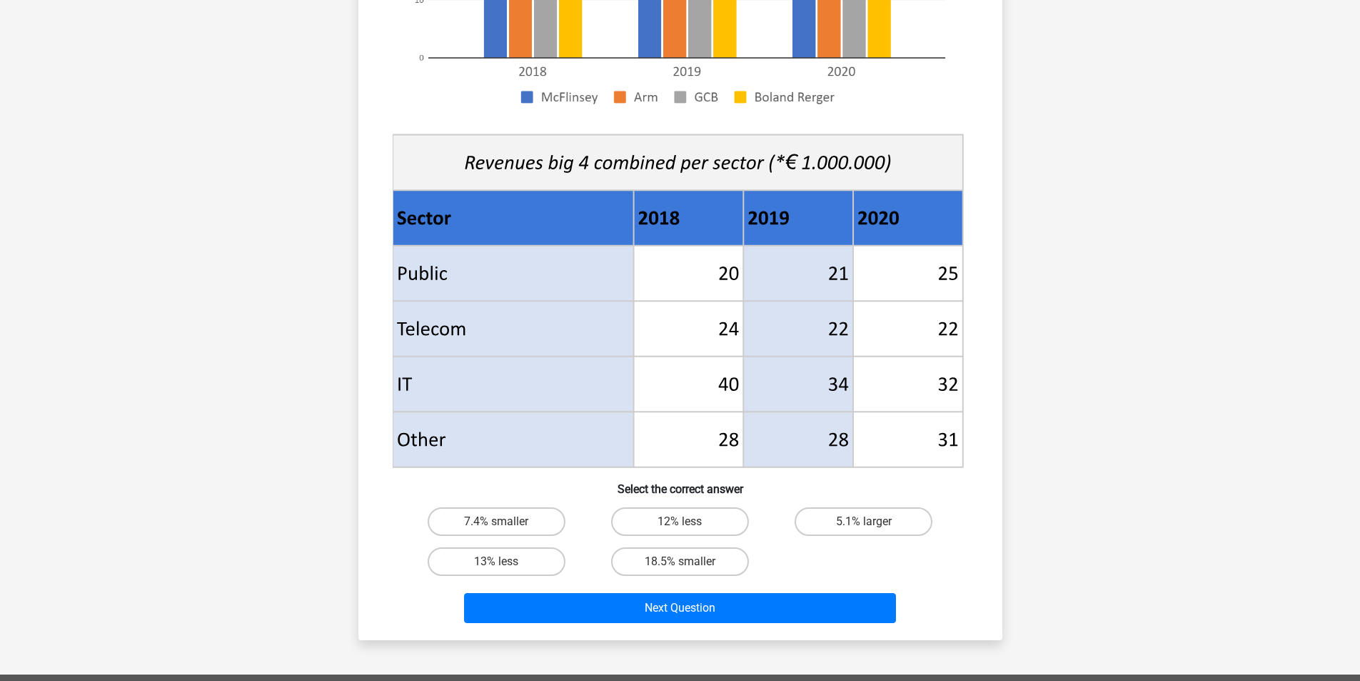
scroll to position [391, 0]
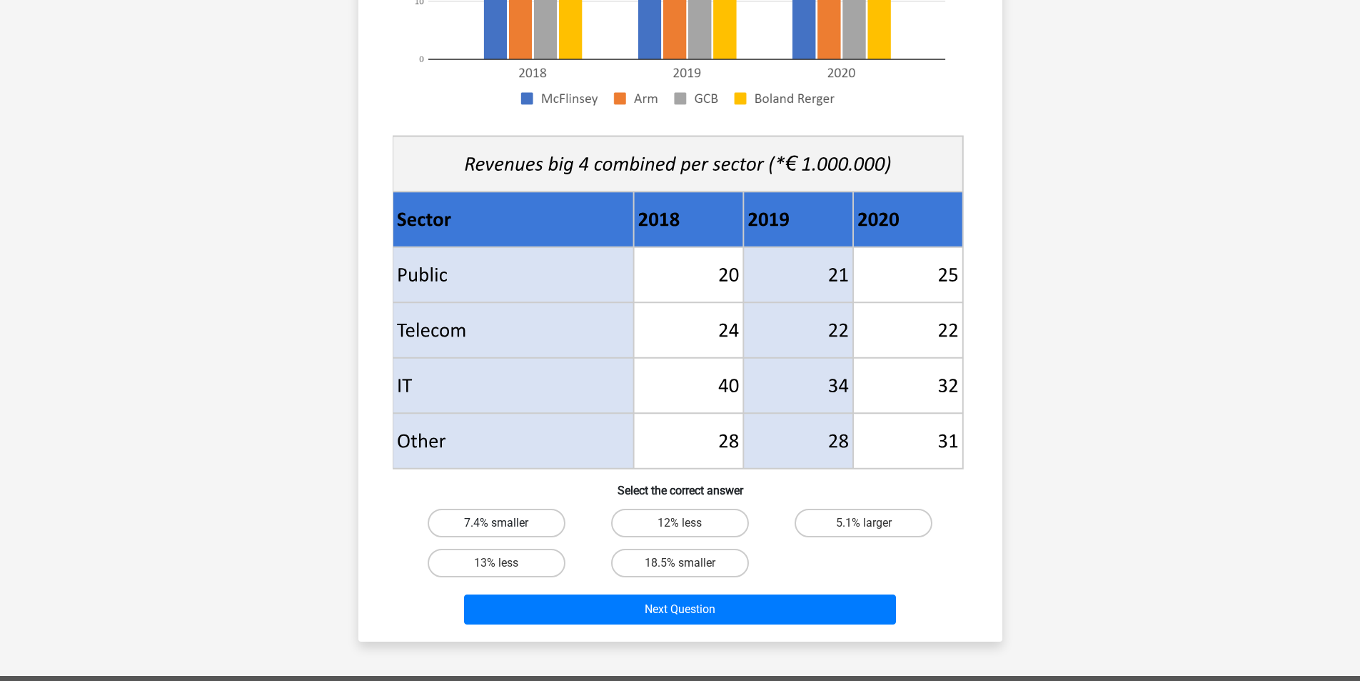
click at [533, 522] on label "7.4% smaller" at bounding box center [497, 522] width 138 height 29
click at [506, 523] on input "7.4% smaller" at bounding box center [500, 527] width 9 height 9
radio input "true"
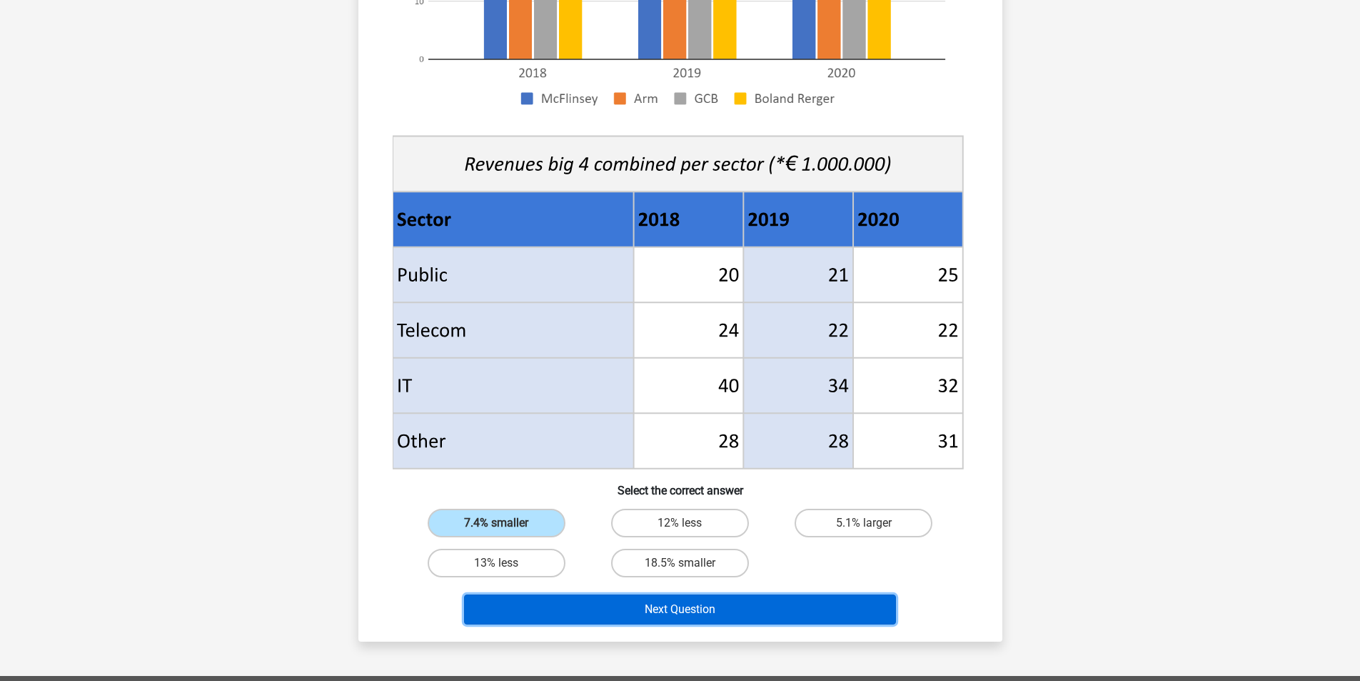
click at [609, 608] on button "Next Question" at bounding box center [680, 609] width 432 height 30
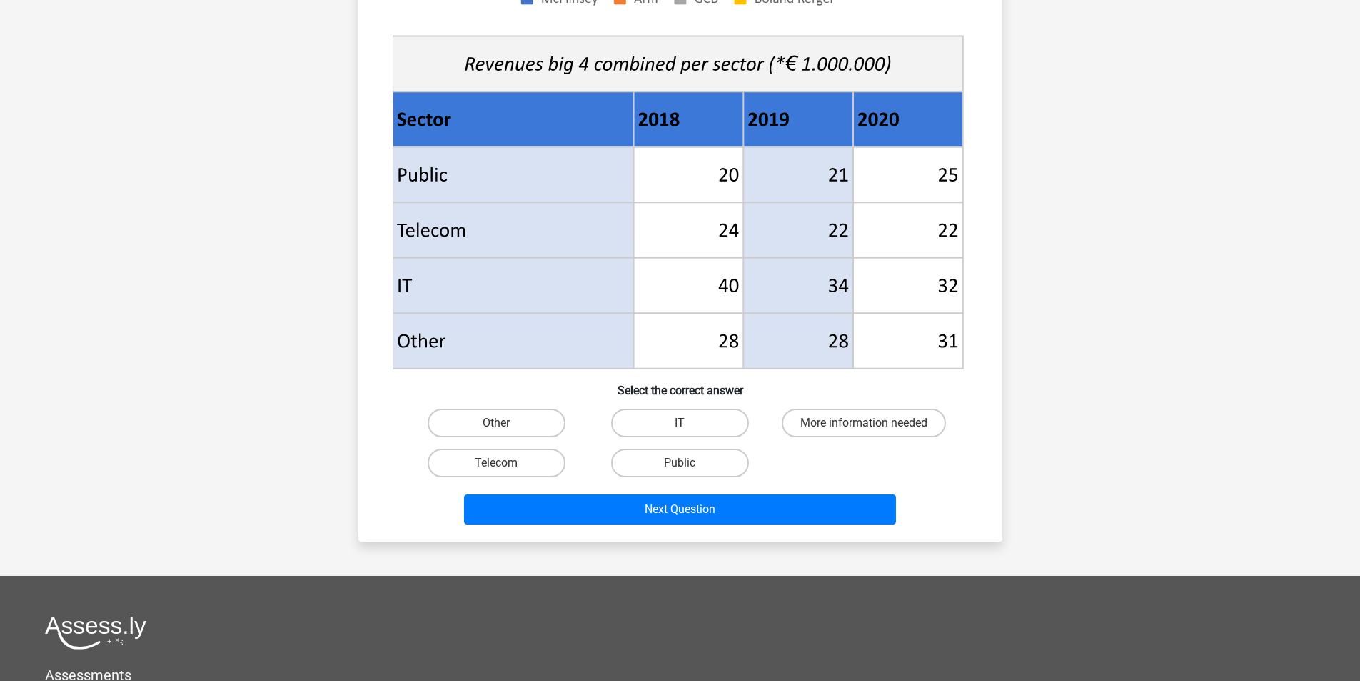
scroll to position [489, 0]
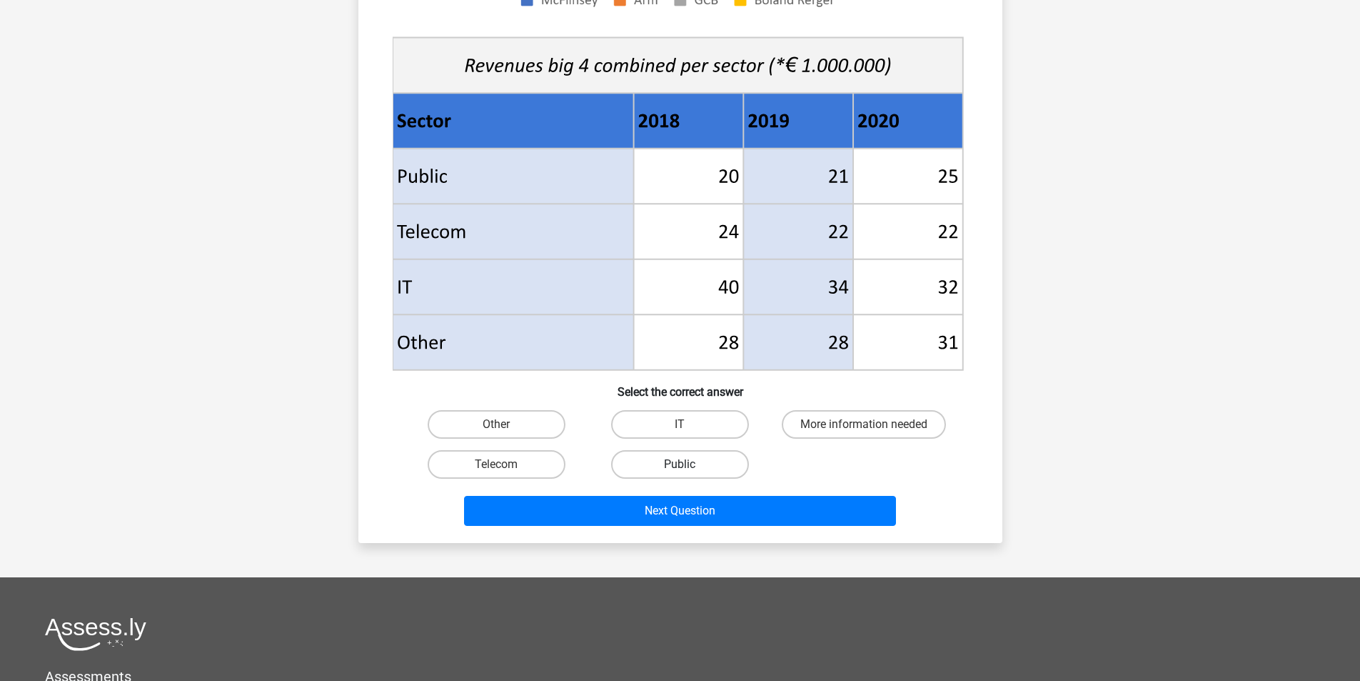
click at [658, 465] on label "Public" at bounding box center [680, 464] width 138 height 29
click at [680, 465] on input "Public" at bounding box center [684, 468] width 9 height 9
radio input "true"
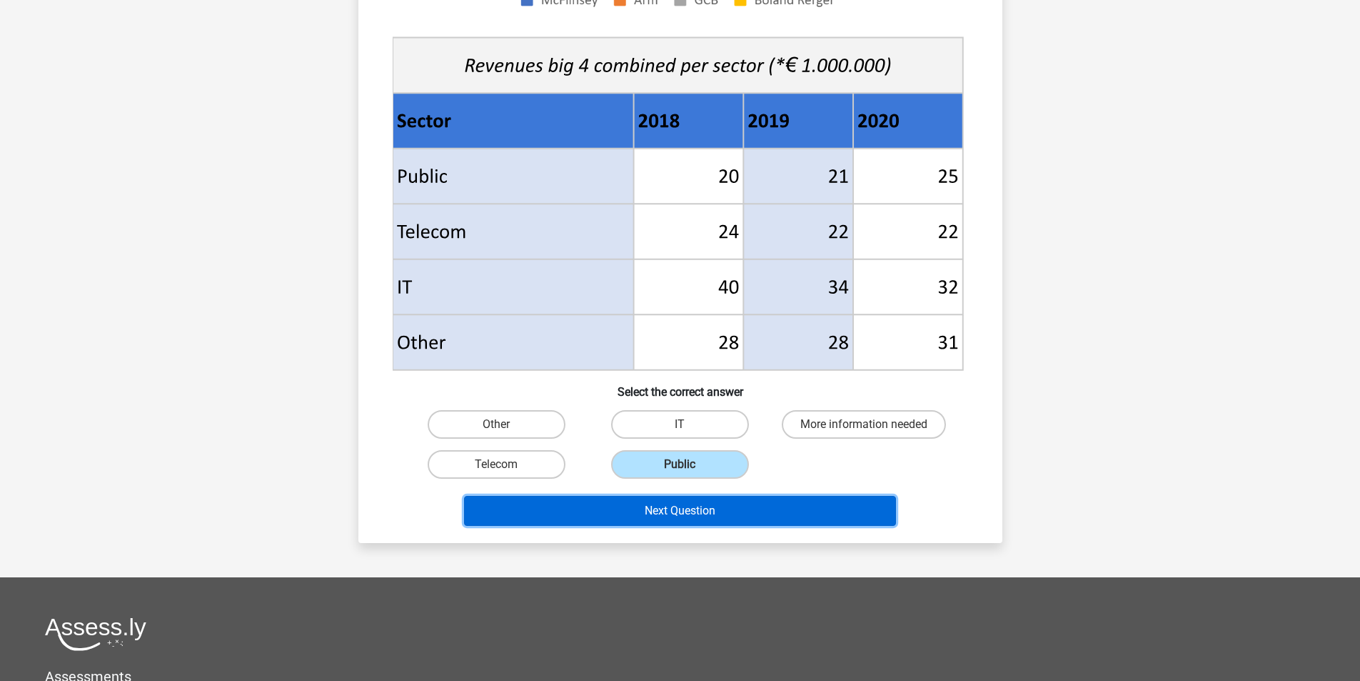
click at [662, 510] on button "Next Question" at bounding box center [680, 511] width 432 height 30
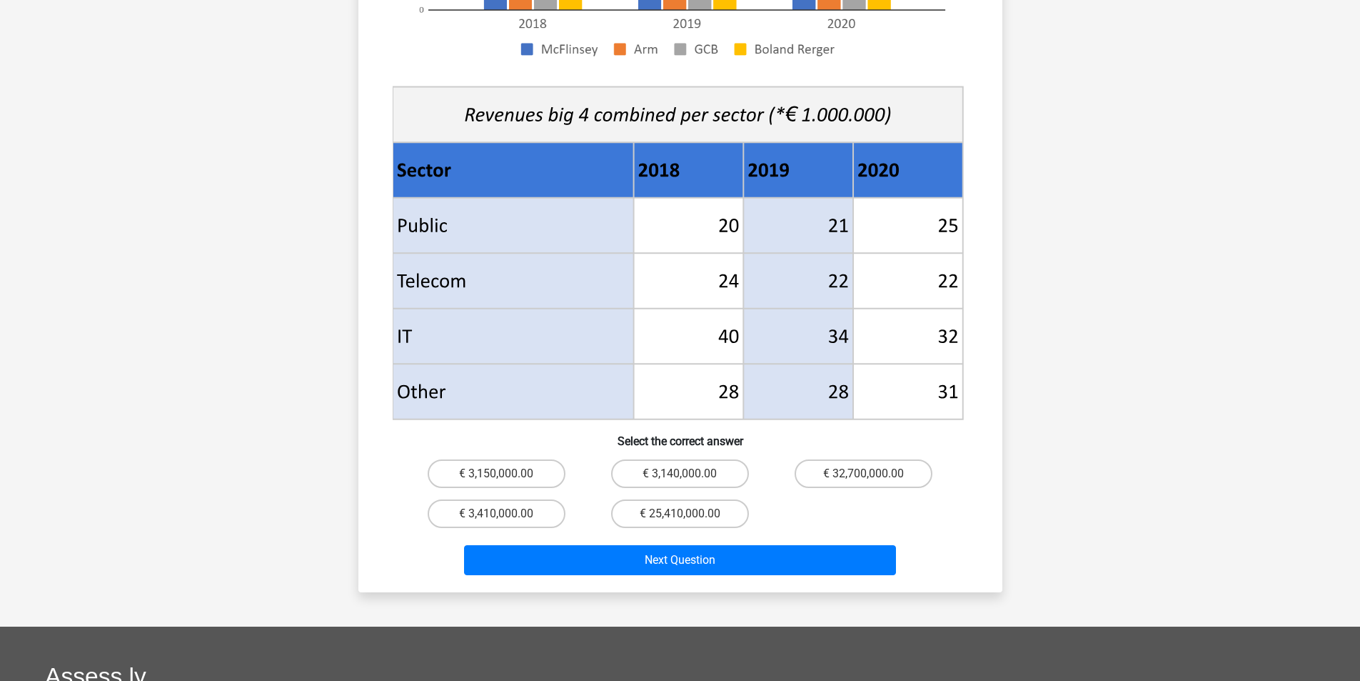
scroll to position [460, 0]
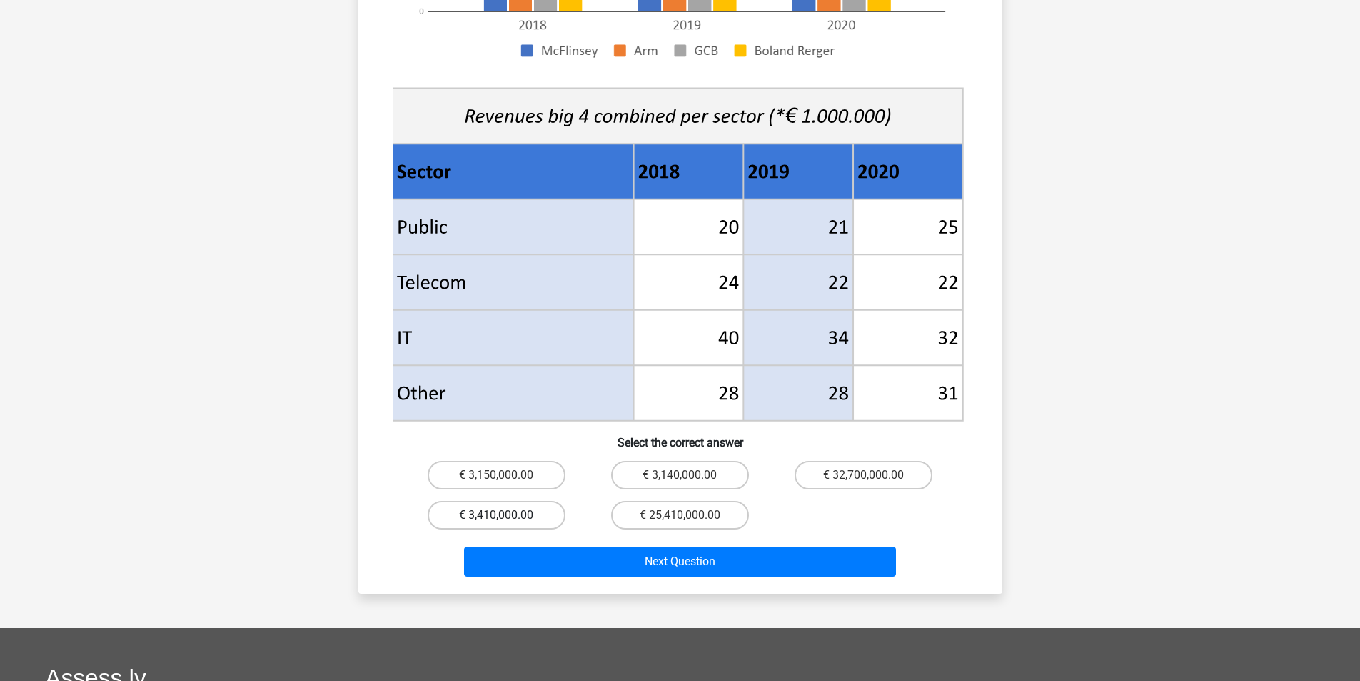
click at [489, 501] on label "€ 3,410,000.00" at bounding box center [497, 515] width 138 height 29
click at [496, 515] on input "€ 3,410,000.00" at bounding box center [500, 519] width 9 height 9
radio input "true"
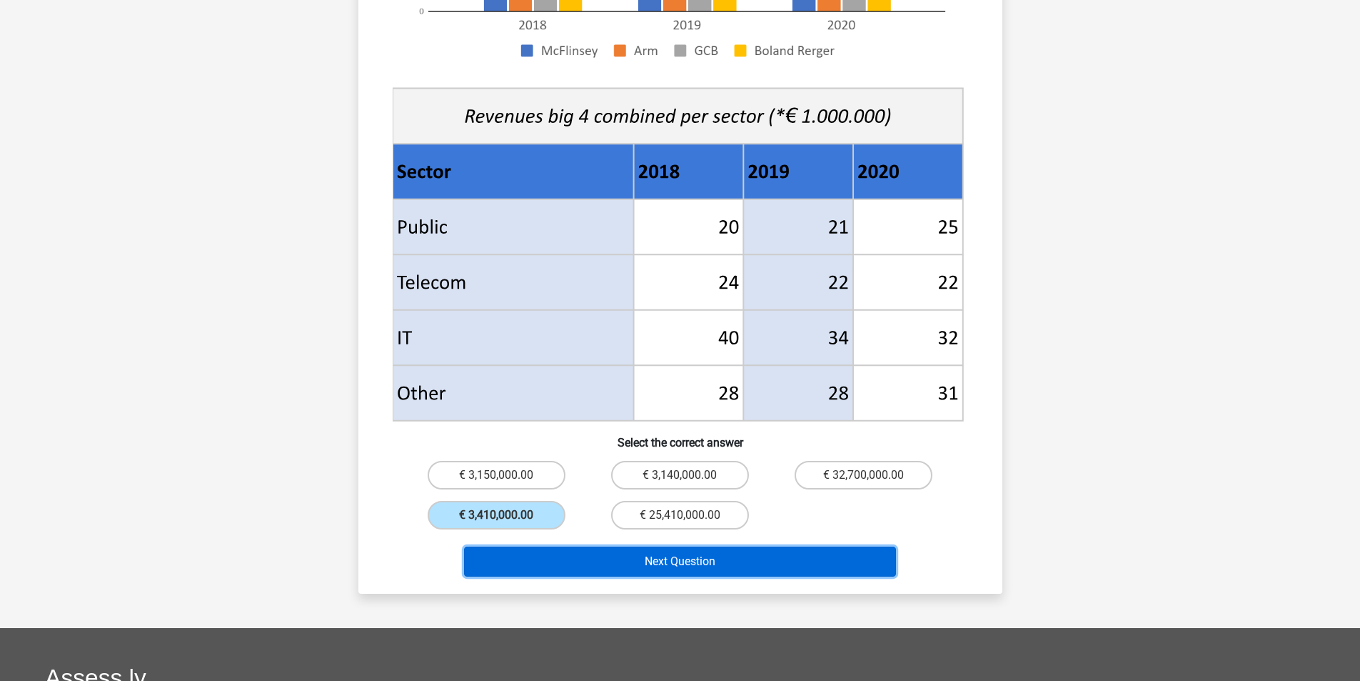
click at [591, 546] on button "Next Question" at bounding box center [680, 561] width 432 height 30
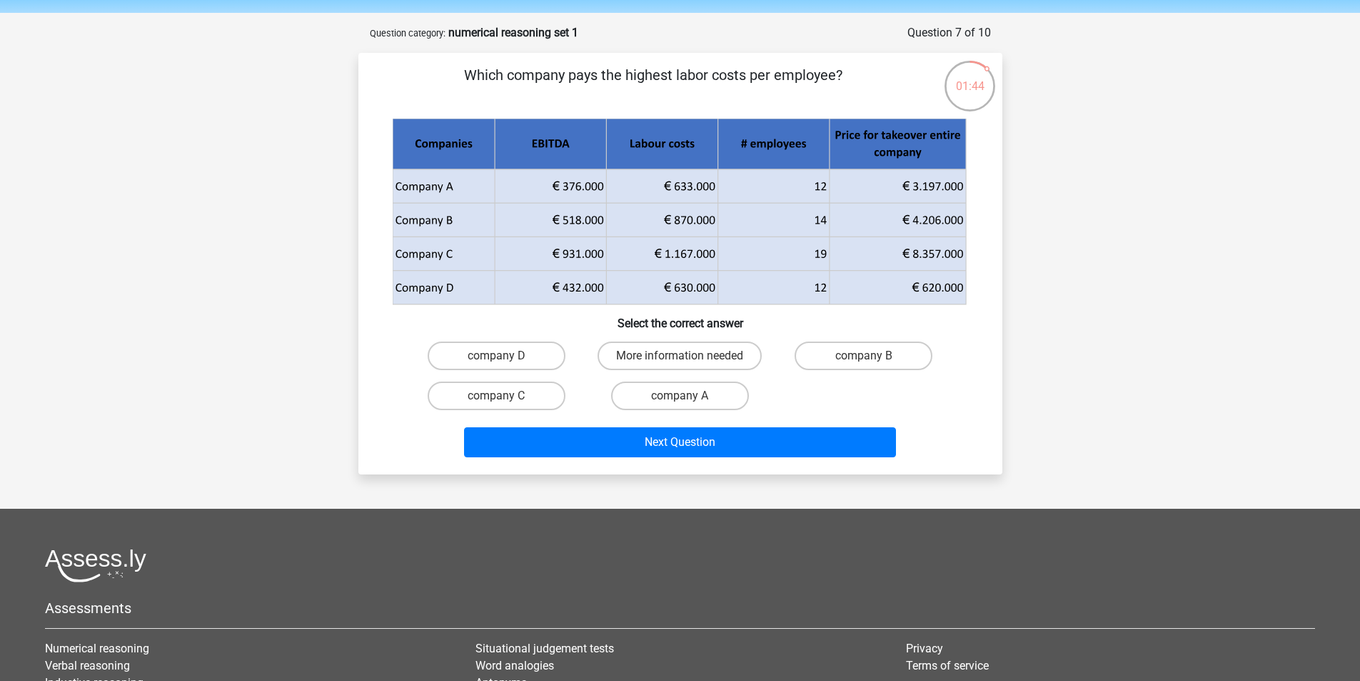
scroll to position [0, 0]
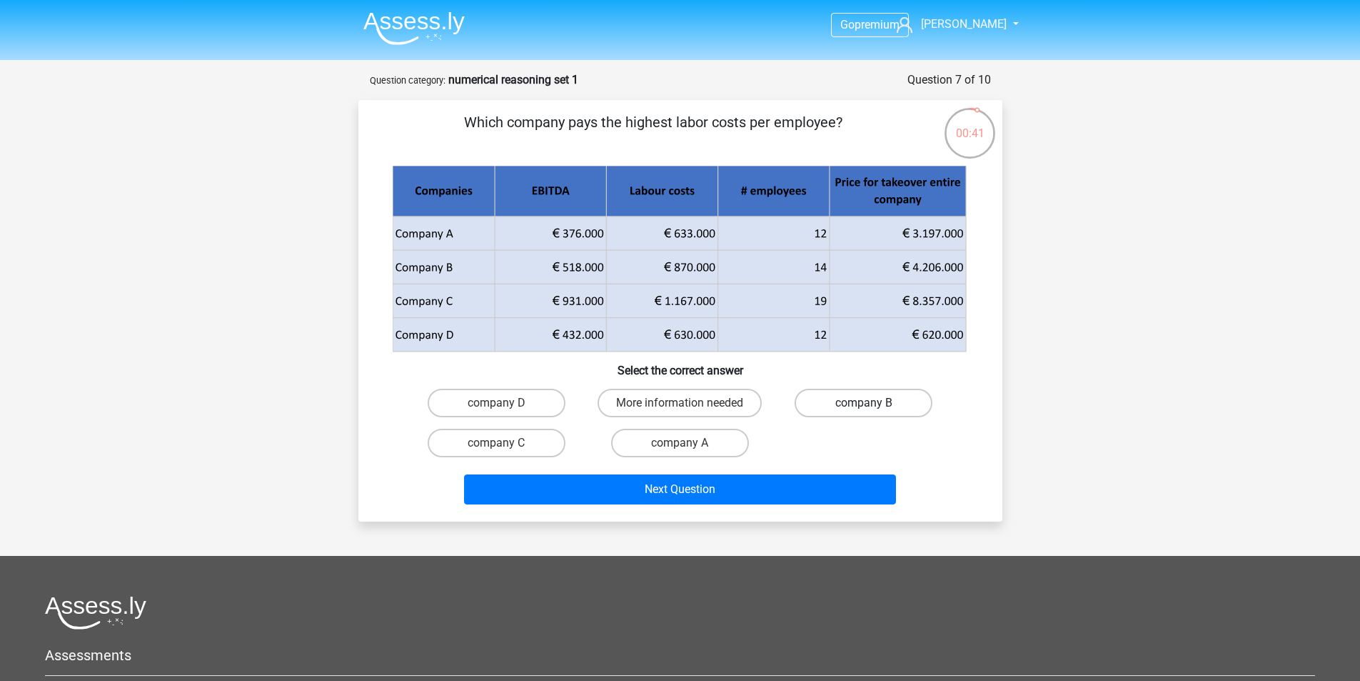
click at [825, 398] on label "company B" at bounding box center [864, 402] width 138 height 29
click at [864, 403] on input "company B" at bounding box center [868, 407] width 9 height 9
radio input "true"
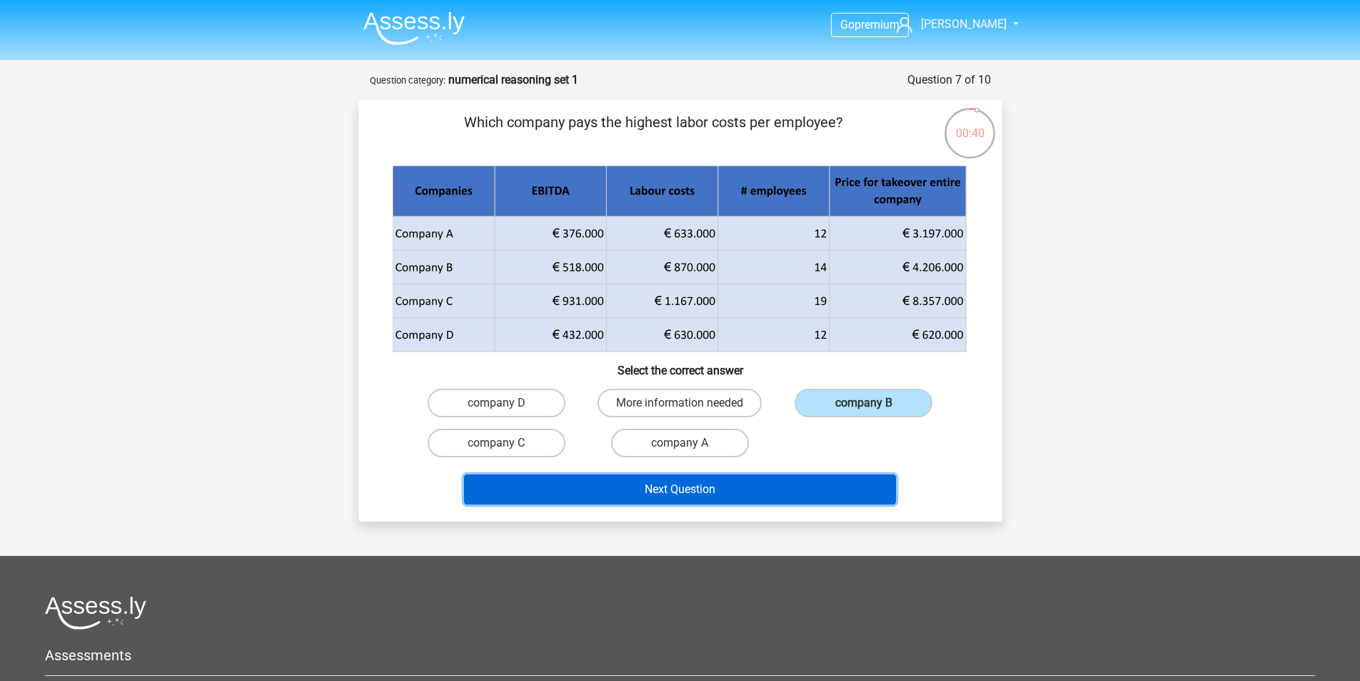
click at [743, 487] on button "Next Question" at bounding box center [680, 489] width 432 height 30
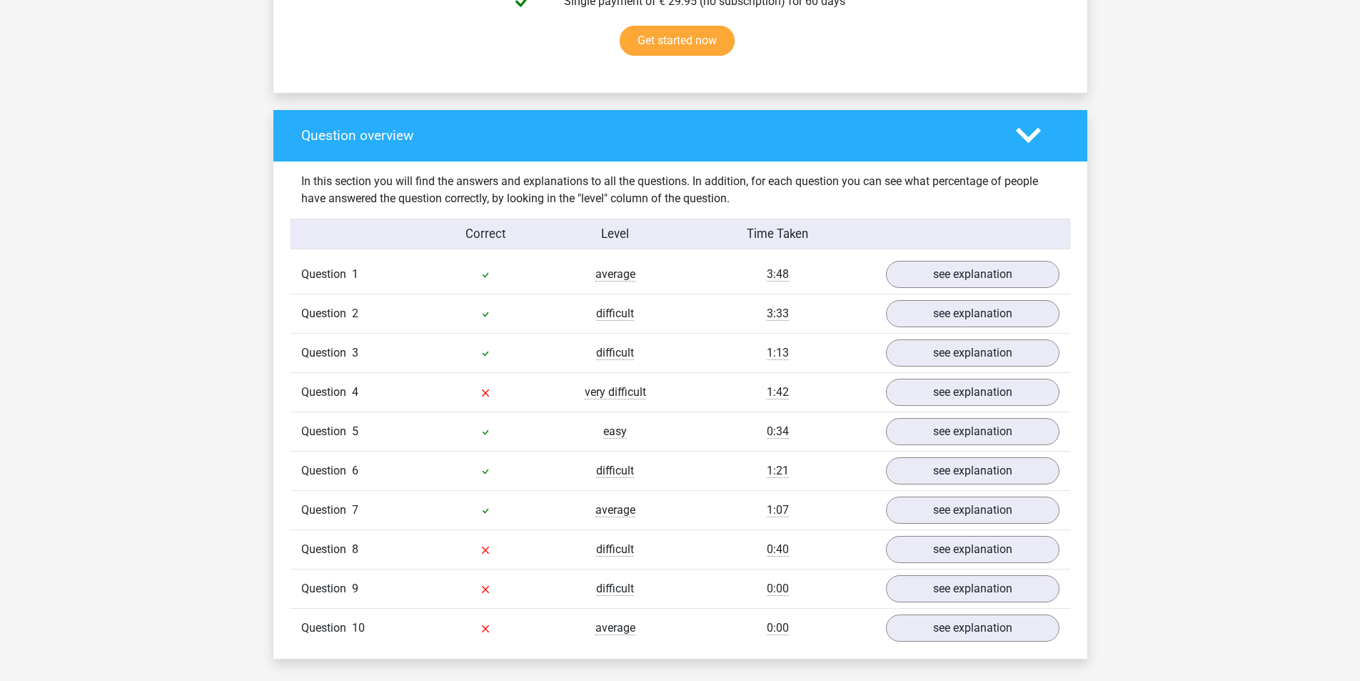
scroll to position [1000, 0]
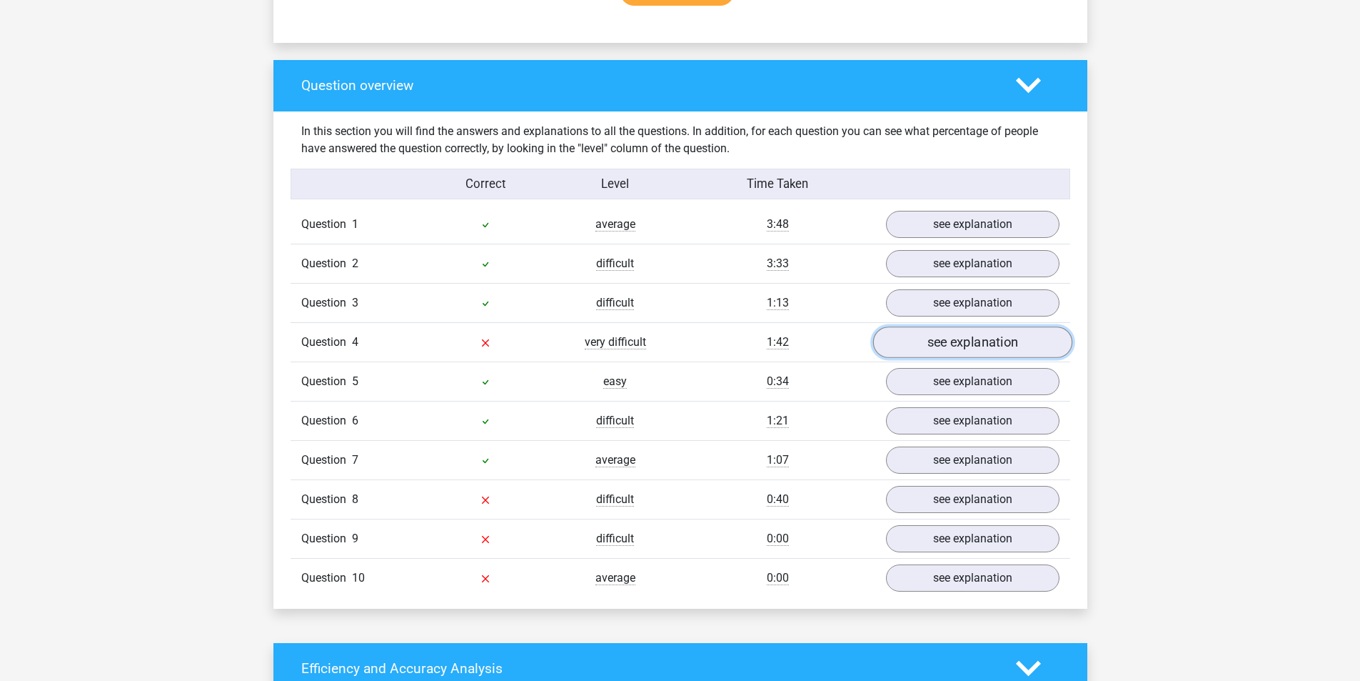
click at [985, 347] on link "see explanation" at bounding box center [972, 341] width 199 height 31
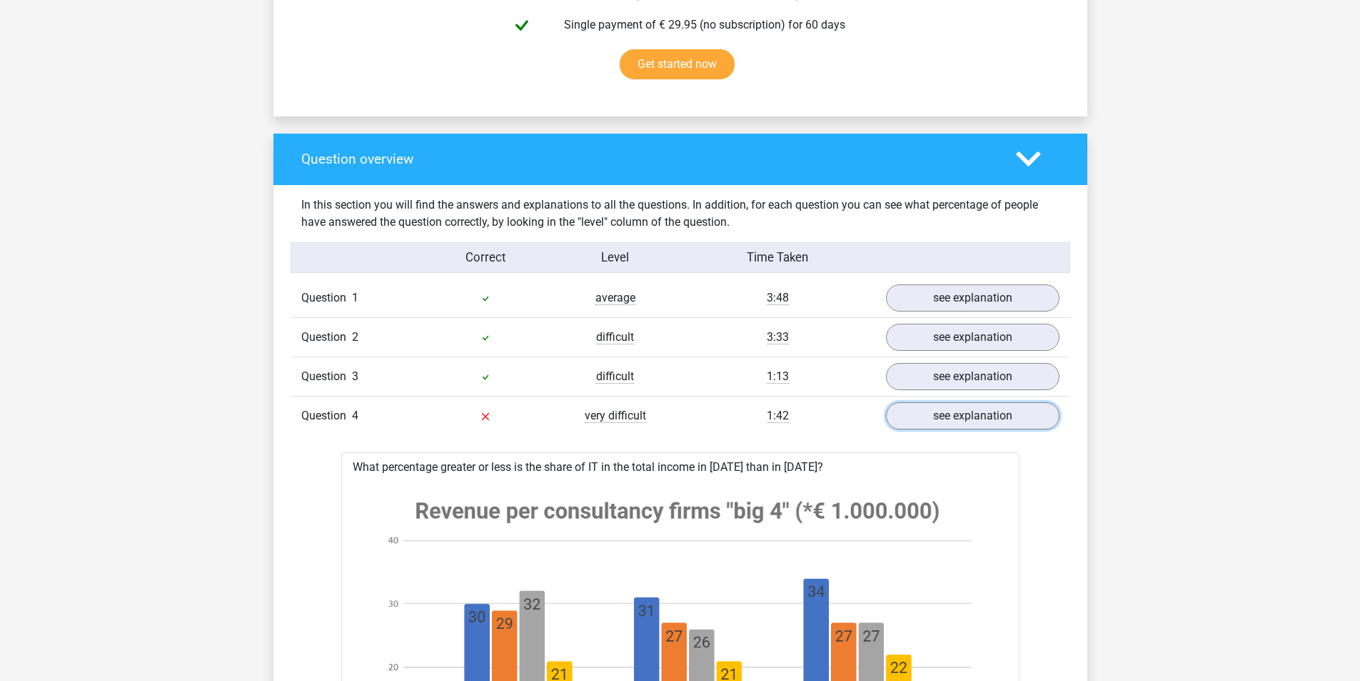
scroll to position [917, 0]
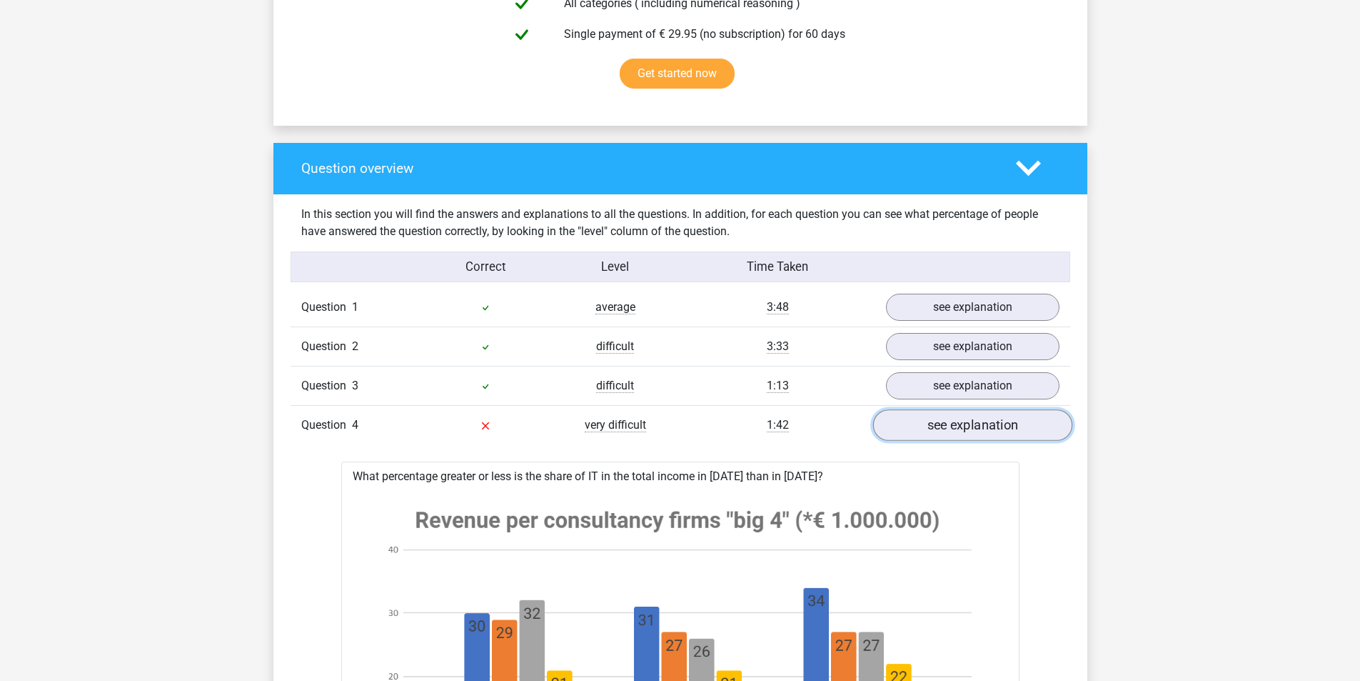
click at [951, 418] on link "see explanation" at bounding box center [972, 424] width 199 height 31
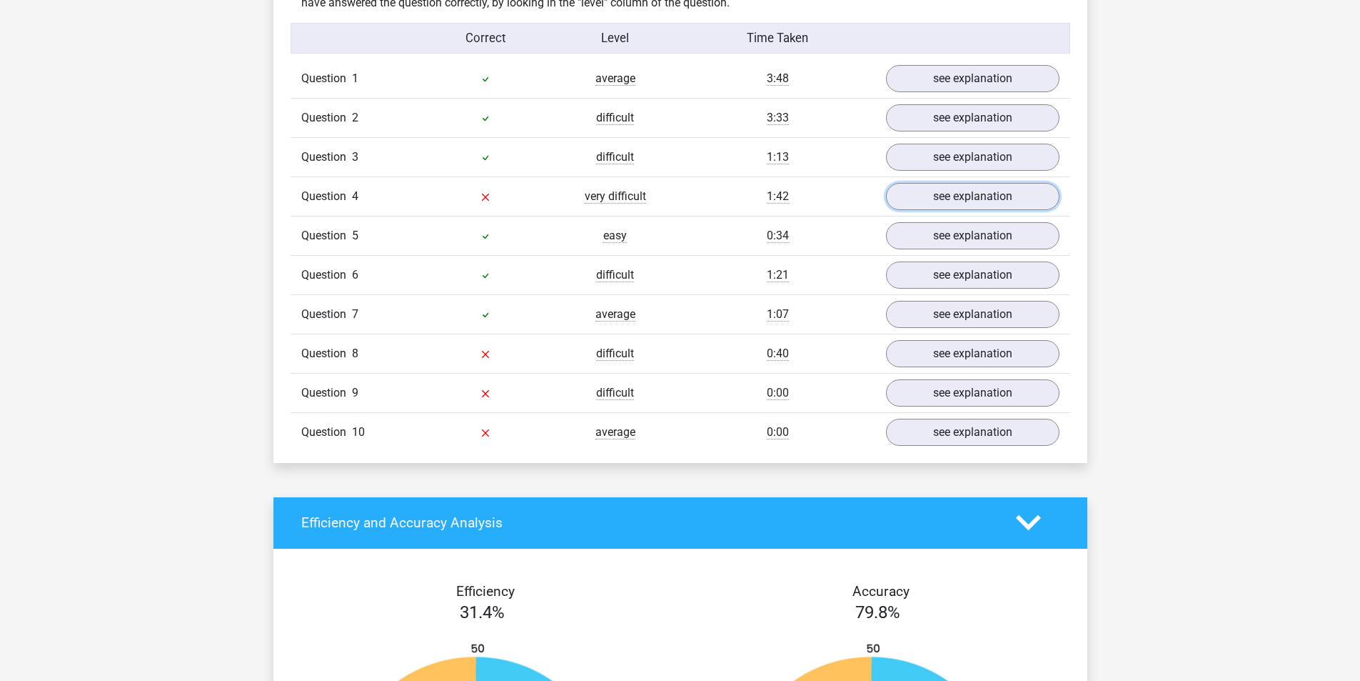
scroll to position [1142, 0]
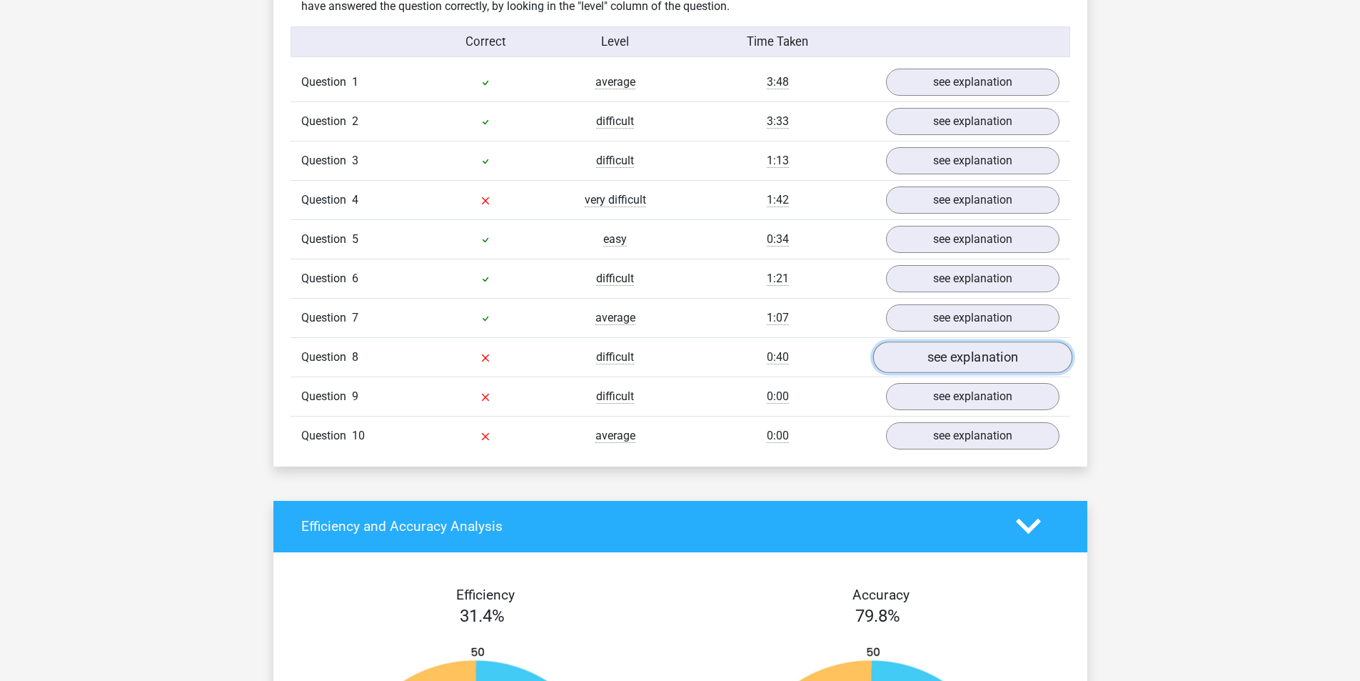
click at [950, 361] on link "see explanation" at bounding box center [972, 356] width 199 height 31
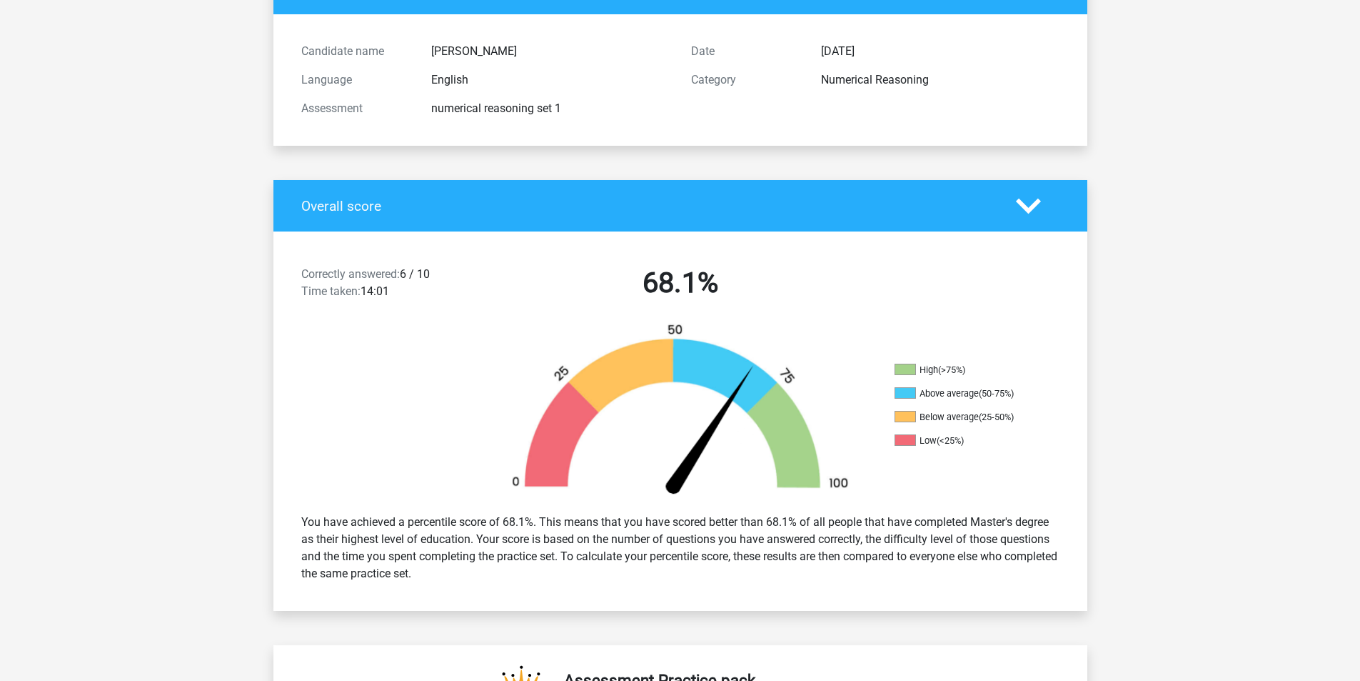
scroll to position [0, 0]
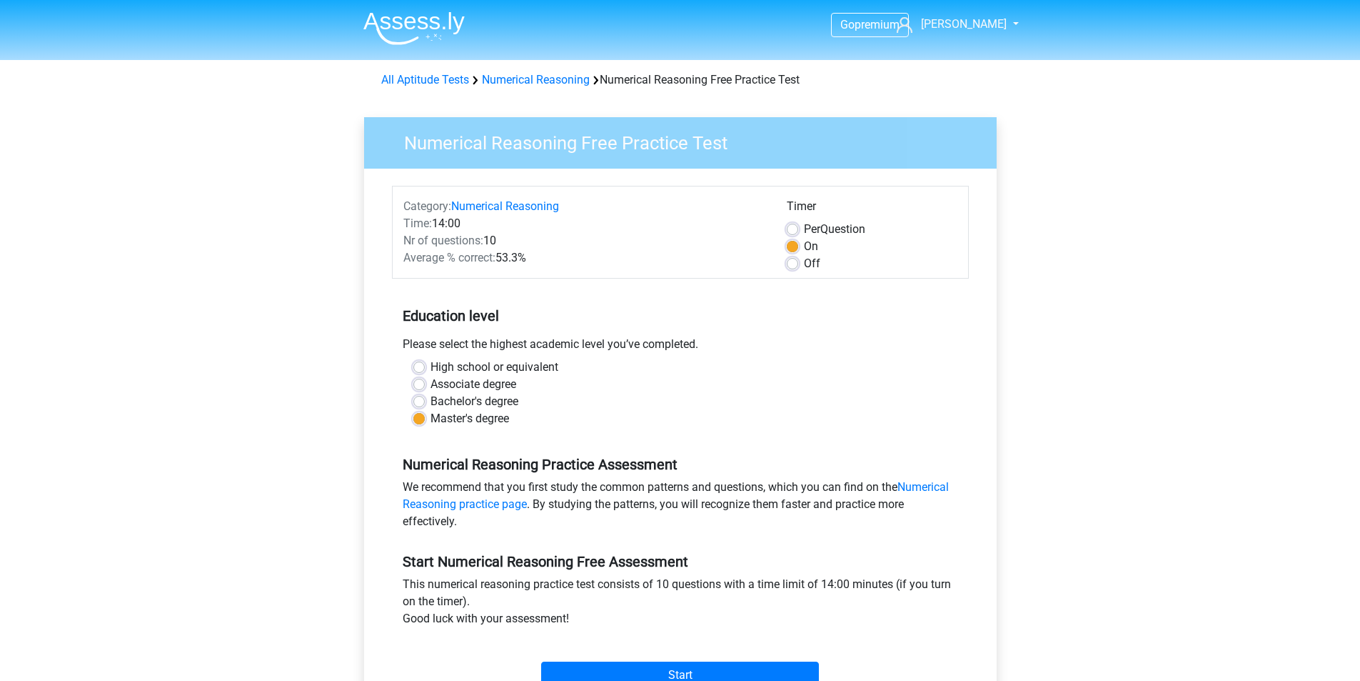
scroll to position [221, 0]
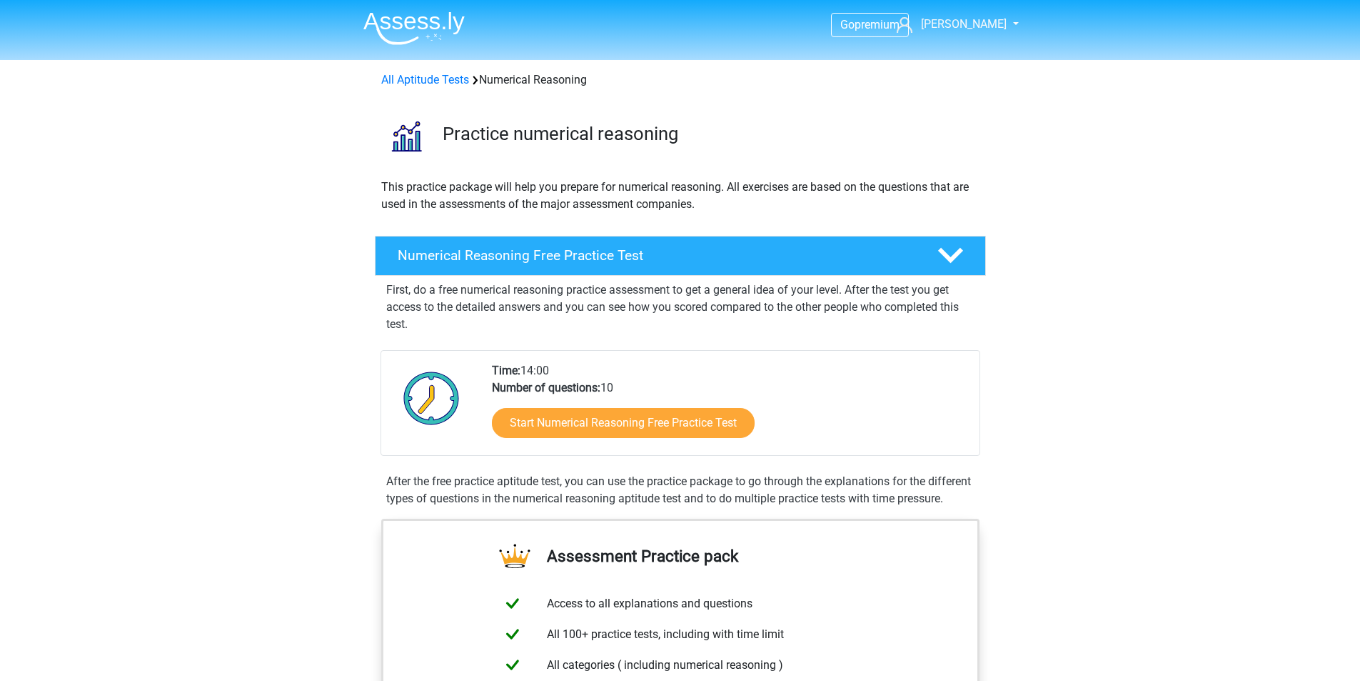
scroll to position [46, 0]
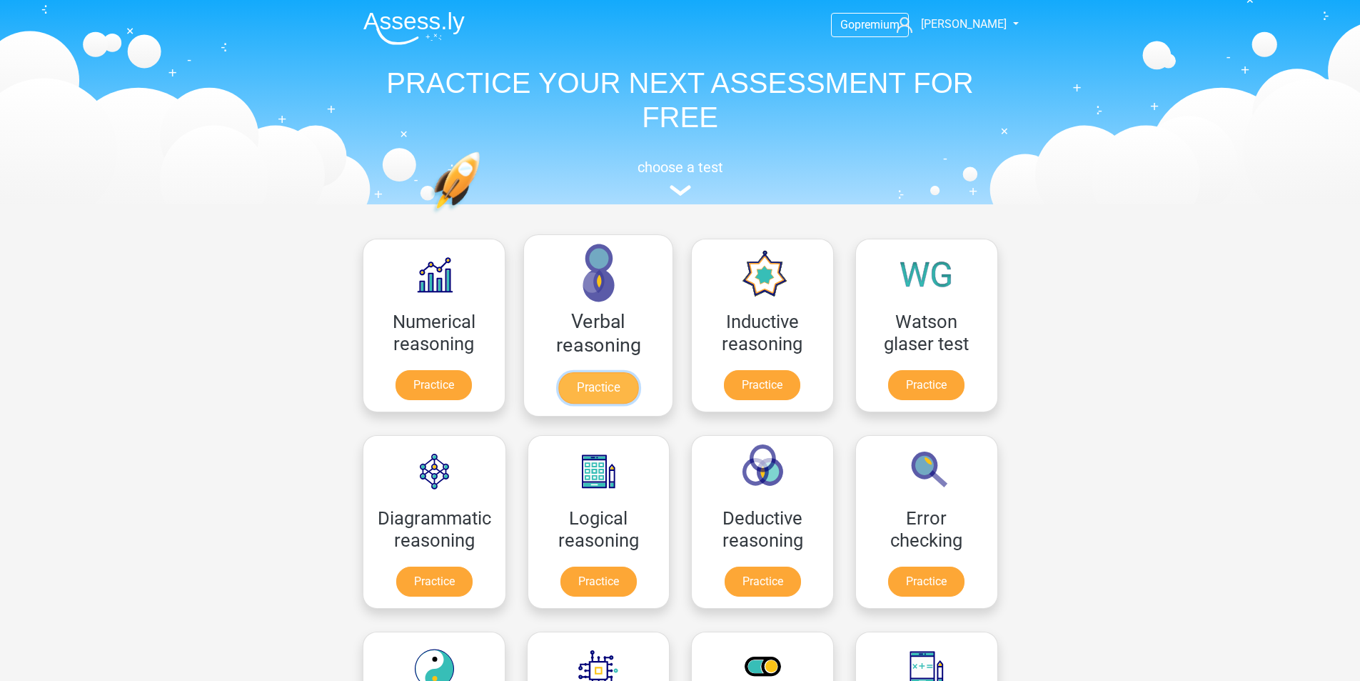
click at [608, 381] on link "Practice" at bounding box center [598, 387] width 80 height 31
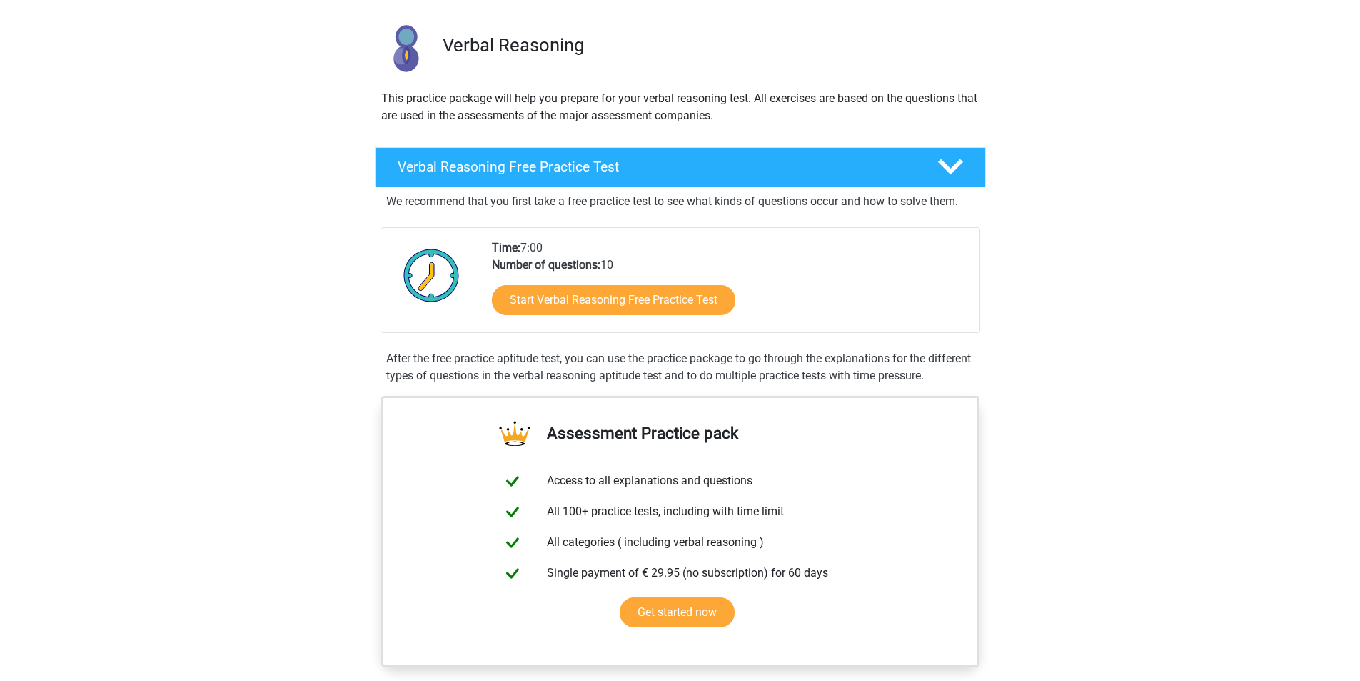
scroll to position [75, 0]
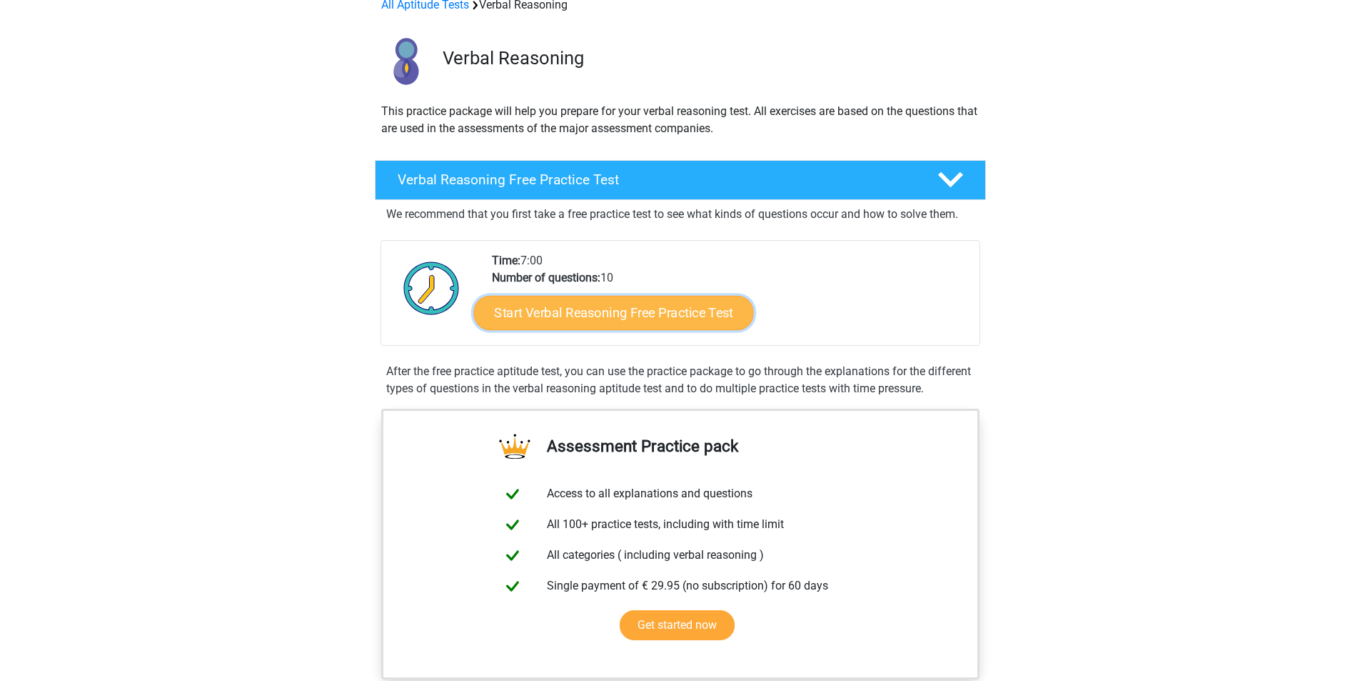
click at [617, 318] on link "Start Verbal Reasoning Free Practice Test" at bounding box center [613, 313] width 280 height 34
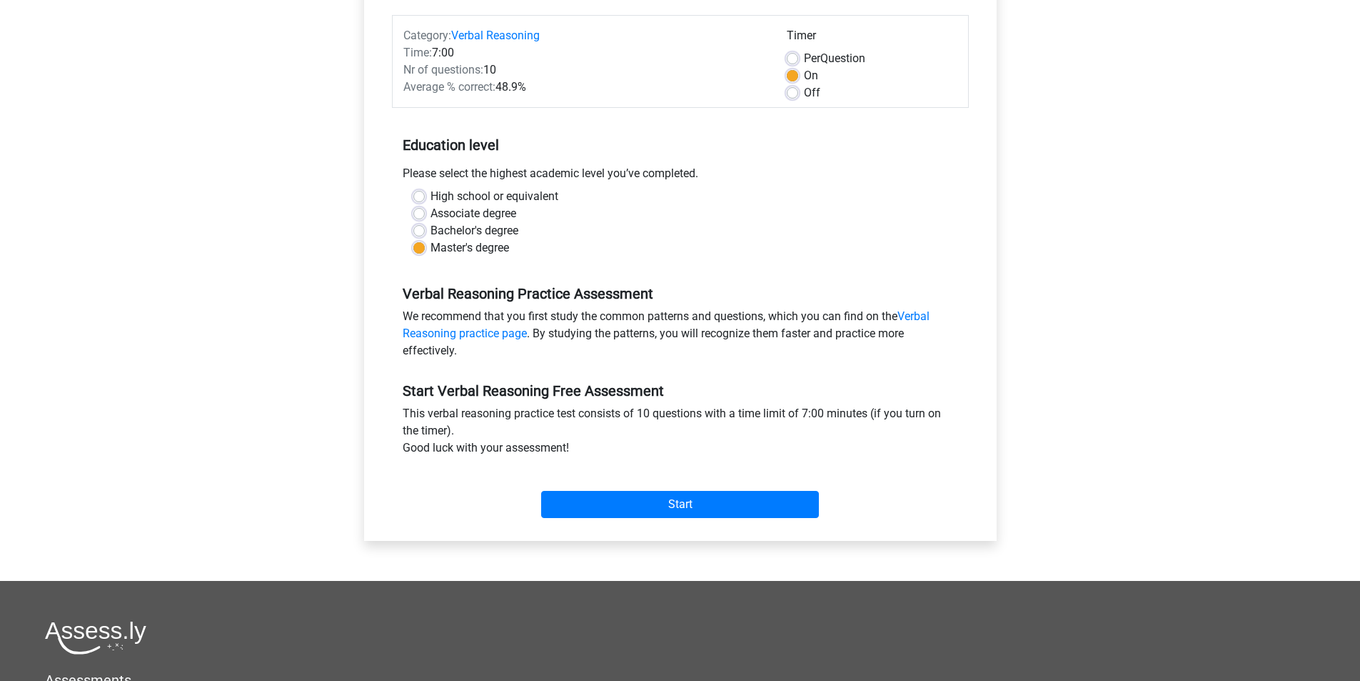
scroll to position [172, 0]
click at [717, 515] on input "Start" at bounding box center [680, 502] width 278 height 27
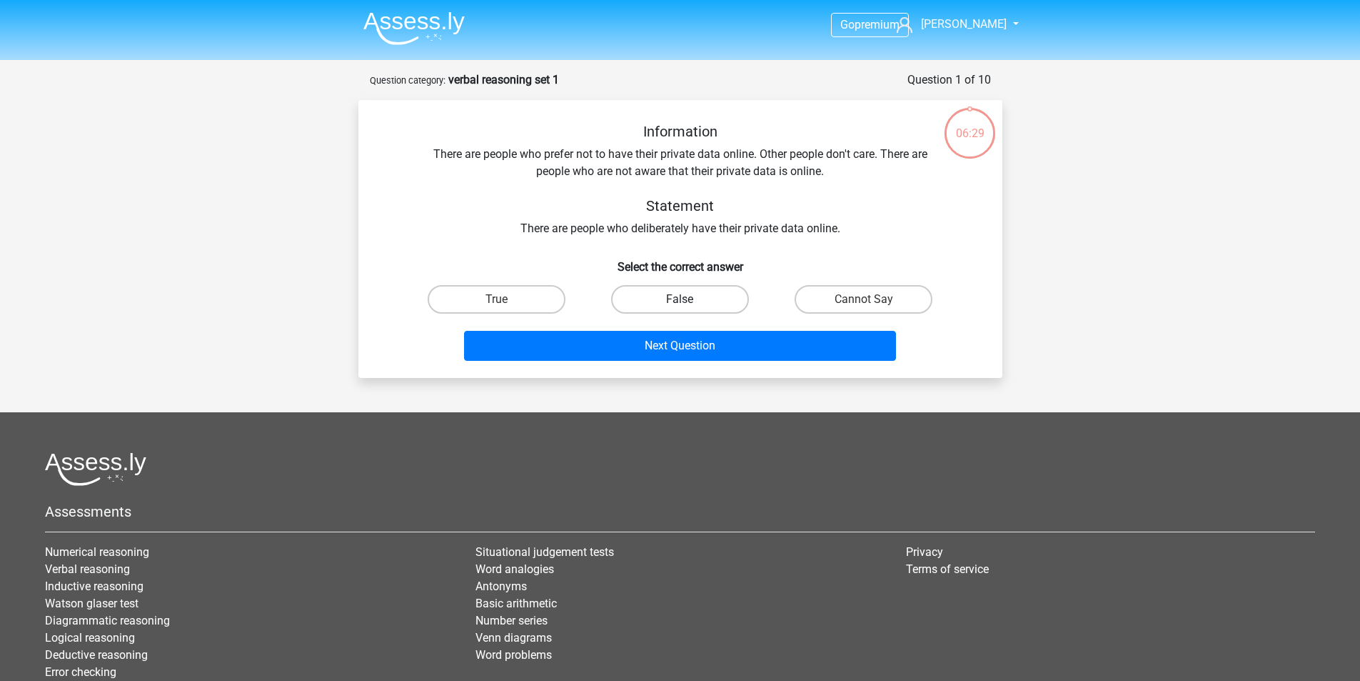
click at [668, 301] on label "False" at bounding box center [680, 299] width 138 height 29
click at [680, 301] on input "False" at bounding box center [684, 303] width 9 height 9
radio input "true"
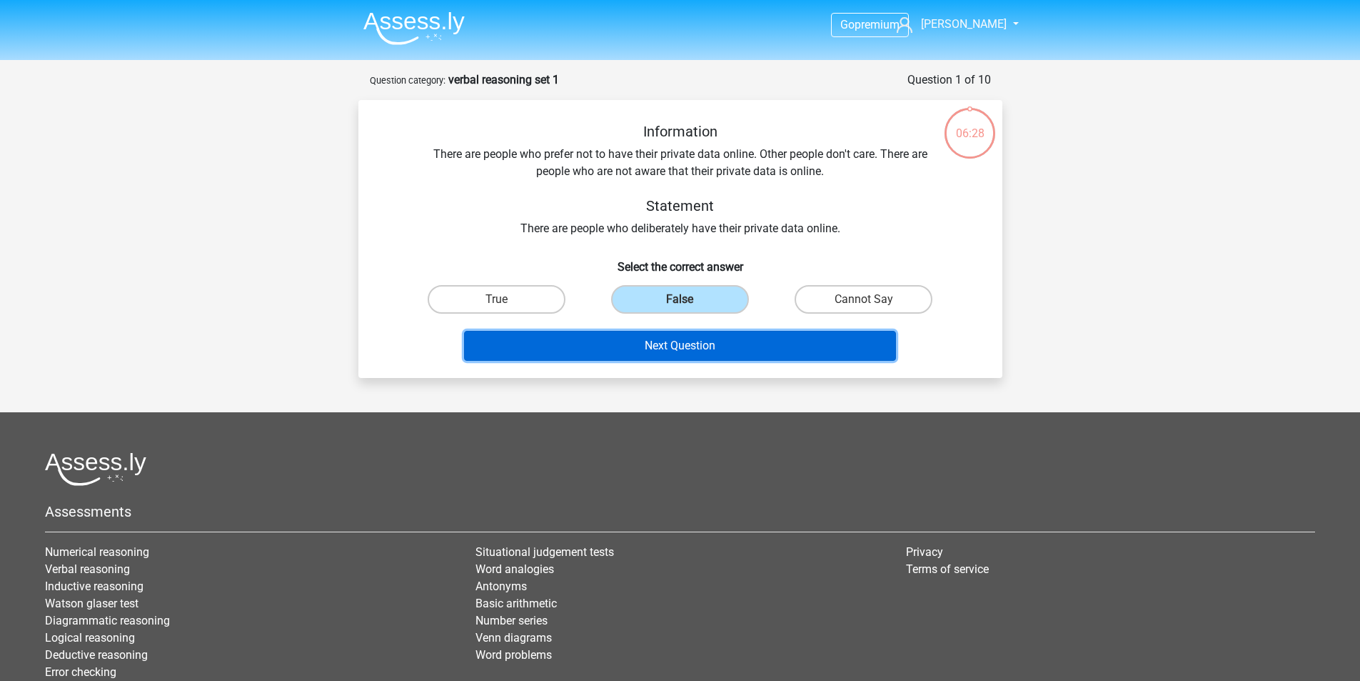
click at [671, 346] on button "Next Question" at bounding box center [680, 346] width 432 height 30
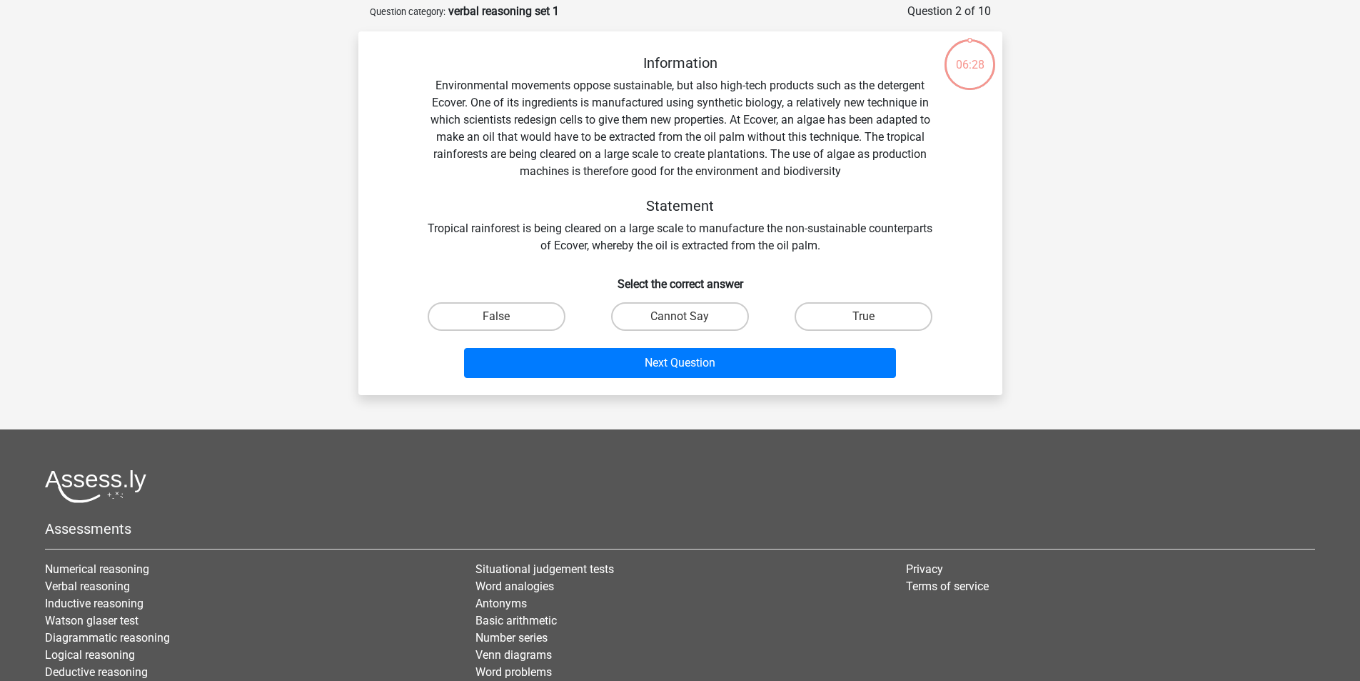
scroll to position [71, 0]
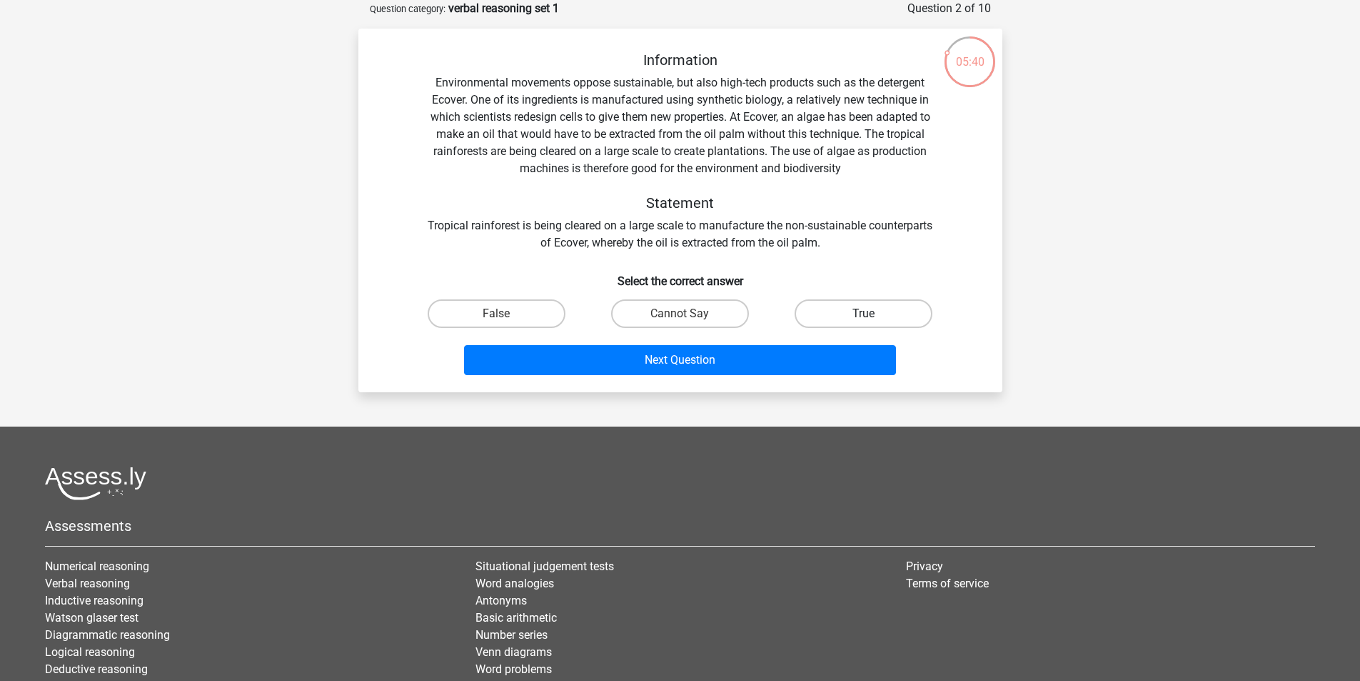
click at [828, 303] on label "True" at bounding box center [864, 313] width 138 height 29
click at [864, 313] on input "True" at bounding box center [868, 317] width 9 height 9
radio input "true"
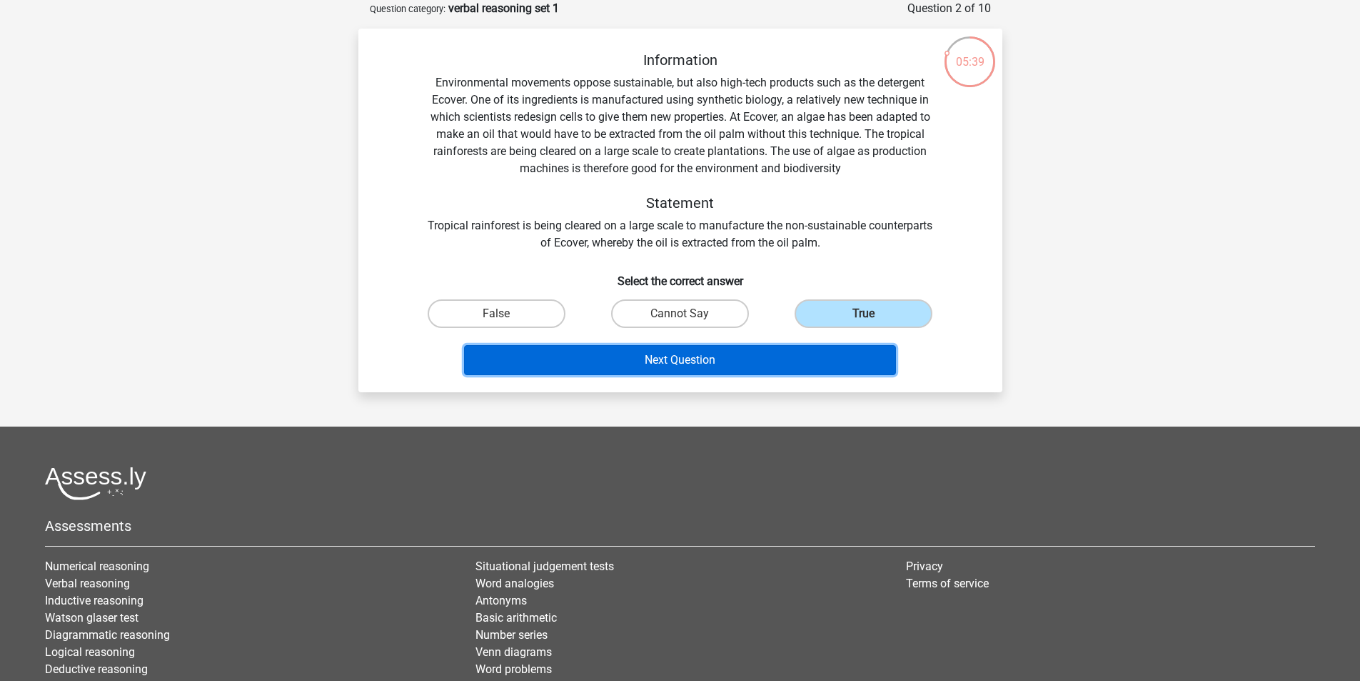
click at [698, 367] on button "Next Question" at bounding box center [680, 360] width 432 height 30
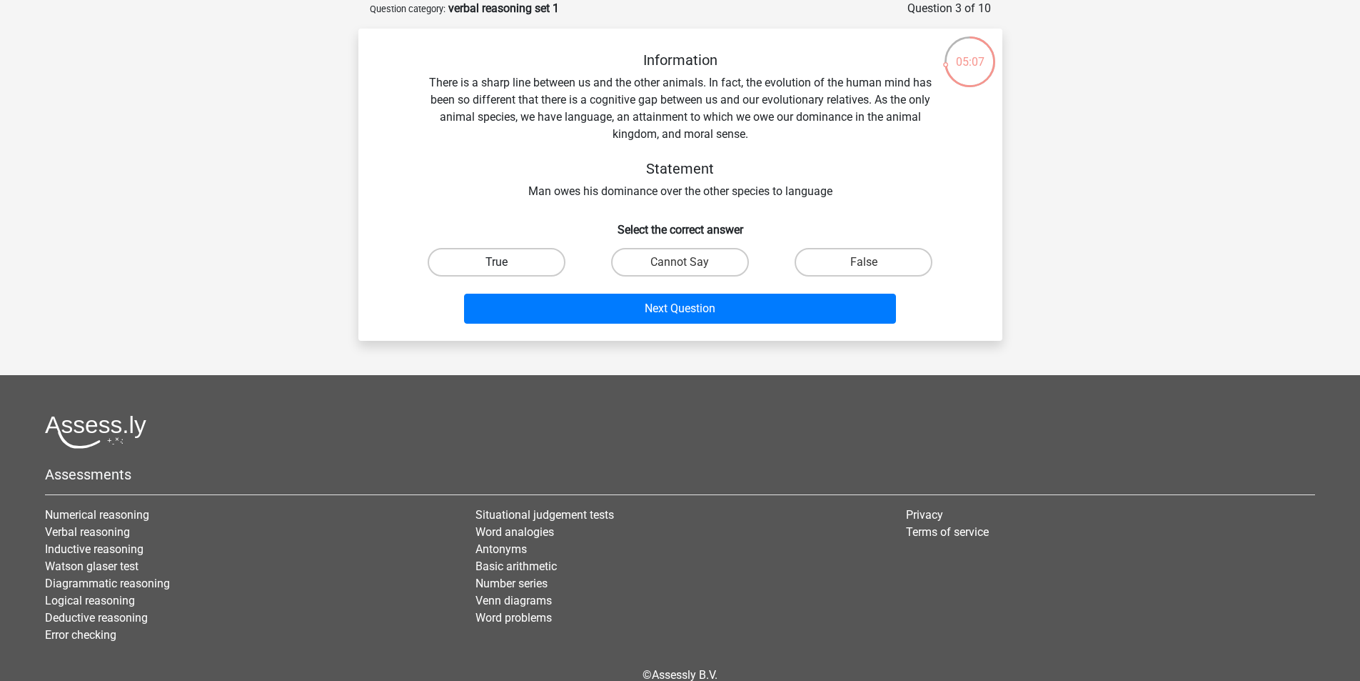
click at [524, 263] on label "True" at bounding box center [497, 262] width 138 height 29
click at [506, 263] on input "True" at bounding box center [500, 266] width 9 height 9
radio input "true"
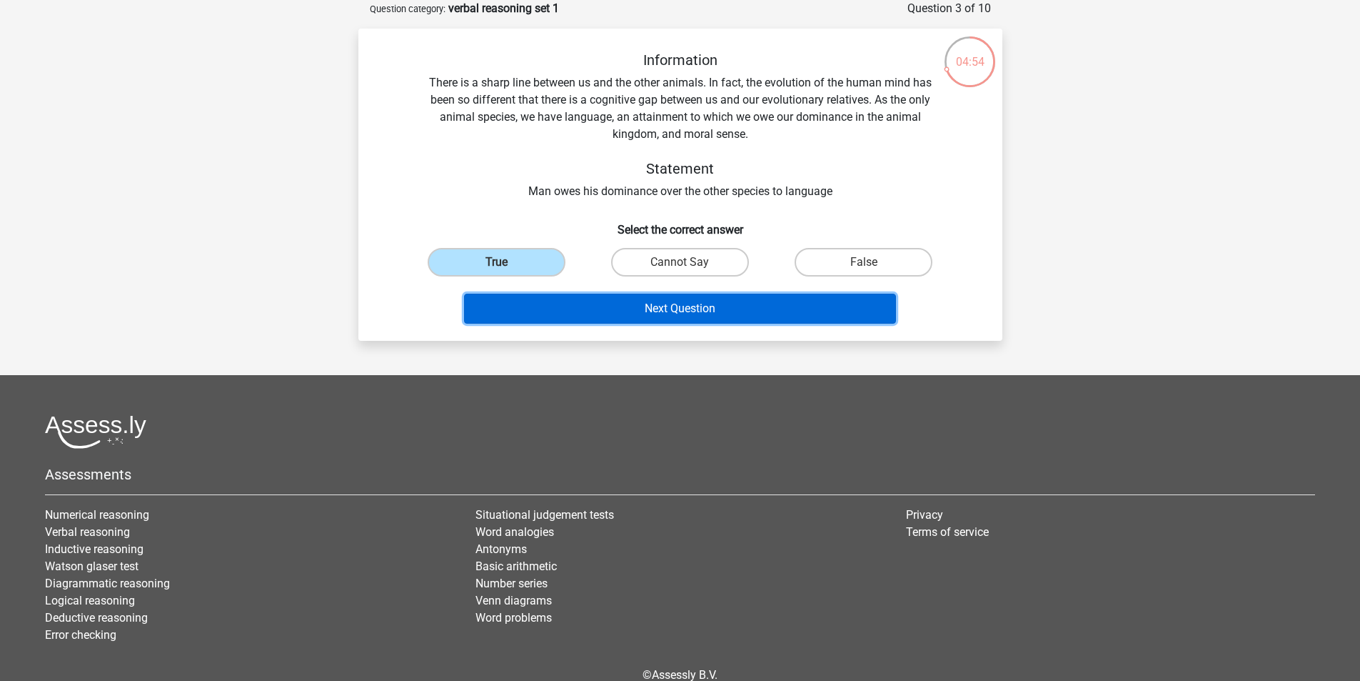
click at [560, 302] on button "Next Question" at bounding box center [680, 308] width 432 height 30
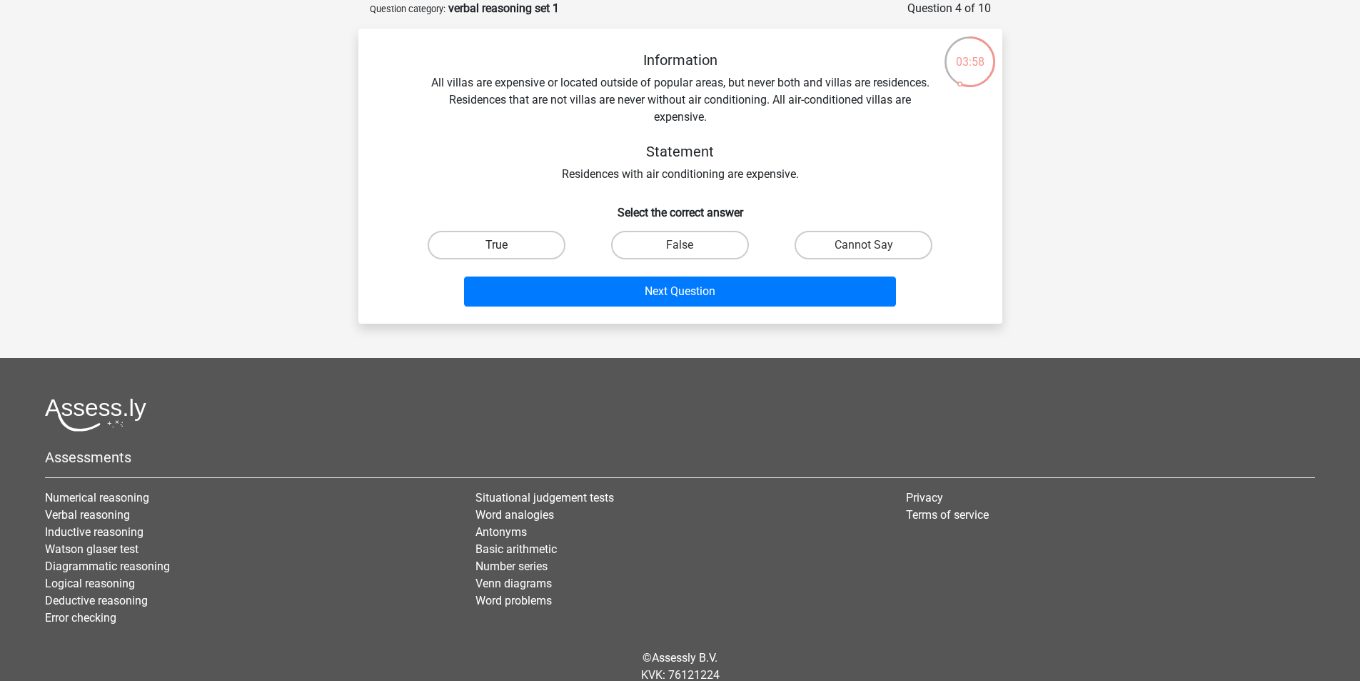
click at [542, 244] on label "True" at bounding box center [497, 245] width 138 height 29
click at [506, 245] on input "True" at bounding box center [500, 249] width 9 height 9
radio input "true"
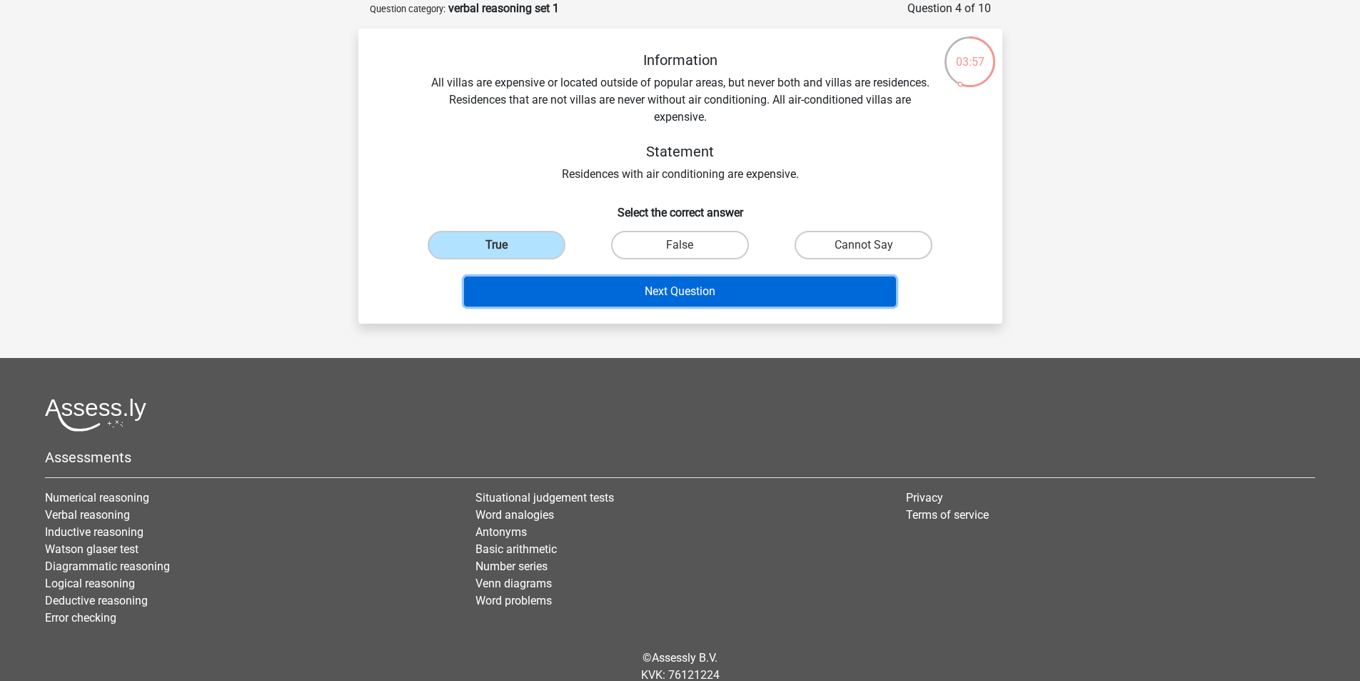
click at [566, 286] on button "Next Question" at bounding box center [680, 291] width 432 height 30
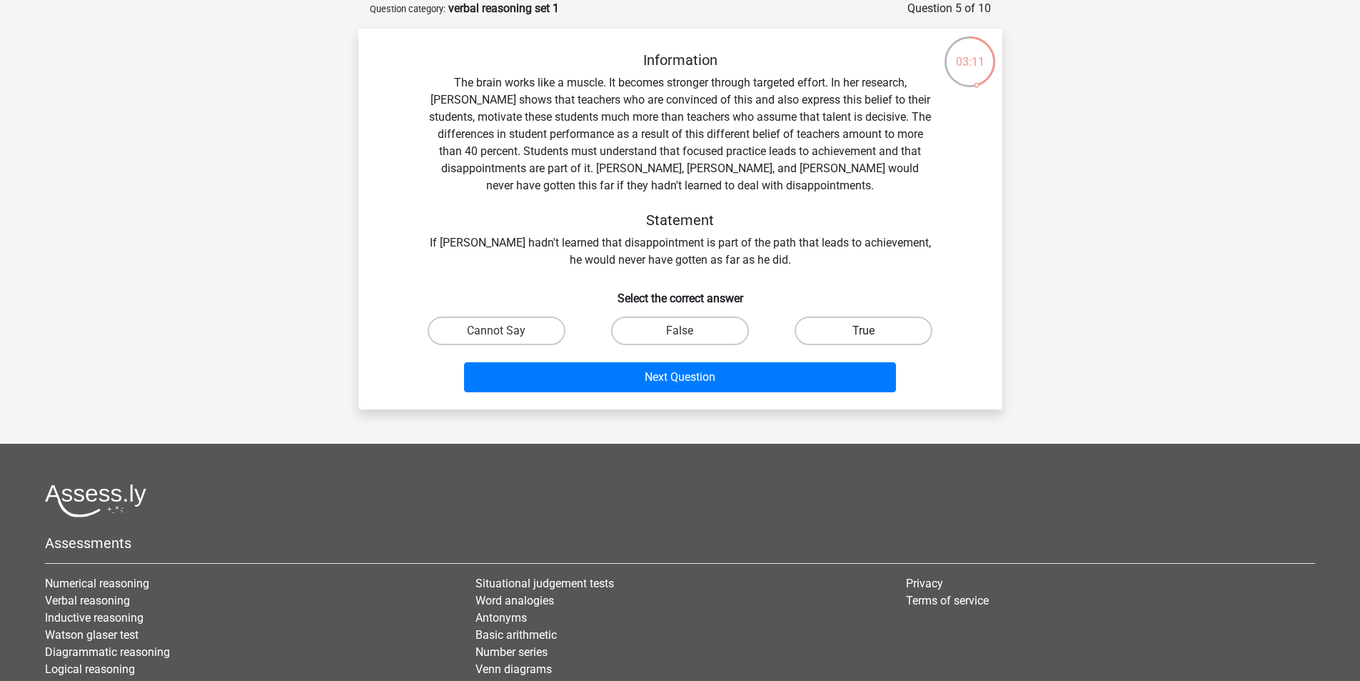
click at [829, 328] on label "True" at bounding box center [864, 330] width 138 height 29
click at [864, 331] on input "True" at bounding box center [868, 335] width 9 height 9
radio input "true"
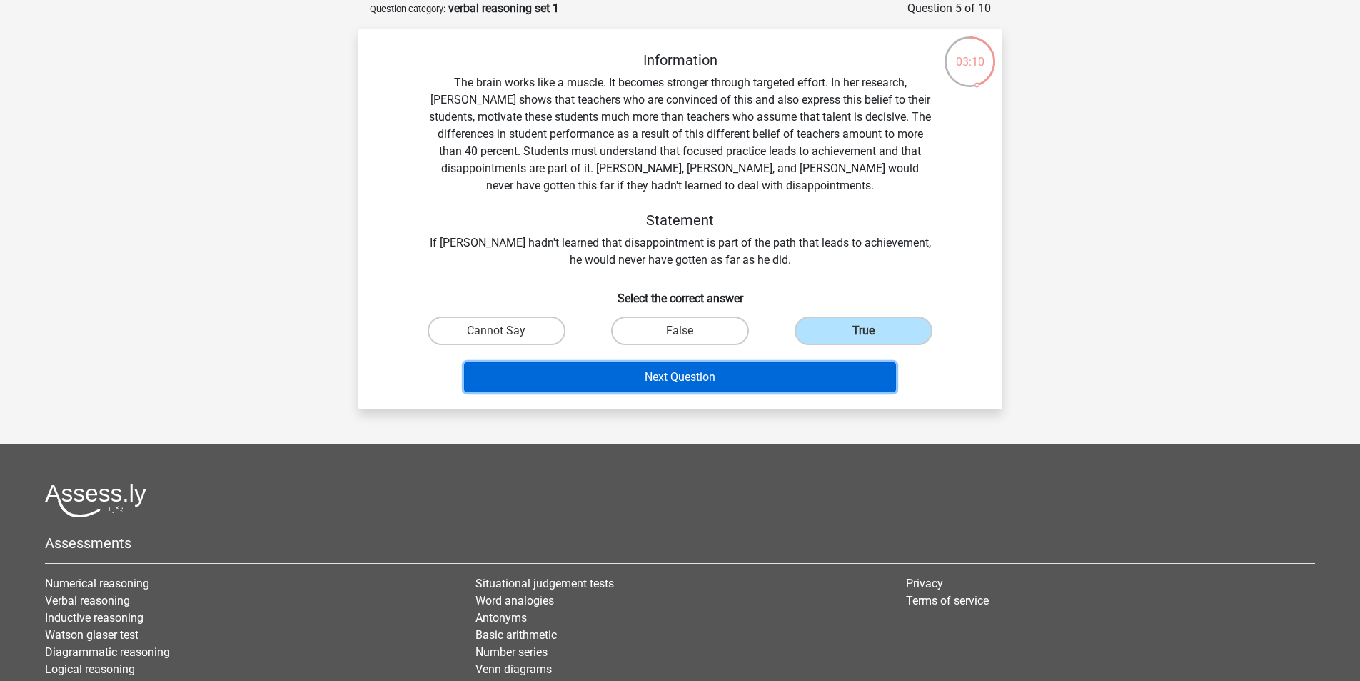
click at [766, 376] on button "Next Question" at bounding box center [680, 377] width 432 height 30
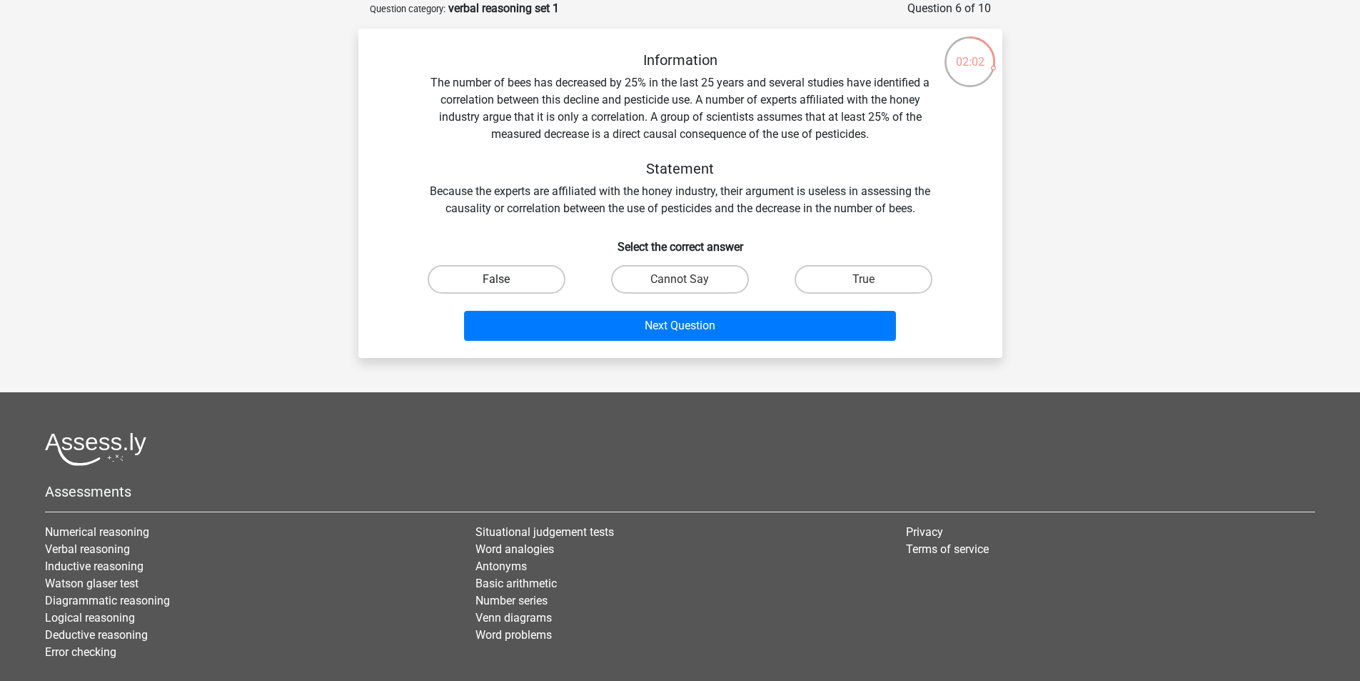
click at [508, 290] on label "False" at bounding box center [497, 279] width 138 height 29
click at [506, 288] on input "False" at bounding box center [500, 283] width 9 height 9
radio input "true"
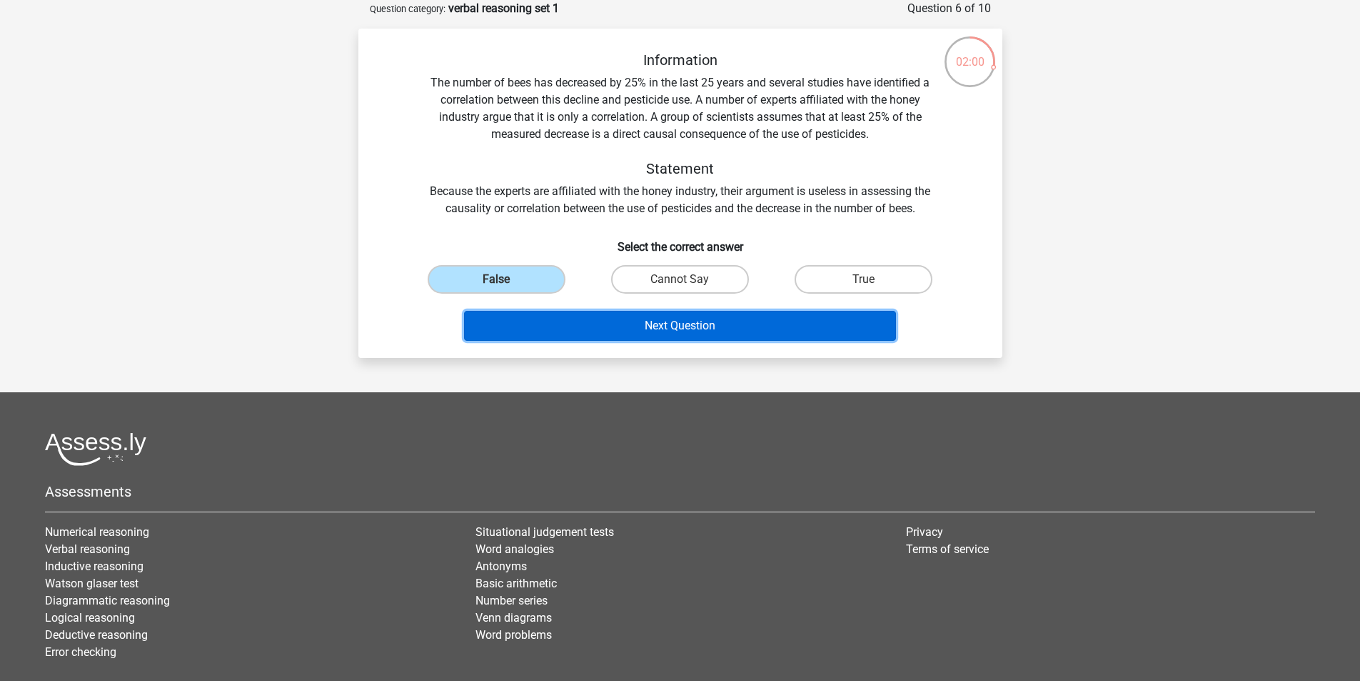
click at [623, 330] on button "Next Question" at bounding box center [680, 326] width 432 height 30
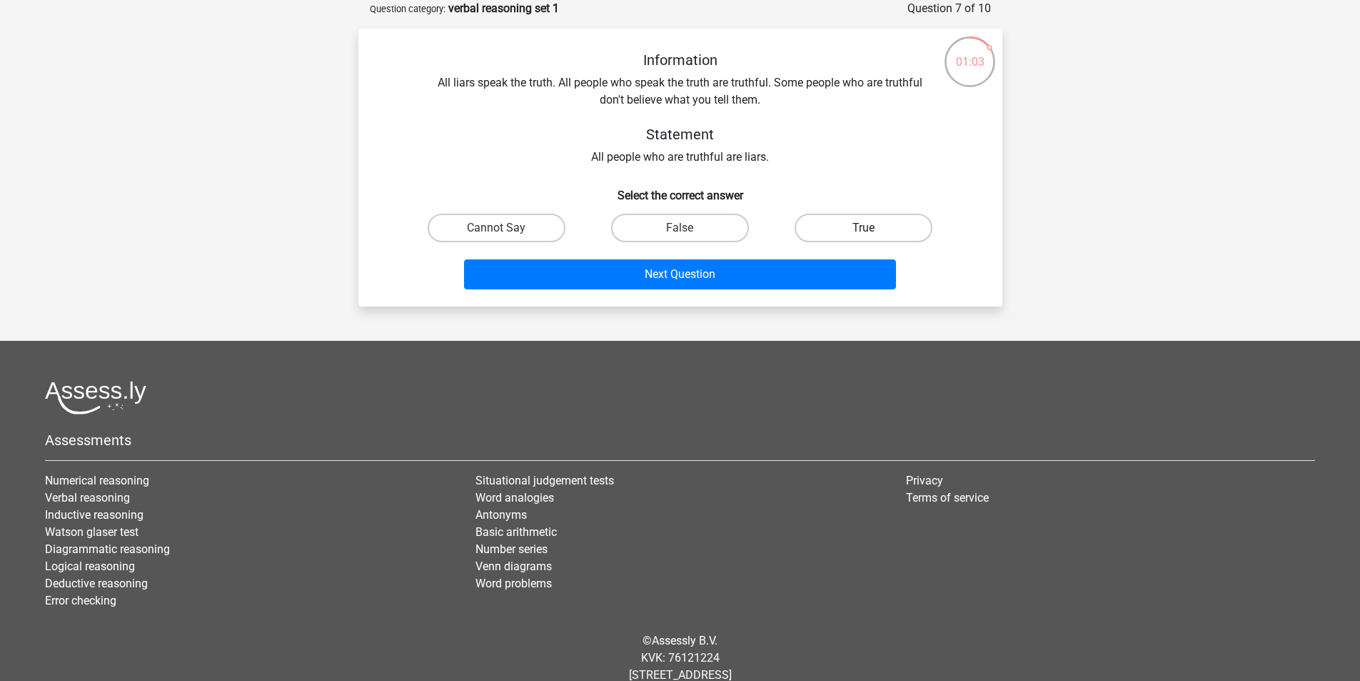
click at [863, 236] on label "True" at bounding box center [864, 228] width 138 height 29
click at [864, 236] on input "True" at bounding box center [868, 232] width 9 height 9
radio input "true"
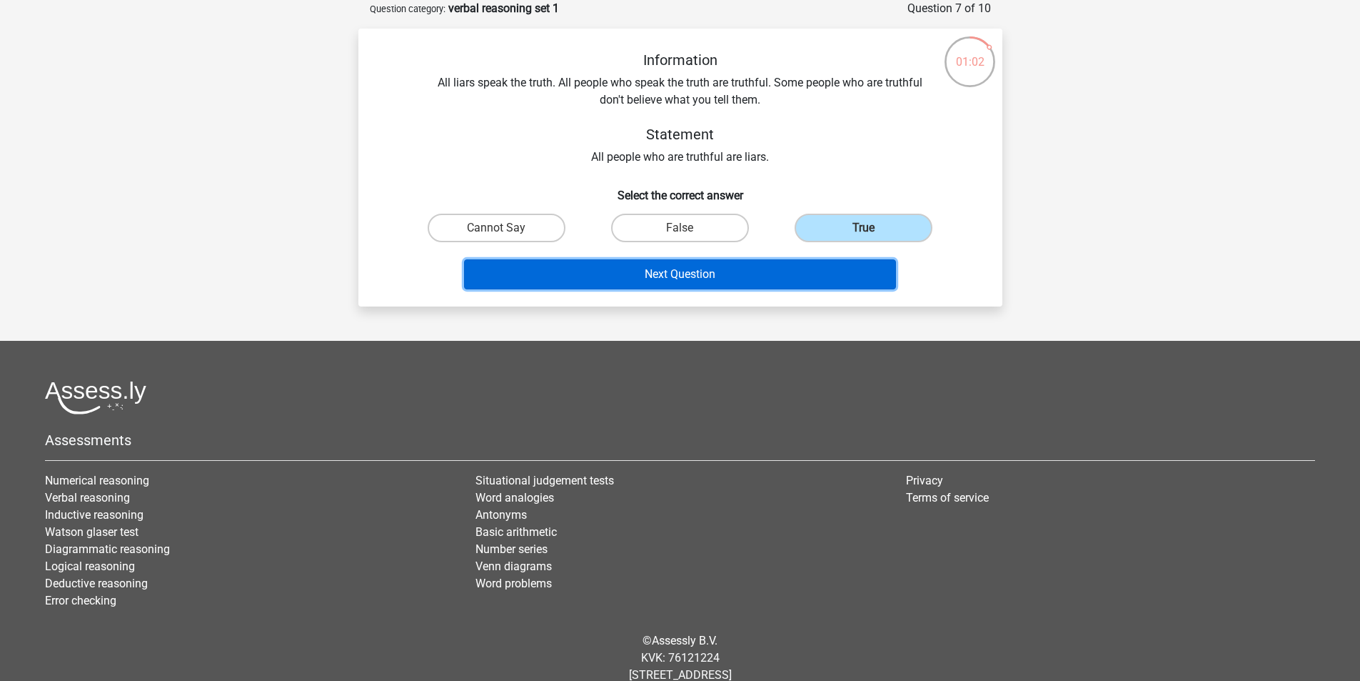
click at [788, 273] on button "Next Question" at bounding box center [680, 274] width 432 height 30
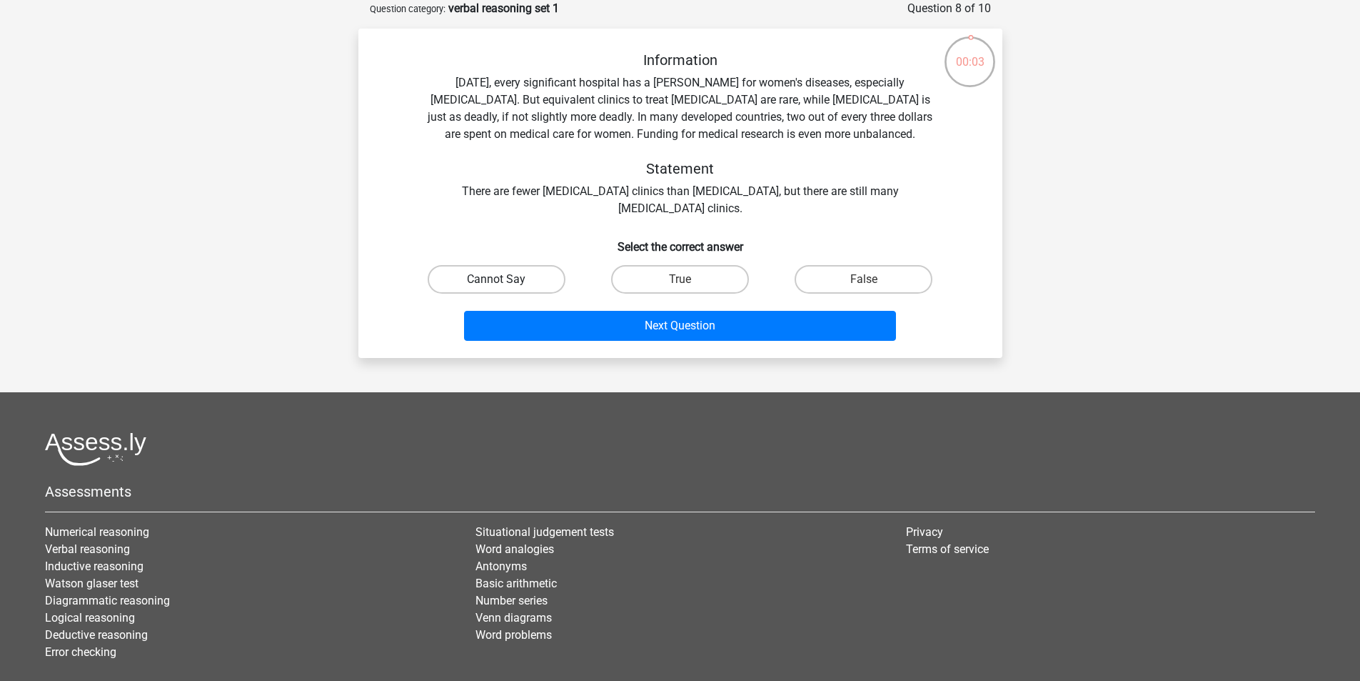
click at [555, 285] on label "Cannot Say" at bounding box center [497, 279] width 138 height 29
click at [506, 285] on input "Cannot Say" at bounding box center [500, 283] width 9 height 9
radio input "true"
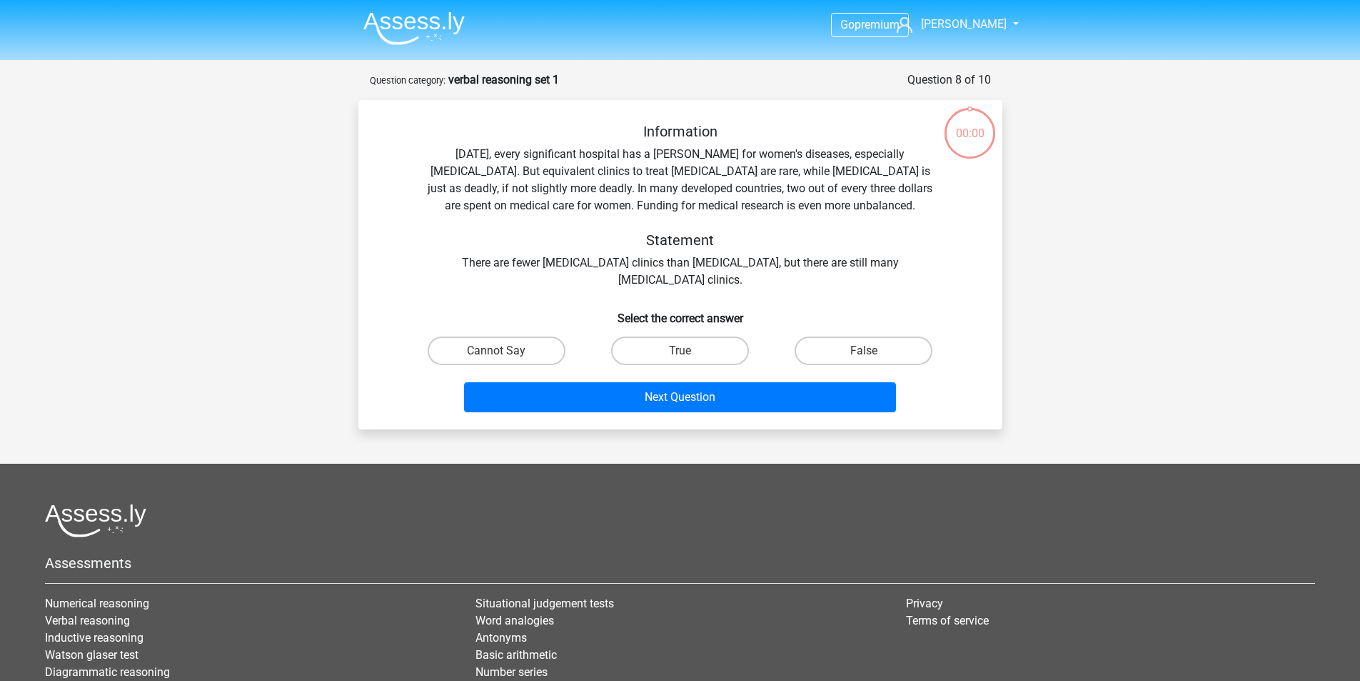
scroll to position [71, 0]
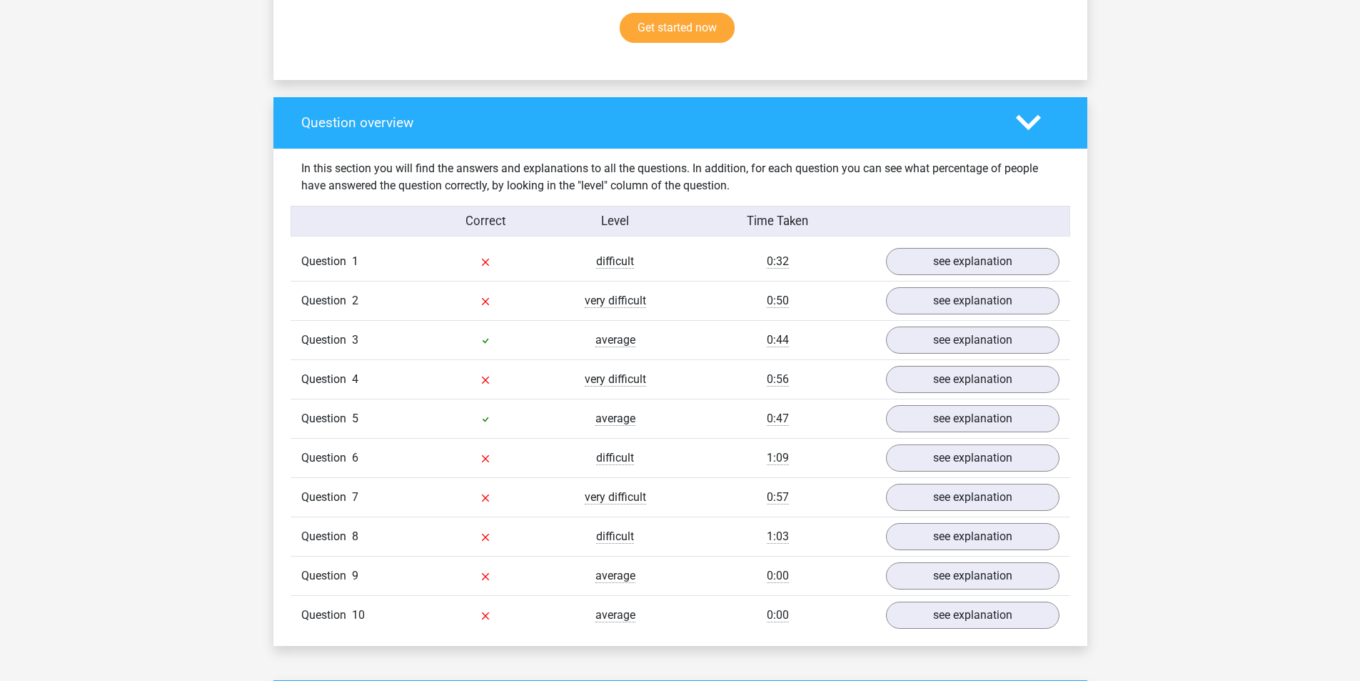
scroll to position [976, 0]
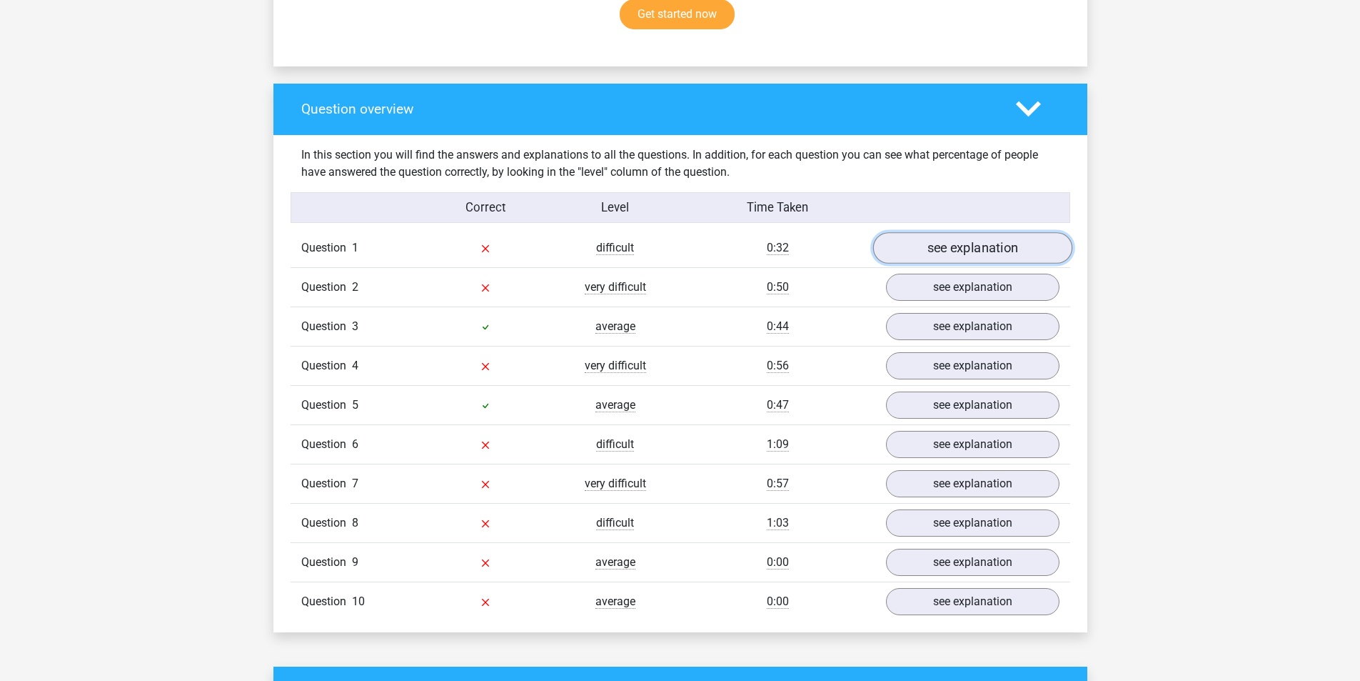
click at [955, 244] on link "see explanation" at bounding box center [972, 247] width 199 height 31
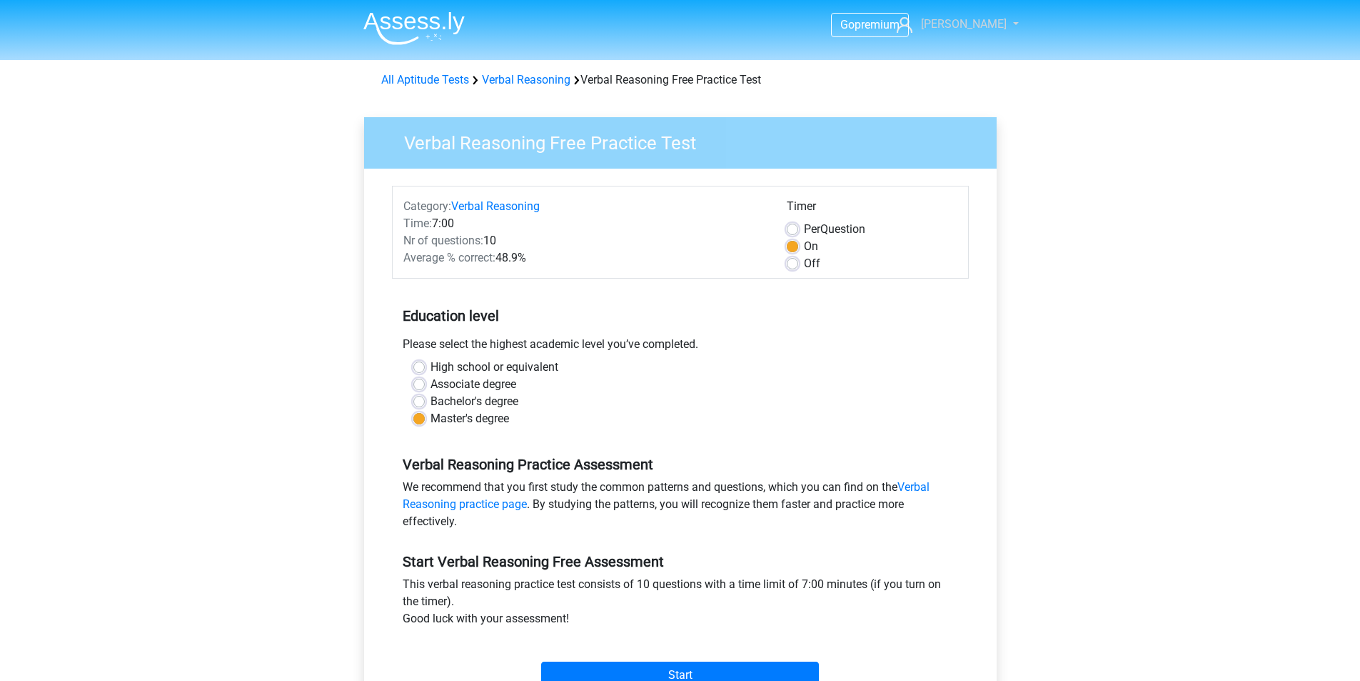
click at [988, 24] on span "[PERSON_NAME]" at bounding box center [964, 24] width 86 height 14
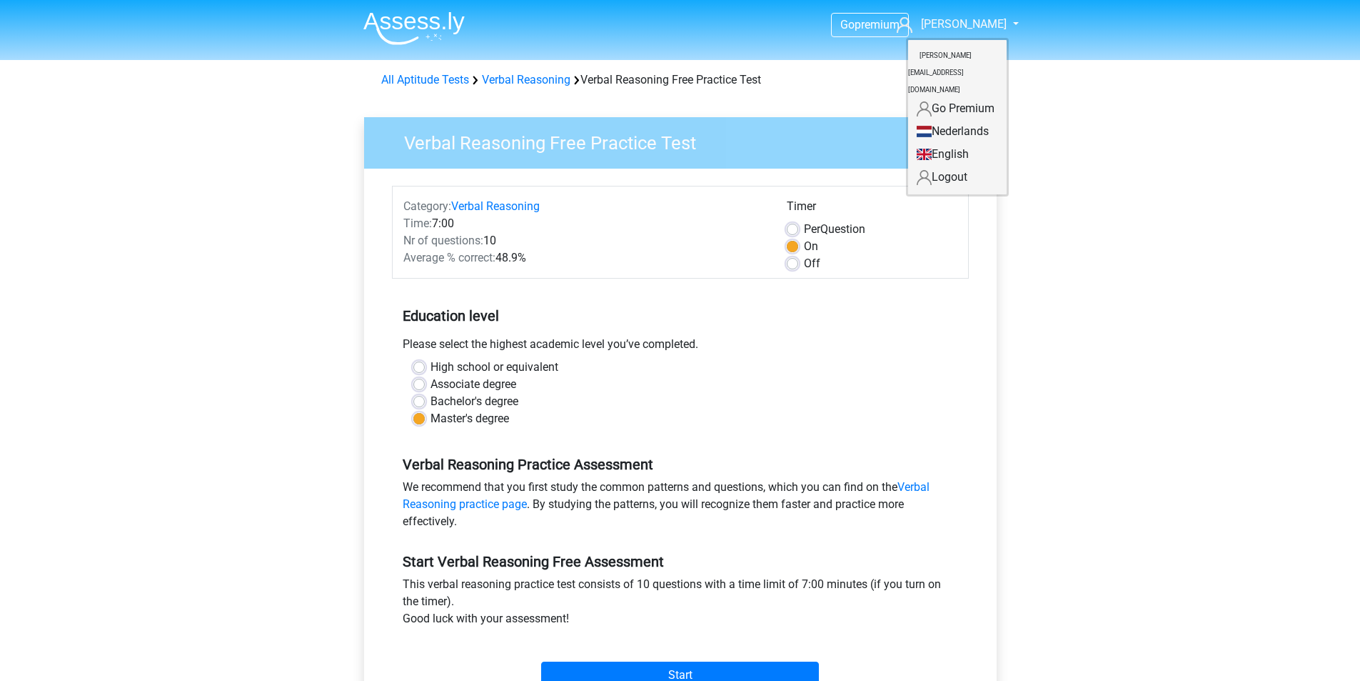
click at [950, 166] on link "Logout" at bounding box center [957, 177] width 99 height 23
